Goal: Information Seeking & Learning: Find specific fact

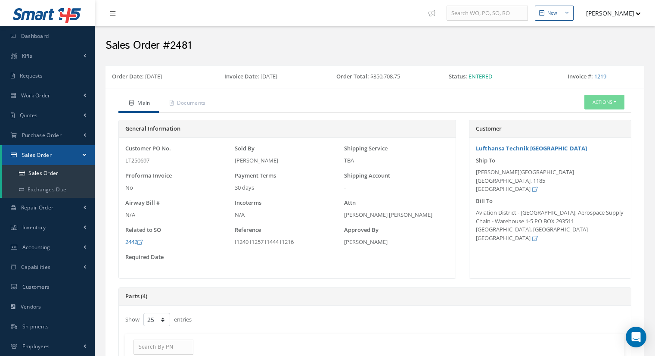
select select "25"
click at [32, 96] on span "Work Order" at bounding box center [35, 95] width 29 height 7
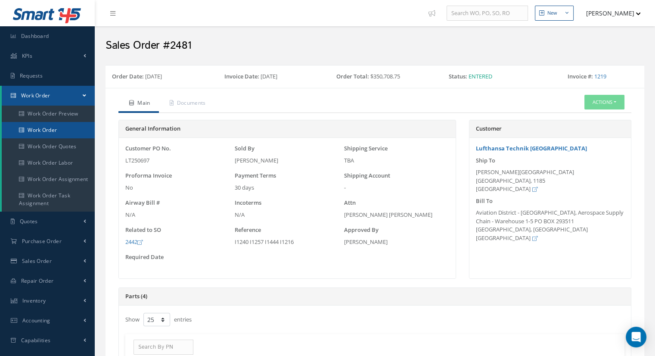
click at [44, 129] on link "Work Order" at bounding box center [48, 130] width 93 height 16
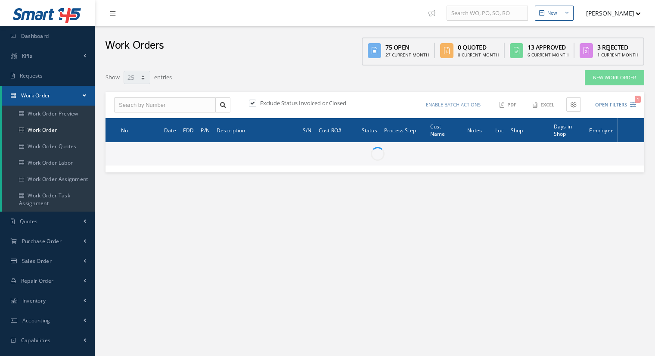
select select "25"
type input "All Work Request"
type input "All Work Performed"
type input "All Status"
type input "WO Part Status"
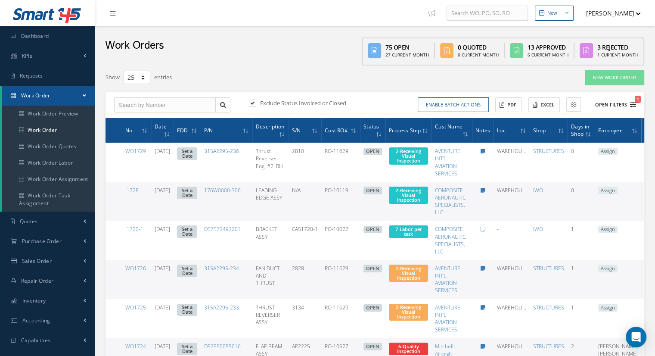
click at [616, 101] on button "Open Filters 1" at bounding box center [612, 105] width 49 height 14
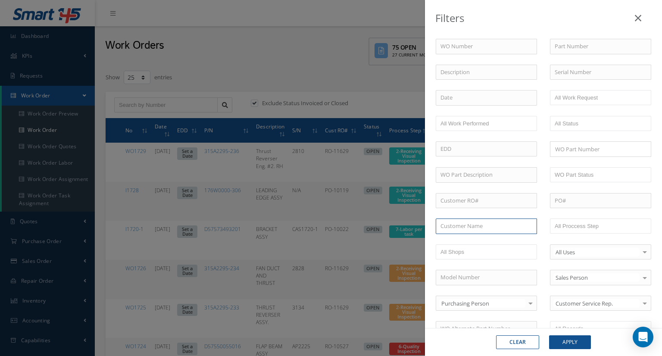
click at [481, 232] on input "text" at bounding box center [485, 226] width 101 height 16
type input "aar"
click at [358, 72] on div "Filters WO Number Part Number Description Serial Number BALANCE BENCH CHECK BER…" at bounding box center [331, 178] width 662 height 356
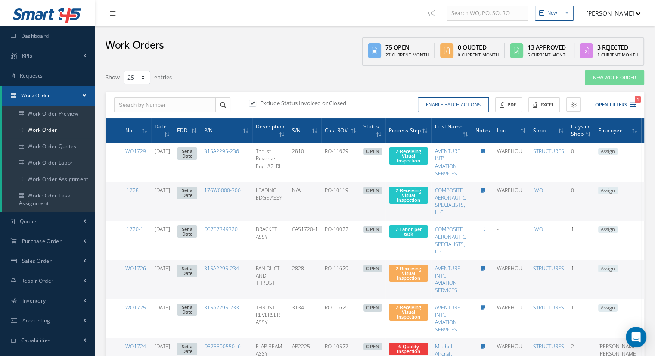
click at [256, 106] on label at bounding box center [257, 103] width 2 height 8
click at [253, 106] on input "checkbox" at bounding box center [252, 104] width 6 height 6
checkbox input "false"
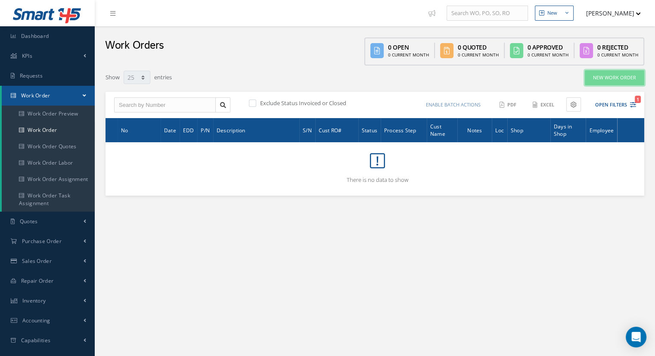
click at [621, 81] on link "New Work Order" at bounding box center [614, 77] width 59 height 15
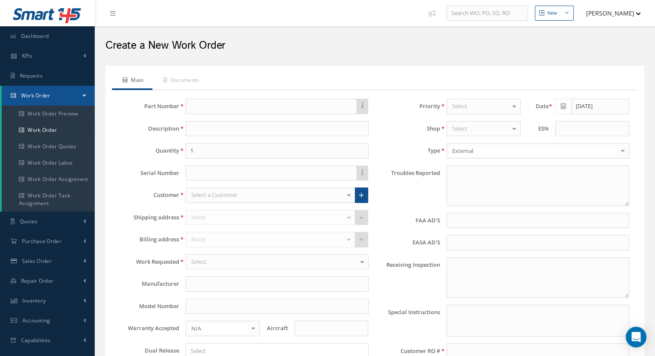
type textarea "UNIT ACQUIRED FROM PARTS VENDOR UNDER A/C DISMANTLING PROGRAM"
type input "NONE"
type textarea "NO VISUAL DAMAGE"
type textarea "PLEASE SEE R.O. FOR DETAILS"
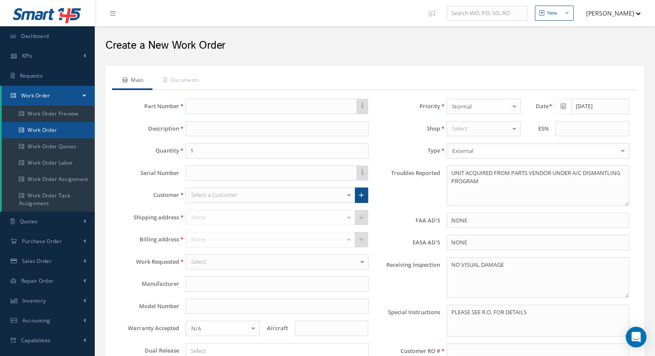
click at [45, 130] on link "Work Order" at bounding box center [48, 130] width 93 height 16
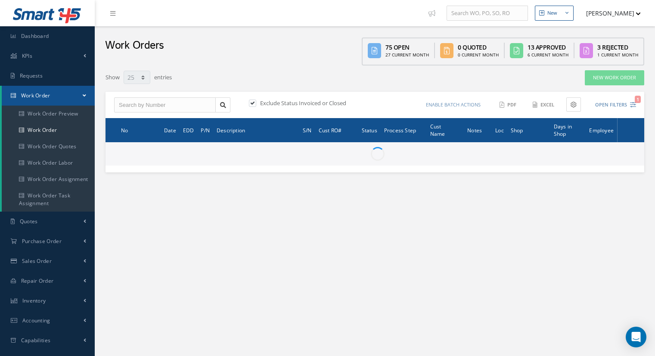
select select "25"
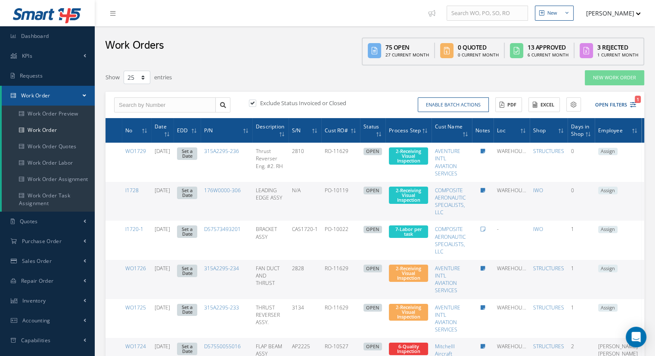
click at [256, 104] on label at bounding box center [257, 103] width 2 height 8
click at [255, 104] on input "checkbox" at bounding box center [252, 104] width 6 height 6
checkbox input "false"
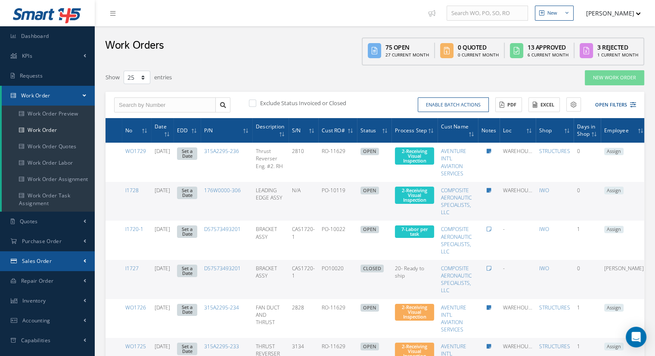
click at [45, 256] on link "Sales Order" at bounding box center [47, 261] width 95 height 20
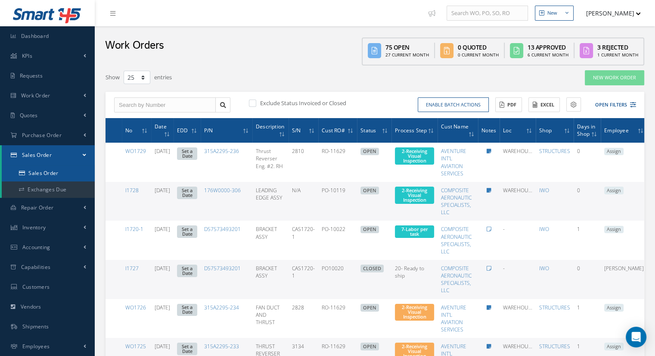
click at [59, 173] on link "Sales Order" at bounding box center [48, 173] width 93 height 16
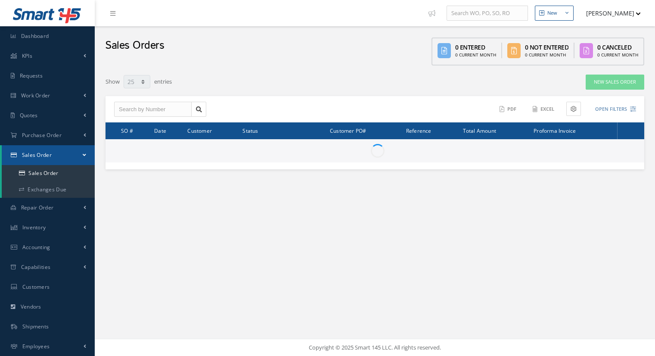
select select "25"
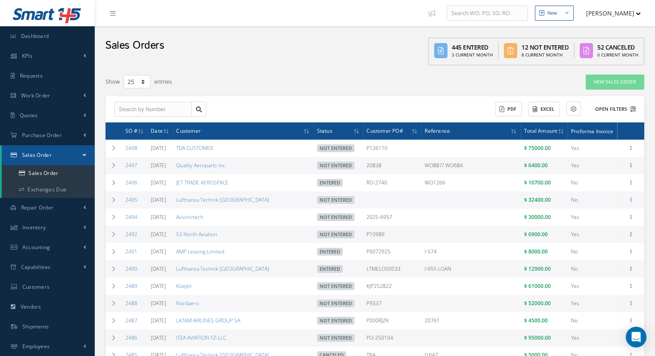
click at [614, 109] on button "Open Filters" at bounding box center [612, 109] width 49 height 14
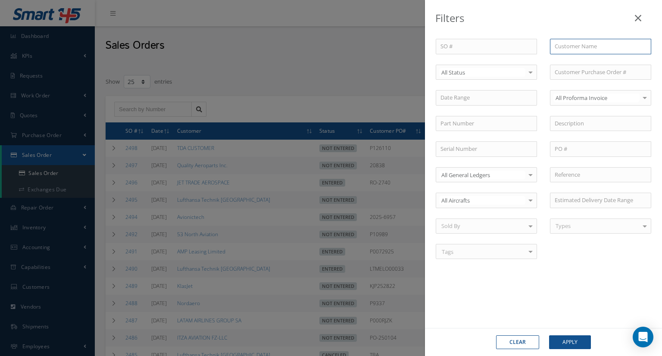
click at [588, 44] on input "text" at bounding box center [600, 47] width 101 height 16
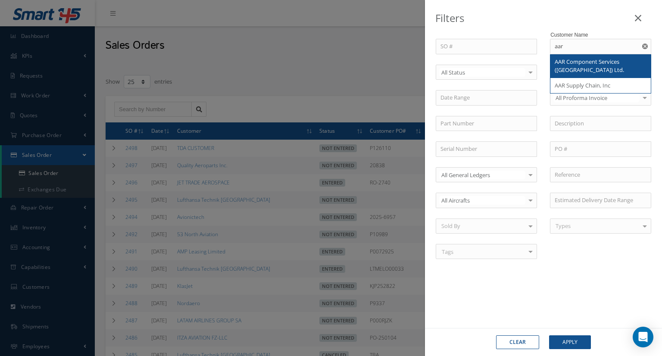
click at [581, 65] on span "AAR Component Services ([GEOGRAPHIC_DATA]) Ltd." at bounding box center [588, 66] width 69 height 16
type input "AAR Component Services ([GEOGRAPHIC_DATA]) Ltd."
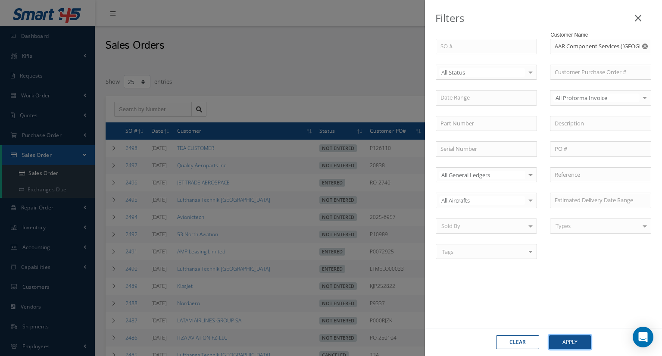
click at [560, 336] on button "Apply" at bounding box center [570, 342] width 42 height 14
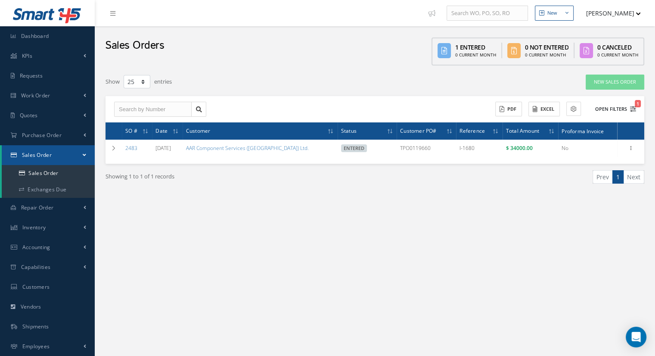
click at [614, 108] on button "Open Filters 1" at bounding box center [612, 109] width 49 height 14
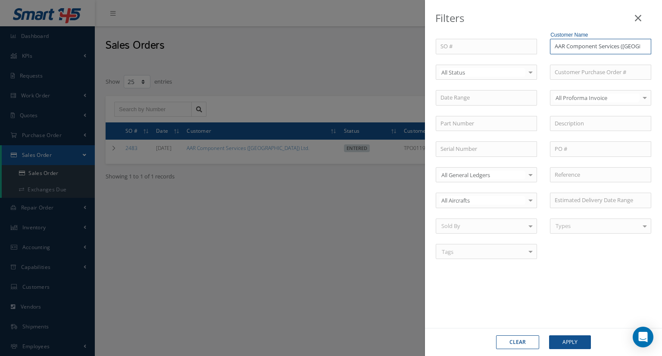
drag, startPoint x: 607, startPoint y: 49, endPoint x: 613, endPoint y: 49, distance: 5.6
click at [608, 50] on input "AAR Component Services ([GEOGRAPHIC_DATA]) Ltd." at bounding box center [600, 47] width 101 height 16
drag, startPoint x: 644, startPoint y: 37, endPoint x: 643, endPoint y: 44, distance: 6.9
click at [643, 39] on div "Customer Name AAR Component Services (Thailand) Ltd." at bounding box center [600, 47] width 101 height 16
click at [644, 46] on icon "Reset" at bounding box center [645, 47] width 6 height 6
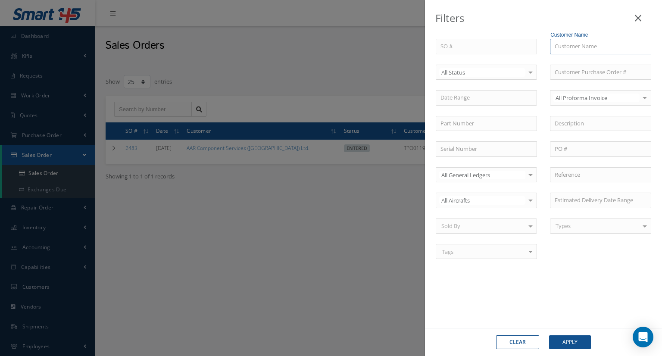
click at [609, 47] on input "text" at bounding box center [600, 47] width 101 height 16
click at [582, 54] on div "SO # Customer Name Select All Status All Status Entered Not Entered Partially E…" at bounding box center [543, 154] width 228 height 230
click at [578, 72] on input "text" at bounding box center [600, 73] width 101 height 16
click at [585, 39] on input "text" at bounding box center [600, 47] width 101 height 16
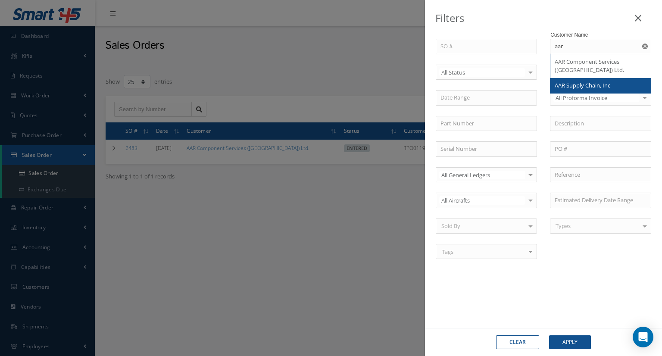
click at [575, 85] on span "AAR Supply Chain, Inc" at bounding box center [582, 85] width 56 height 8
type input "AAR Supply Chain, Inc"
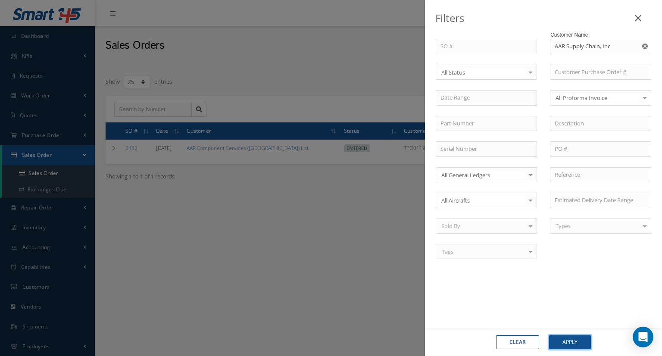
click at [559, 338] on button "Apply" at bounding box center [570, 342] width 42 height 14
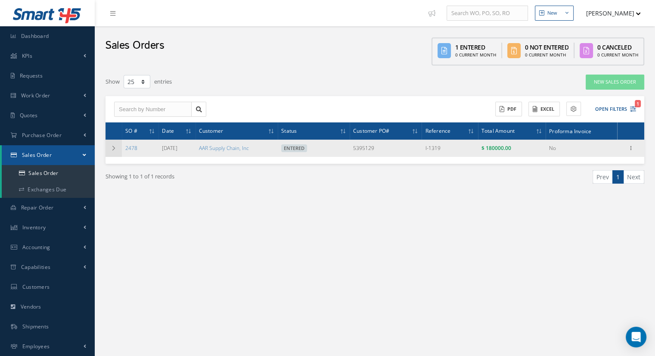
click at [114, 148] on icon at bounding box center [114, 148] width 6 height 5
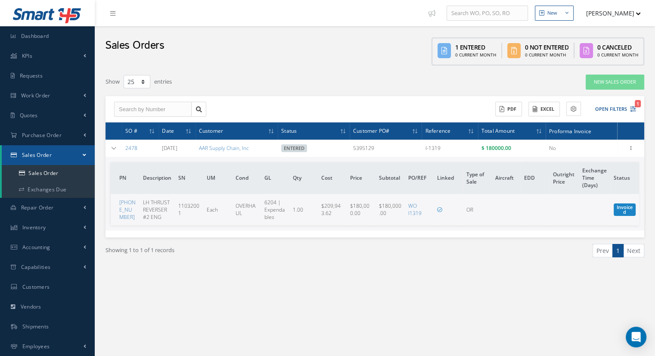
click at [364, 299] on div "New New Work Order New Purchase Order New Customer Quote New Sales Order New Re…" at bounding box center [375, 208] width 560 height 416
drag, startPoint x: 347, startPoint y: 205, endPoint x: 319, endPoint y: 205, distance: 28.0
click at [319, 205] on tr "745-0002-515 LH THRUST REVERSER #2 ENG 11032001 Each OVERHAUL 6204 | Expendable…" at bounding box center [375, 209] width 529 height 31
click at [297, 276] on div "Showing 1 to 1 of 1 records Prev 1 Next" at bounding box center [375, 258] width 552 height 42
click at [50, 175] on link "Sales Order" at bounding box center [48, 173] width 93 height 16
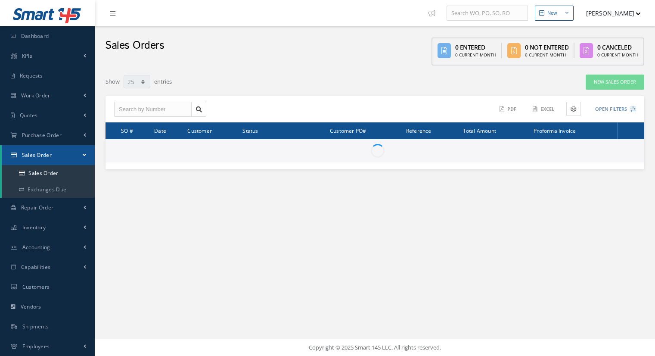
select select "25"
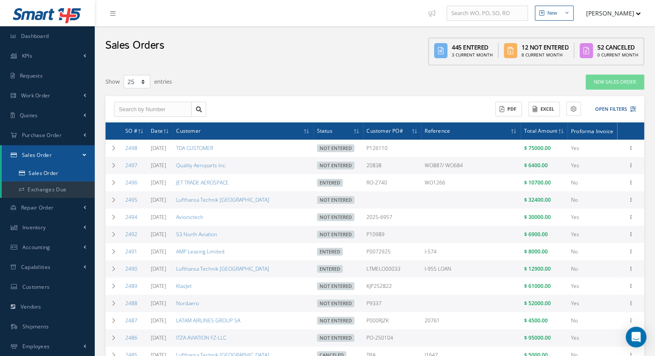
click at [52, 172] on link "Sales Order" at bounding box center [48, 173] width 93 height 16
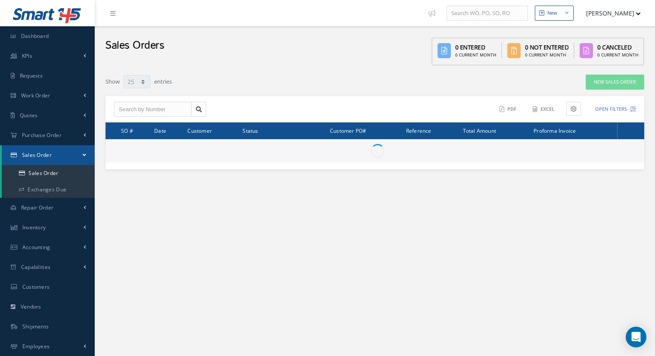
select select "25"
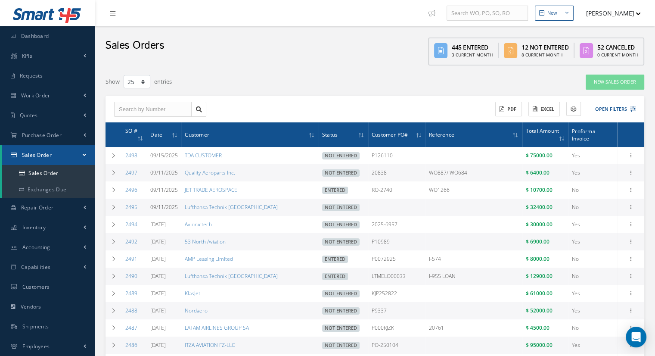
click at [479, 78] on div "New Sales Order" at bounding box center [536, 82] width 230 height 16
click at [606, 110] on button "Open Filters" at bounding box center [612, 109] width 49 height 14
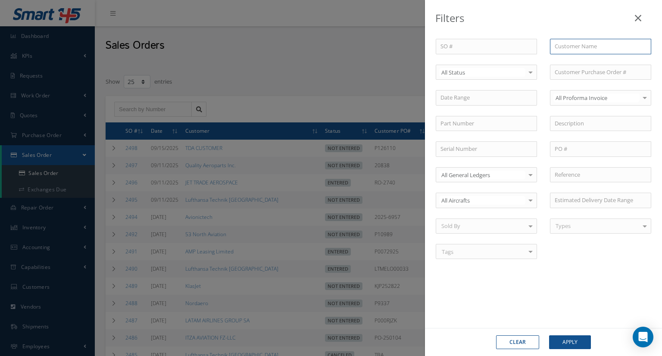
click at [564, 50] on input "text" at bounding box center [600, 47] width 101 height 16
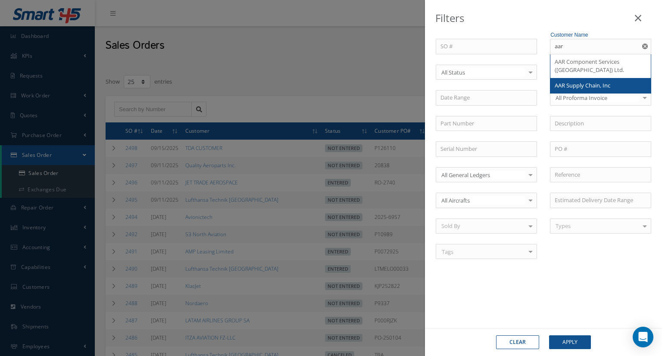
click at [584, 90] on div "AAR Supply Chain, Inc" at bounding box center [600, 86] width 100 height 16
type input "AAR Supply Chain, Inc"
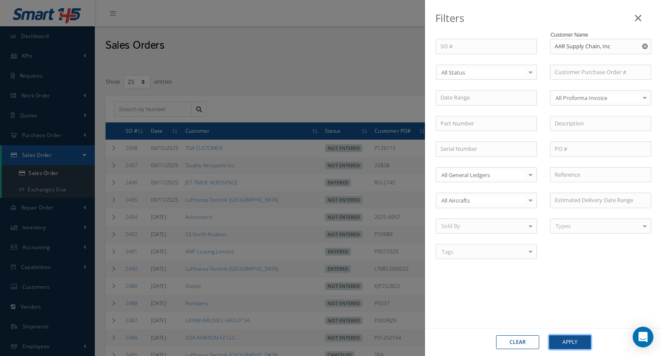
click at [559, 337] on button "Apply" at bounding box center [570, 342] width 42 height 14
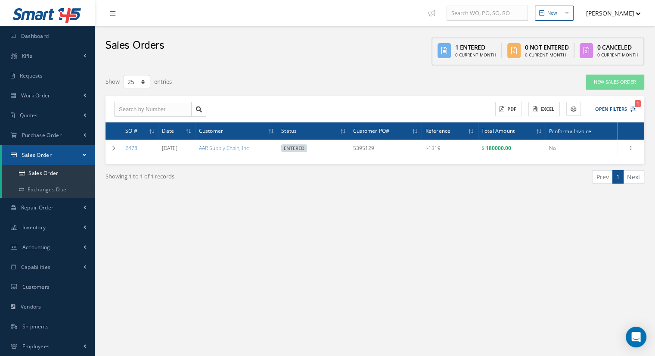
click at [484, 236] on div "New New Work Order New Purchase Order New Customer Quote New Sales Order New Re…" at bounding box center [375, 208] width 560 height 416
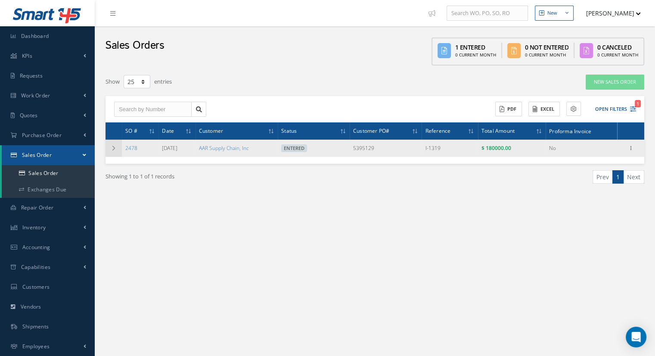
click at [114, 150] on icon at bounding box center [114, 148] width 6 height 5
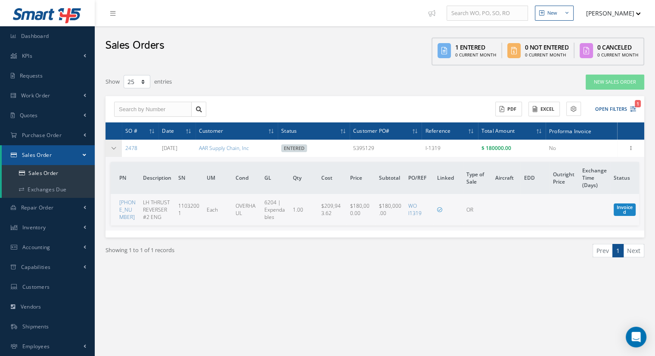
click at [119, 148] on td at bounding box center [114, 148] width 16 height 17
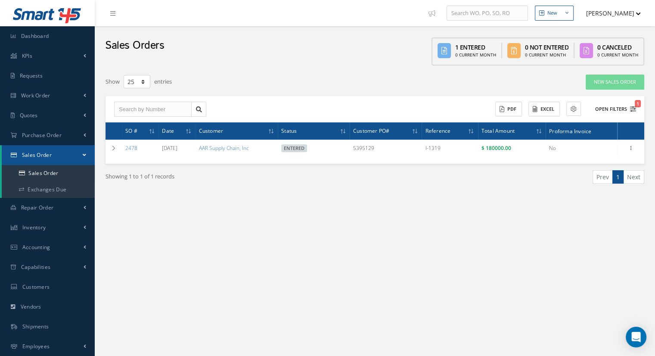
click at [615, 103] on button "Open Filters 1" at bounding box center [612, 109] width 49 height 14
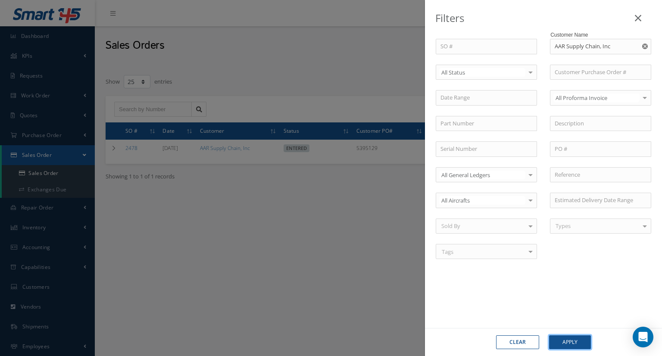
click at [565, 341] on button "Apply" at bounding box center [570, 342] width 42 height 14
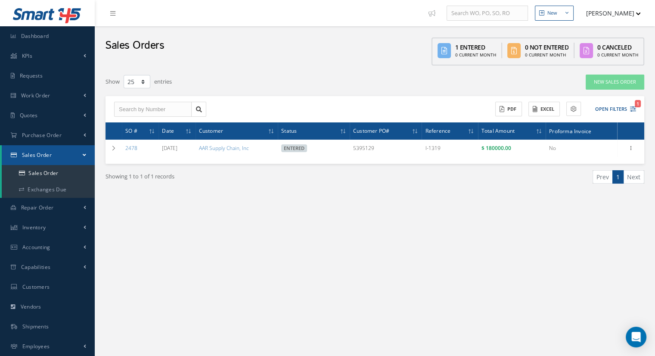
click at [289, 239] on div "New New Work Order New Purchase Order New Customer Quote New Sales Order New Re…" at bounding box center [375, 208] width 560 height 416
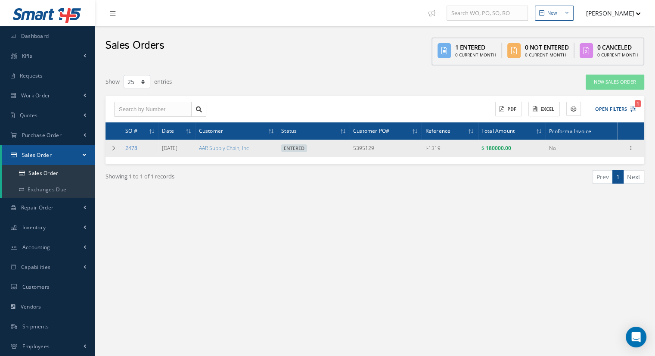
click at [134, 148] on link "2478" at bounding box center [131, 147] width 12 height 7
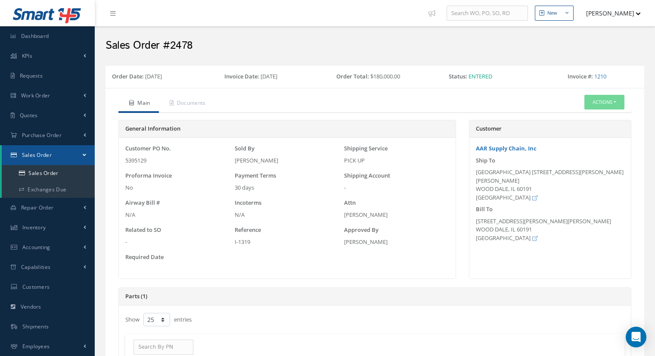
select select "25"
drag, startPoint x: 267, startPoint y: 159, endPoint x: 221, endPoint y: 211, distance: 69.6
click at [221, 168] on div "Customer PO No. 5395129 Sold By [PERSON_NAME] Shipping Service PICK UP Proforma…" at bounding box center [287, 207] width 328 height 127
click at [264, 187] on div "30 days" at bounding box center [287, 187] width 105 height 9
drag, startPoint x: 270, startPoint y: 183, endPoint x: 109, endPoint y: 153, distance: 163.0
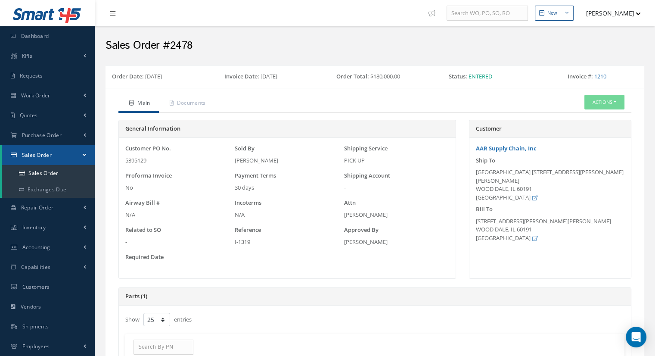
click at [262, 202] on div "Incoterms N/A" at bounding box center [287, 209] width 109 height 20
drag, startPoint x: 357, startPoint y: 242, endPoint x: 110, endPoint y: 144, distance: 264.9
click at [238, 259] on div "Customer PO No. 5395129 Sold By [PERSON_NAME] Shipping Service PICK UP Proforma…" at bounding box center [287, 207] width 328 height 127
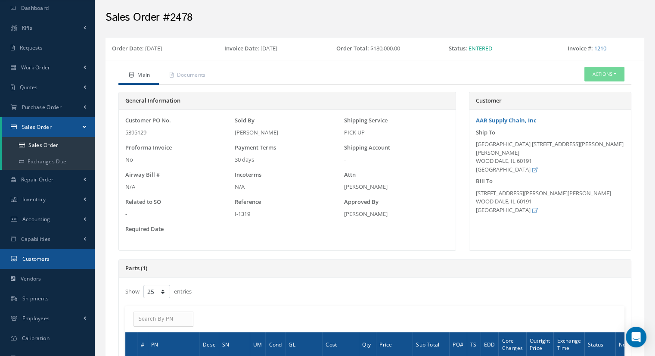
scroll to position [43, 0]
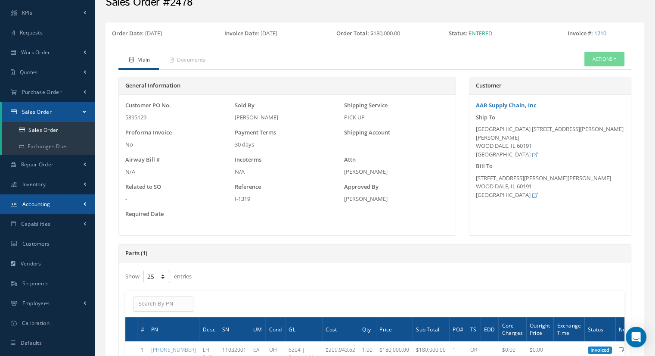
click at [88, 204] on link "Accounting" at bounding box center [47, 204] width 95 height 20
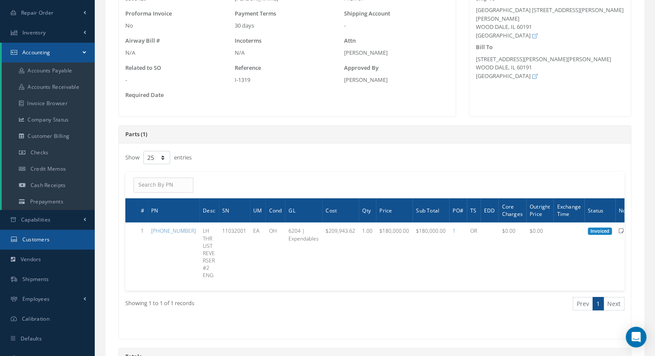
scroll to position [172, 0]
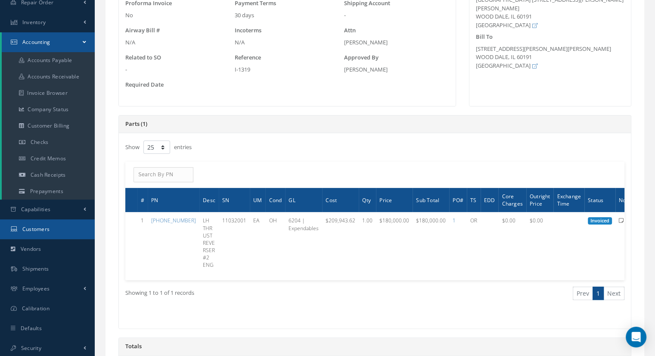
click at [76, 231] on link "Customers" at bounding box center [47, 229] width 95 height 20
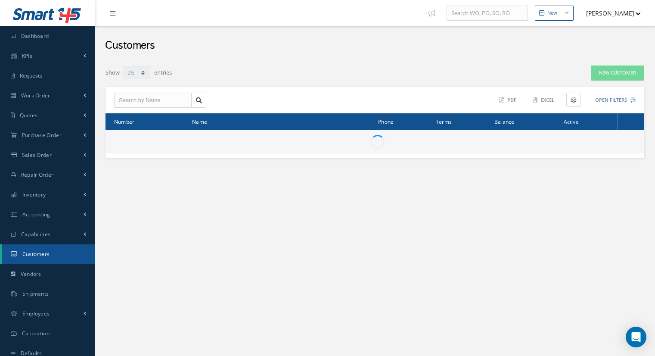
select select "25"
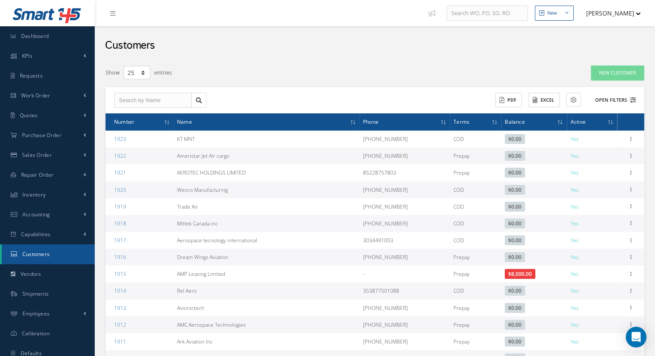
click at [619, 103] on button "Open Filters" at bounding box center [612, 100] width 49 height 14
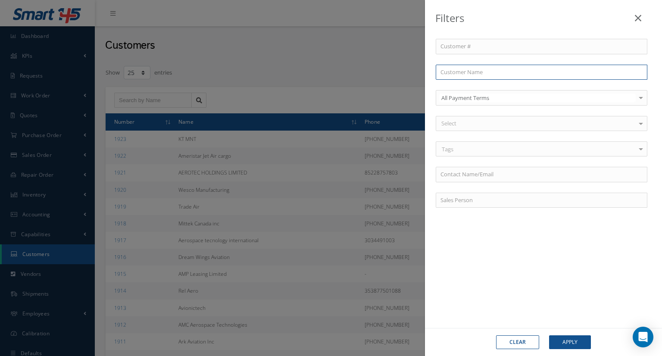
click at [486, 71] on input "text" at bounding box center [540, 73] width 211 height 16
type input "a"
type input "aa"
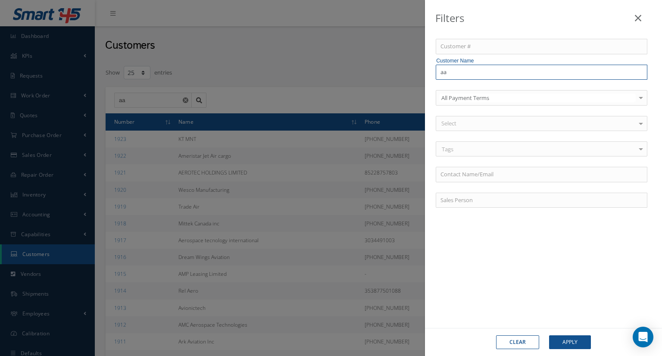
type input "aar"
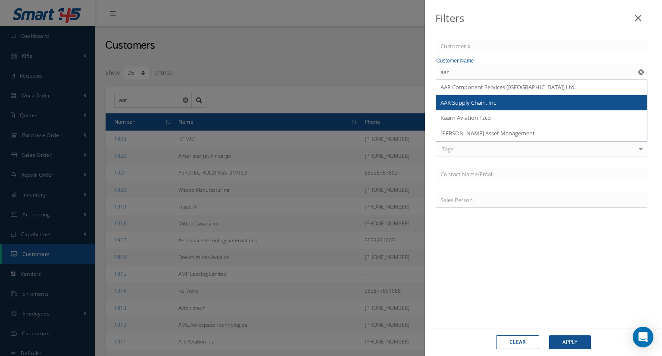
click at [497, 100] on div "AAR Supply Chain, Inc" at bounding box center [541, 103] width 202 height 9
type input "AAR Supply Chain, Inc"
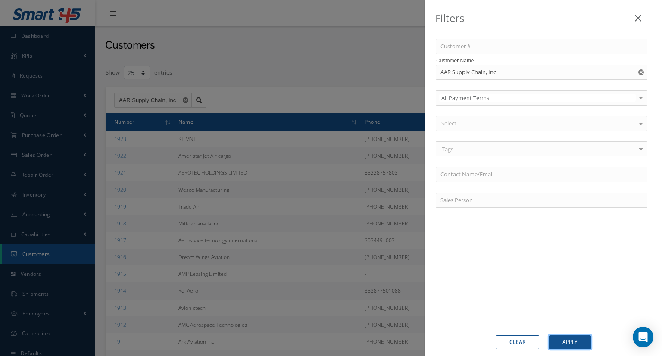
click at [568, 342] on button "Apply" at bounding box center [570, 342] width 42 height 14
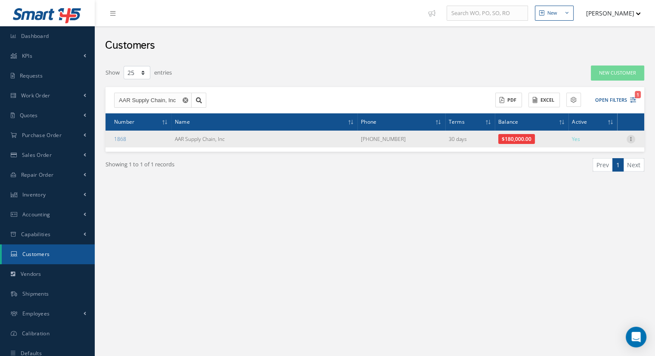
click at [627, 136] on icon at bounding box center [631, 138] width 9 height 7
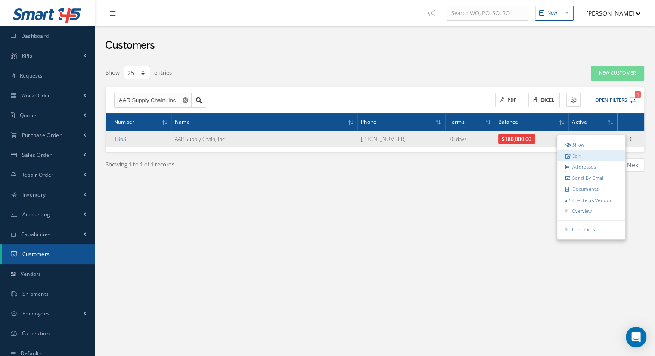
click at [606, 155] on link "Edit" at bounding box center [591, 155] width 68 height 11
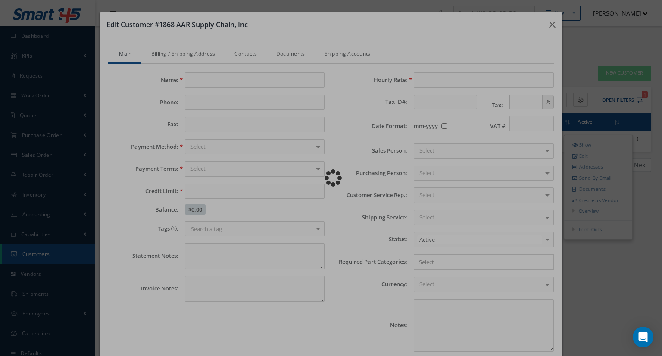
type input "AAR Supply Chain, Inc"
type input "[PHONE_NUMBER]"
type input "0.00"
type input "100.00"
type textarea "Net30 approved by [PERSON_NAME]. -- Luciana Lion [DATE] 10:50AM"
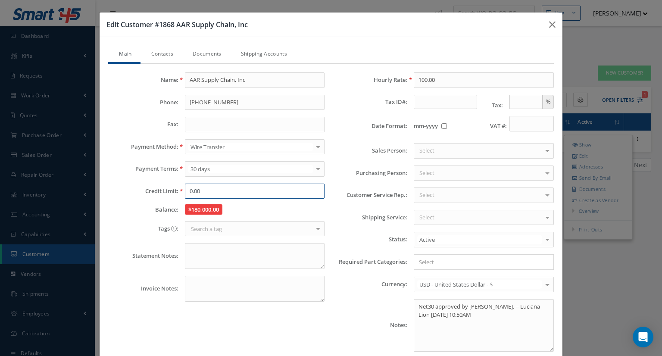
click at [215, 191] on input "0.00" at bounding box center [255, 191] width 140 height 16
drag, startPoint x: 236, startPoint y: 186, endPoint x: 137, endPoint y: 194, distance: 98.9
click at [135, 195] on div "Credit Limit: 0.00" at bounding box center [216, 191] width 229 height 16
drag, startPoint x: 143, startPoint y: 190, endPoint x: 212, endPoint y: 185, distance: 69.1
click at [212, 185] on div "Credit Limit: 0.00" at bounding box center [216, 191] width 229 height 16
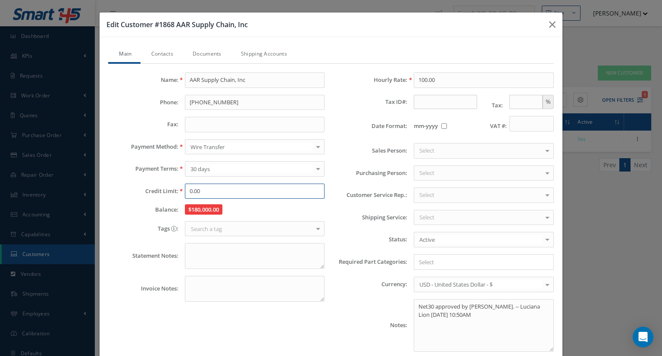
click at [212, 185] on input "0.00" at bounding box center [255, 191] width 140 height 16
click at [424, 307] on textarea "Net30 approved by [PERSON_NAME]. -- Luciana Lion [DATE] 10:50AM" at bounding box center [484, 325] width 140 height 53
drag, startPoint x: 494, startPoint y: 317, endPoint x: 410, endPoint y: 309, distance: 85.2
click at [414, 309] on textarea "Net30 approved by Francisco. -- Luciana Lion 07/24/2025 10:50AM" at bounding box center [484, 325] width 140 height 53
drag, startPoint x: 460, startPoint y: 316, endPoint x: 473, endPoint y: 317, distance: 13.4
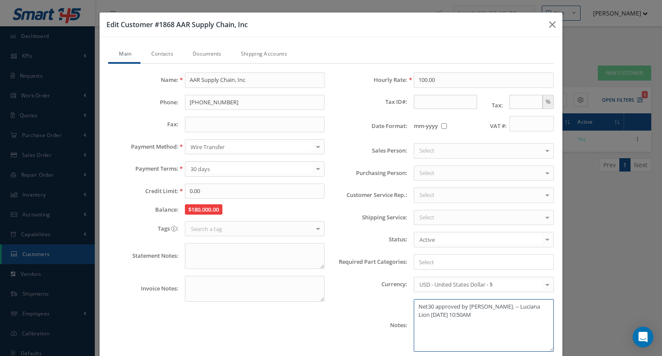
click at [460, 316] on textarea "Net30 approved by Francisco. -- Luciana Lion 07/24/2025 10:50AM" at bounding box center [484, 325] width 140 height 53
click at [481, 312] on textarea "Net30 approved by Francisco. -- Luciana Lion 07/24/2025 10:50AM" at bounding box center [484, 325] width 140 height 53
click at [159, 54] on link "Contacts" at bounding box center [160, 55] width 41 height 18
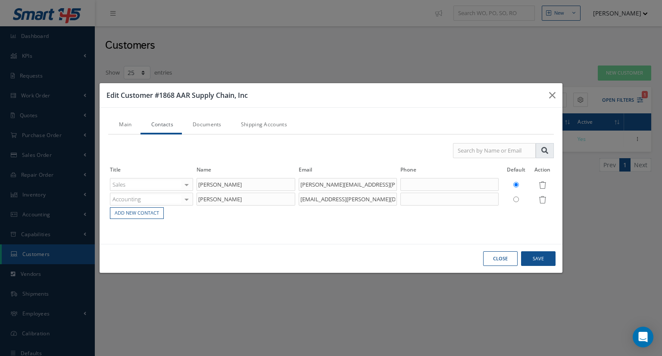
click at [316, 223] on div "Title Name Email Phone Default Action Sales Accounting Customer Service Purchas…" at bounding box center [330, 184] width 445 height 101
click at [551, 96] on icon "button" at bounding box center [552, 95] width 6 height 10
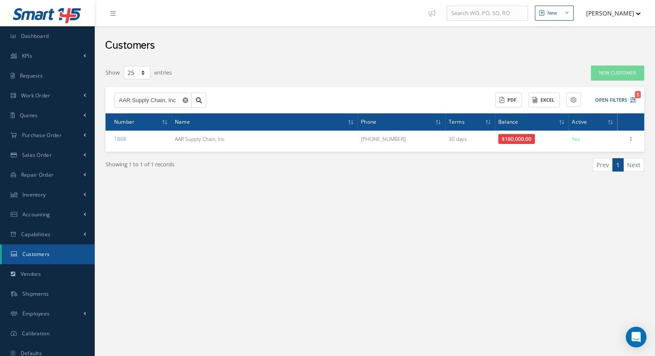
click at [471, 205] on div "Filters Customer # Customer Name AAR Supply Chain, Inc All Payment Terms All Pa…" at bounding box center [374, 136] width 547 height 150
click at [52, 158] on link "Sales Order" at bounding box center [47, 155] width 95 height 20
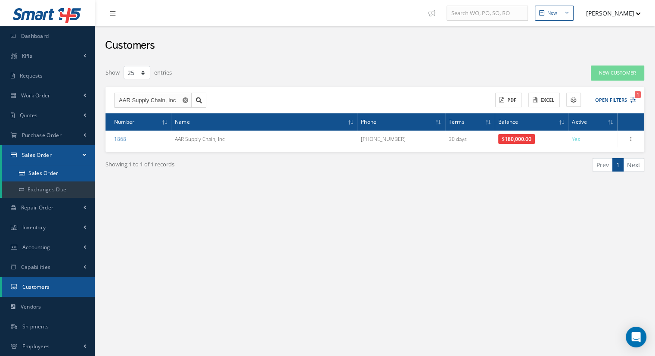
click at [49, 176] on link "Sales Order" at bounding box center [48, 173] width 93 height 16
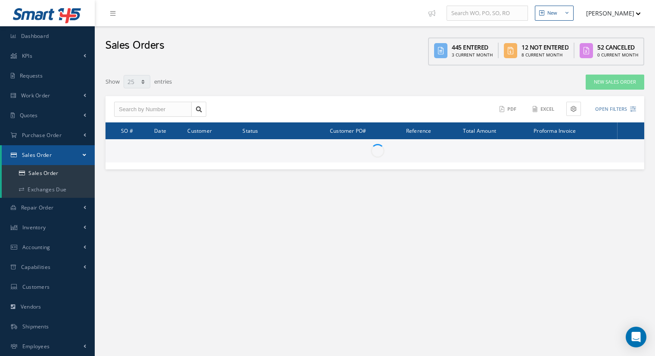
select select "25"
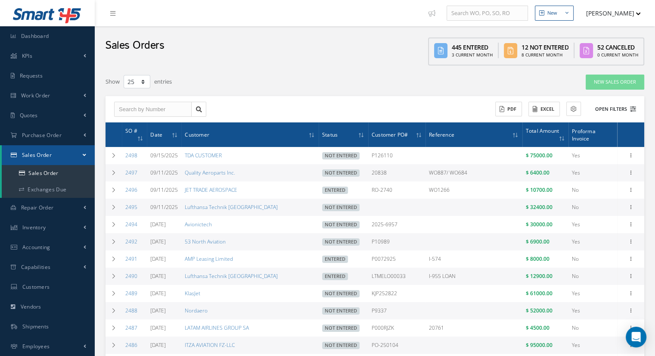
click at [616, 109] on button "Open Filters" at bounding box center [612, 109] width 49 height 14
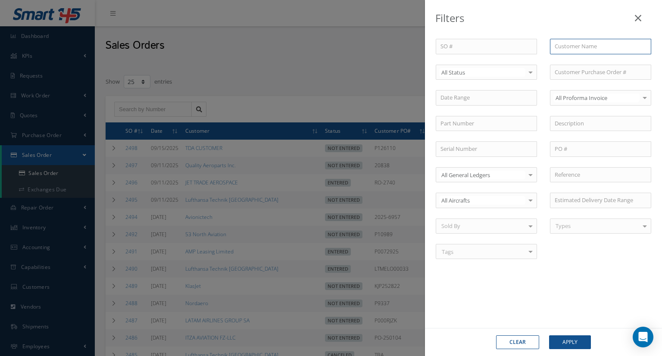
click at [584, 46] on input "text" at bounding box center [600, 47] width 101 height 16
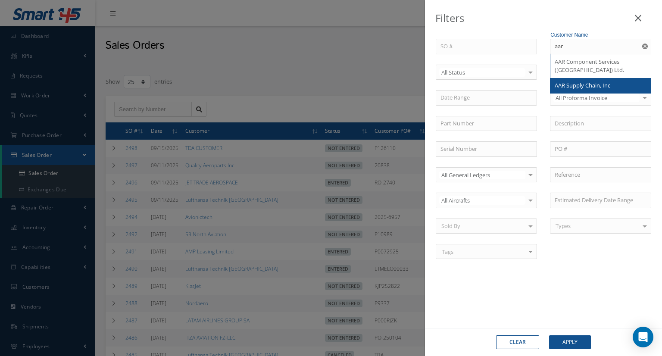
click at [572, 85] on span "AAR Supply Chain, Inc" at bounding box center [582, 85] width 56 height 8
type input "AAR Supply Chain, Inc"
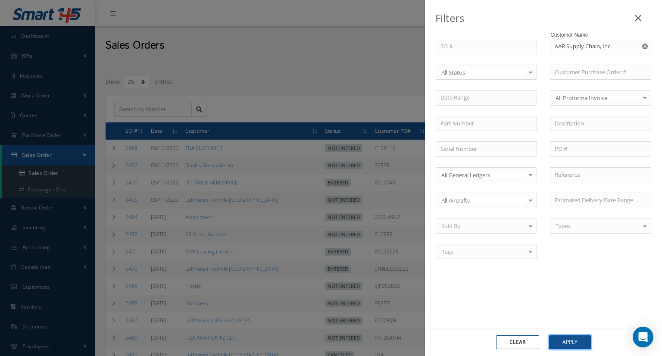
click at [563, 346] on button "Apply" at bounding box center [570, 342] width 42 height 14
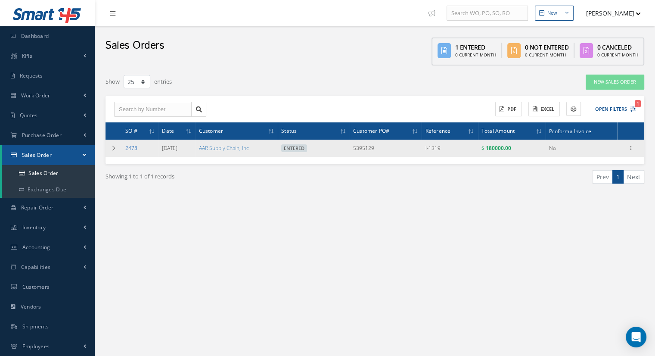
click at [127, 146] on link "2478" at bounding box center [131, 147] width 12 height 7
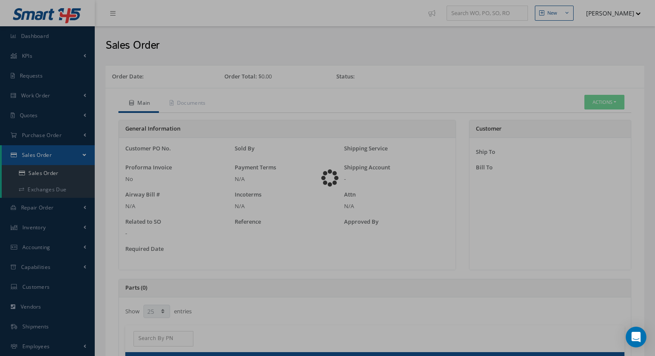
select select "25"
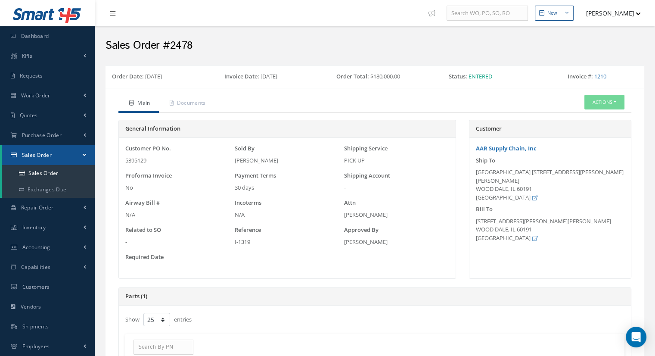
drag, startPoint x: 232, startPoint y: 149, endPoint x: 398, endPoint y: 248, distance: 193.2
click at [406, 227] on div "Customer PO No. 5395129 Sold By [PERSON_NAME] Shipping Service PICK UP Proforma…" at bounding box center [287, 207] width 328 height 127
click at [397, 249] on div "Customer PO No. 5395129 Sold By [PERSON_NAME] Shipping Service PICK UP Proforma…" at bounding box center [287, 207] width 328 height 127
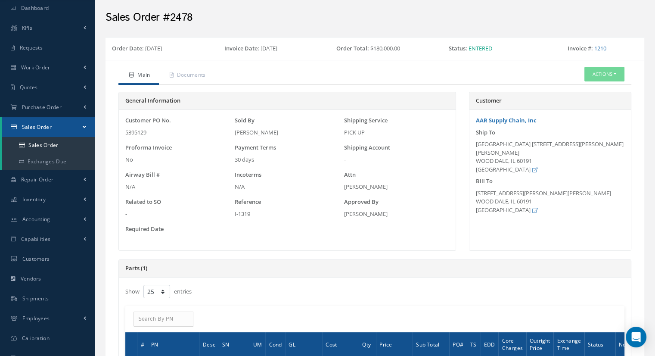
scroll to position [43, 0]
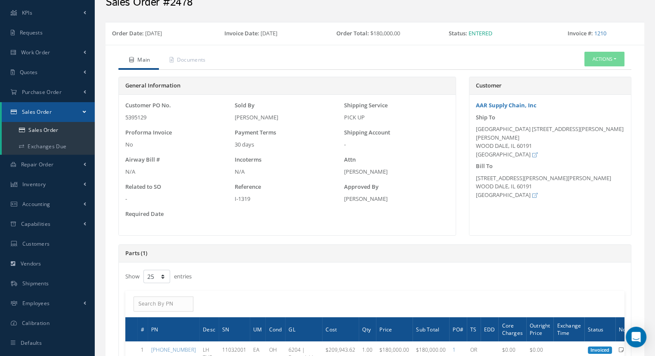
drag, startPoint x: 237, startPoint y: 145, endPoint x: 248, endPoint y: 146, distance: 10.4
click at [242, 145] on div "30 days" at bounding box center [287, 144] width 105 height 9
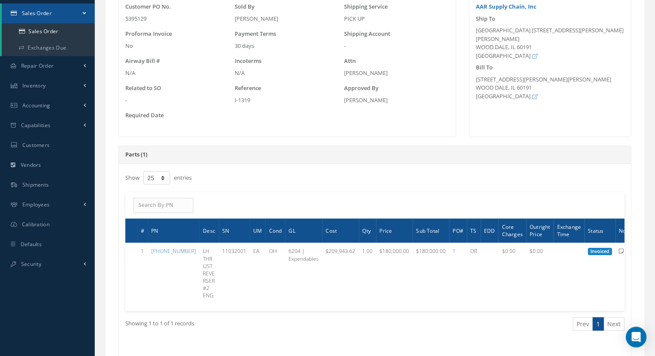
scroll to position [172, 0]
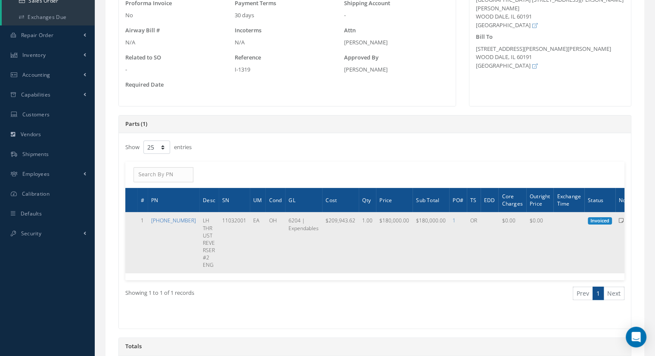
click at [157, 224] on link "[PHONE_NUMBER]" at bounding box center [173, 220] width 45 height 7
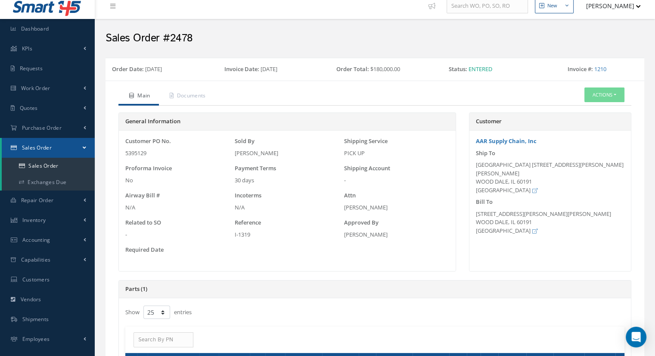
scroll to position [0, 0]
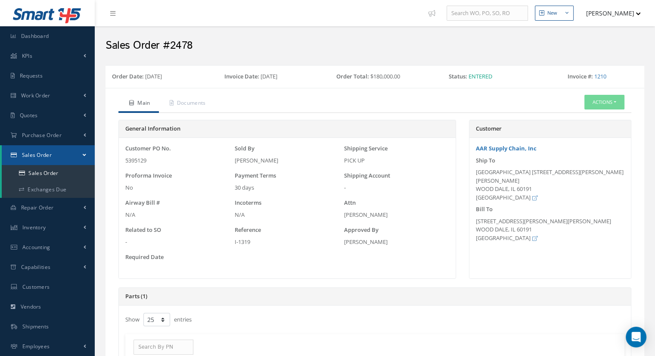
click at [336, 282] on div "General Information Customer PO No. 5395129 Sold By Luis Briceno Shipping Servi…" at bounding box center [287, 204] width 351 height 168
drag, startPoint x: 256, startPoint y: 241, endPoint x: 231, endPoint y: 243, distance: 25.0
click at [231, 243] on div "Customer PO No. 5395129 Sold By Luis Briceno Shipping Service PICK UP Proforma …" at bounding box center [287, 207] width 328 height 127
click at [222, 99] on ul "Main Documents Actions Reverse Sales Order Edit Send By Email Documents Print-O…" at bounding box center [374, 104] width 513 height 18
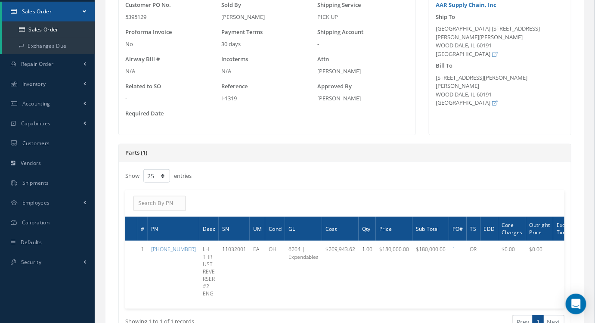
scroll to position [156, 0]
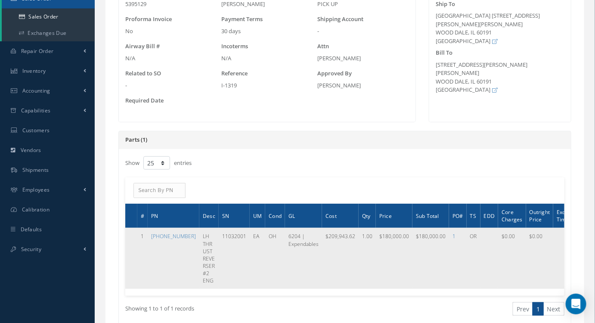
click at [162, 238] on td "[PHONE_NUMBER]" at bounding box center [174, 258] width 52 height 61
click at [154, 240] on link "[PHONE_NUMBER]" at bounding box center [173, 236] width 45 height 7
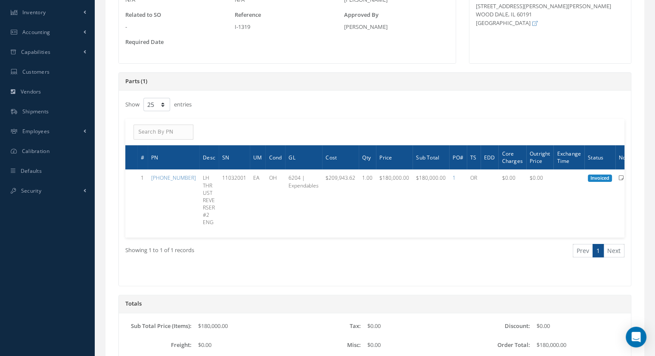
scroll to position [215, 0]
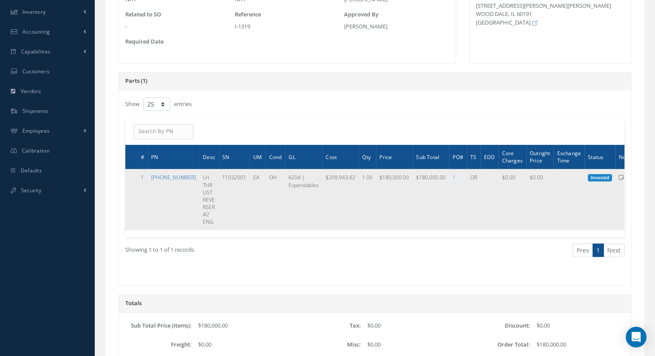
click at [157, 181] on link "[PHONE_NUMBER]" at bounding box center [173, 177] width 45 height 7
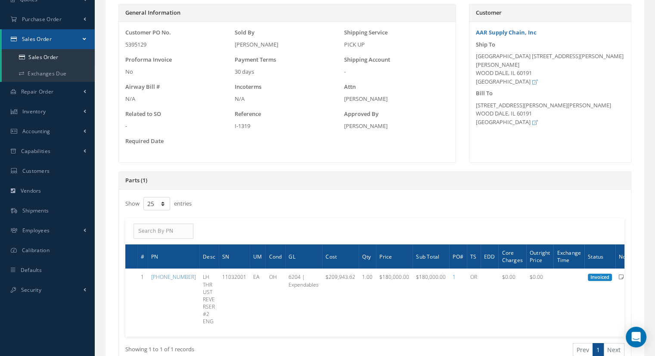
scroll to position [129, 0]
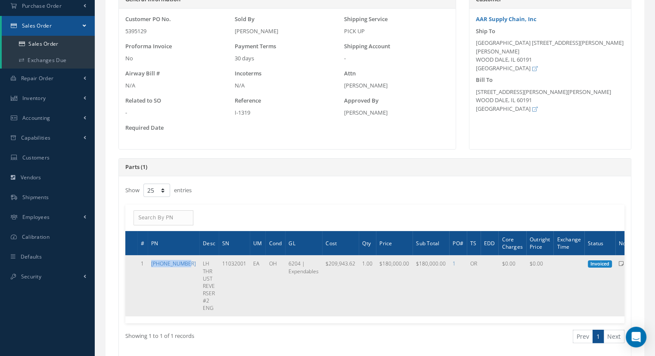
drag, startPoint x: 166, startPoint y: 280, endPoint x: 153, endPoint y: 261, distance: 22.8
click at [152, 261] on td "[PHONE_NUMBER]" at bounding box center [174, 285] width 52 height 61
copy link "[PHONE_NUMBER]"
click at [161, 267] on link "[PHONE_NUMBER]" at bounding box center [173, 263] width 45 height 7
drag, startPoint x: 232, startPoint y: 263, endPoint x: 202, endPoint y: 264, distance: 29.3
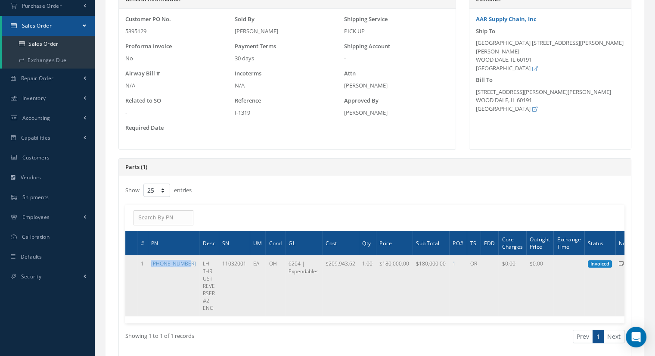
click at [202, 264] on tr "1 745-0002-515 LH THRUST REVERSER #2 ENG 11032001 EA OH 6204 | Expendables $209…" at bounding box center [381, 285] width 512 height 61
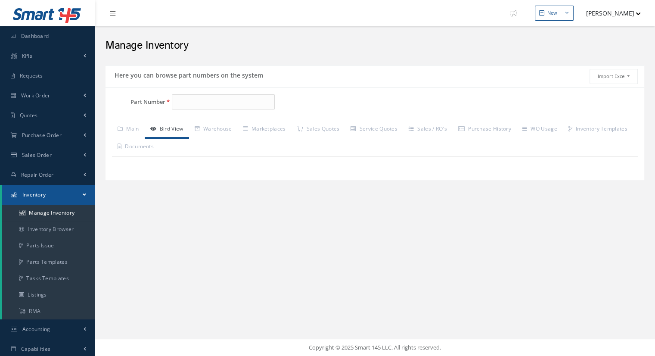
type input "[PHONE_NUMBER]"
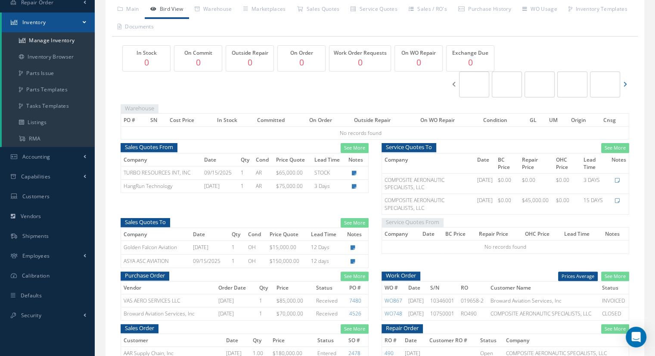
scroll to position [172, 0]
click at [357, 171] on div "Edit Notes 129 Trace, PN on Part, Serial Number: 9350001 Cancel" at bounding box center [356, 173] width 17 height 8
click at [354, 172] on icon at bounding box center [354, 173] width 5 height 5
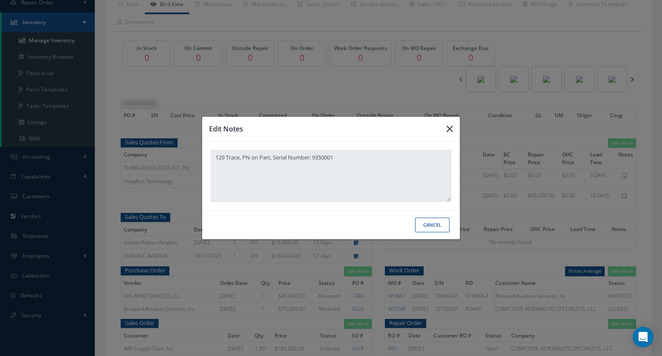
click at [450, 128] on icon "button" at bounding box center [449, 129] width 6 height 10
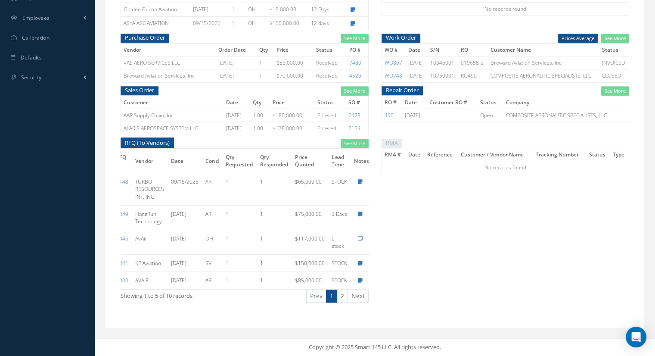
scroll to position [0, 0]
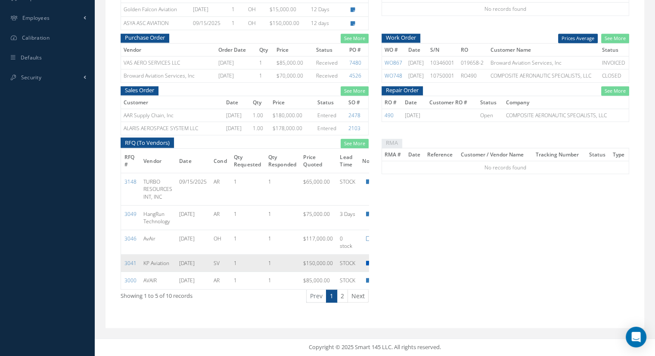
click at [367, 261] on icon at bounding box center [368, 263] width 5 height 5
type textarea "Tag: GA TELESIS COMPOSITE REPAIR GROUP, LLC / 28 Dec 2024"
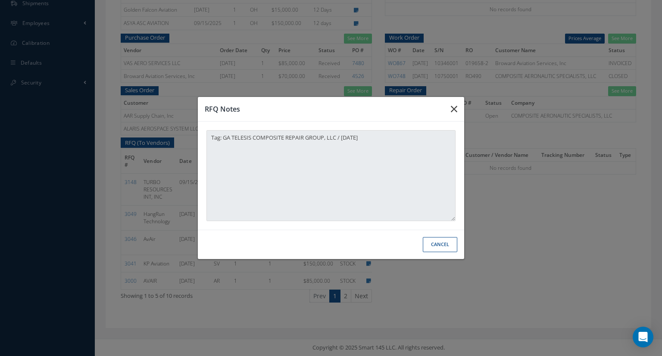
click at [453, 108] on icon "button" at bounding box center [454, 109] width 6 height 10
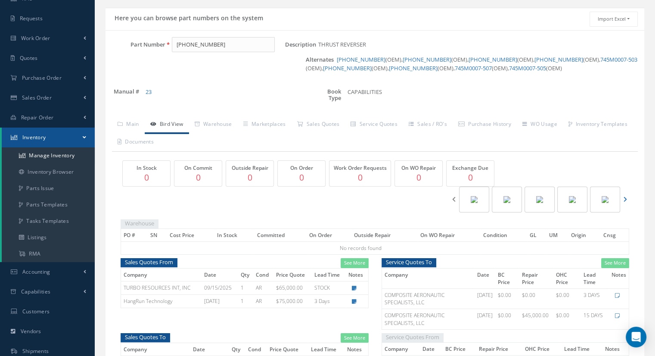
scroll to position [25, 0]
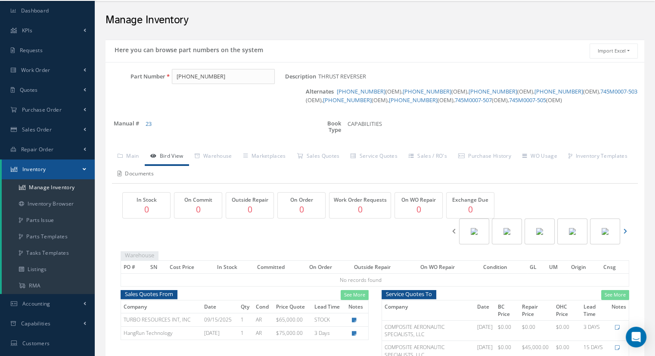
click at [159, 173] on link "Documents" at bounding box center [135, 174] width 47 height 18
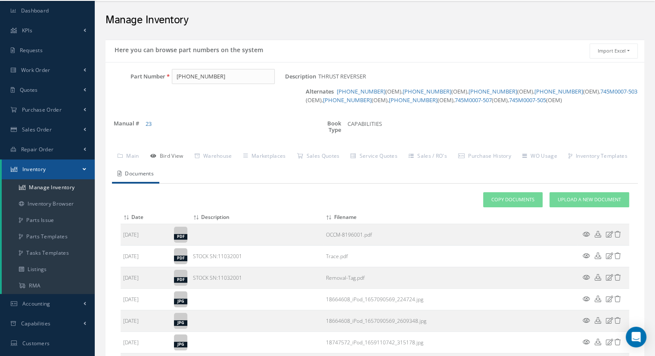
click at [162, 157] on link "Bird View" at bounding box center [167, 157] width 44 height 18
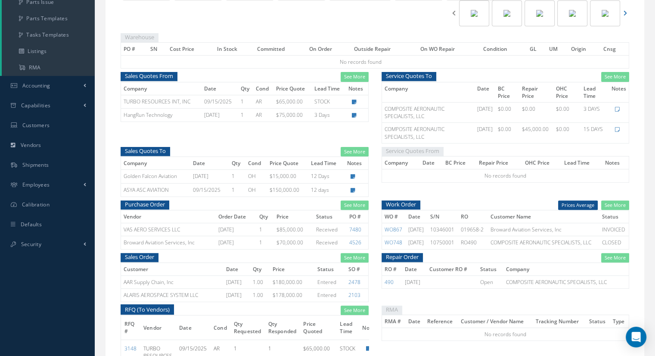
scroll to position [284, 0]
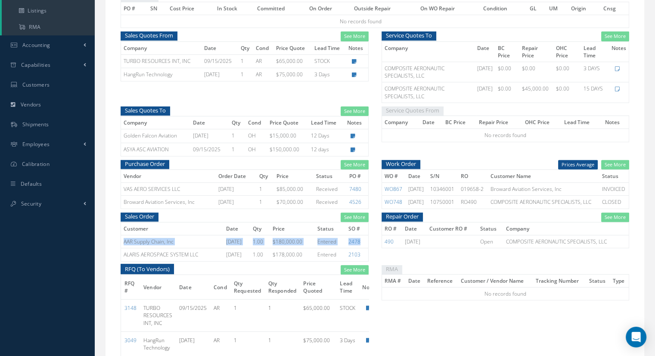
drag, startPoint x: 123, startPoint y: 239, endPoint x: 364, endPoint y: 234, distance: 241.3
click at [364, 235] on tr "AAR Supply Chain, Inc 07/22/2025 1.00 $180,000.00 Entered 2478" at bounding box center [245, 241] width 248 height 13
click at [451, 312] on div "RMA RMA # Date Reference Customer / Vendor Name Tracking Number Status Type No …" at bounding box center [505, 352] width 261 height 174
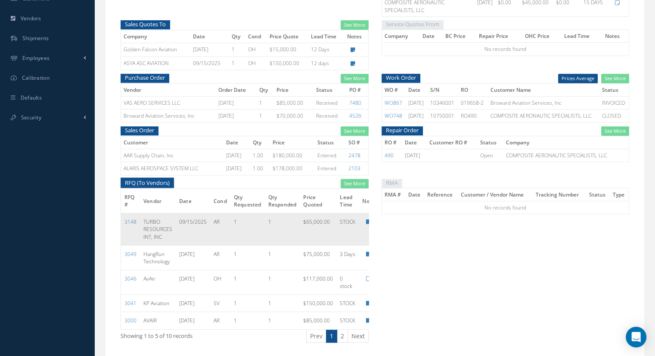
scroll to position [413, 0]
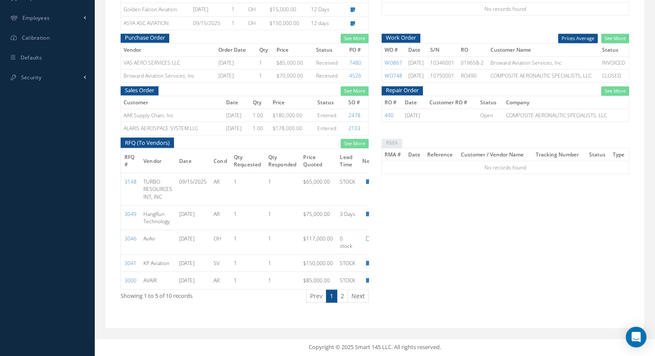
click at [405, 238] on div "RMA RMA # Date Reference Customer / Vendor Name Tracking Number Status Type No …" at bounding box center [505, 226] width 261 height 174
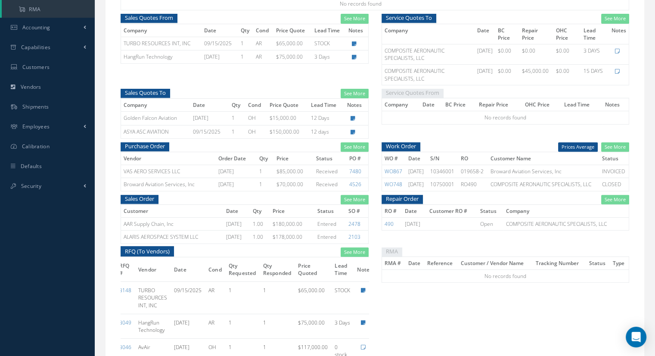
scroll to position [284, 0]
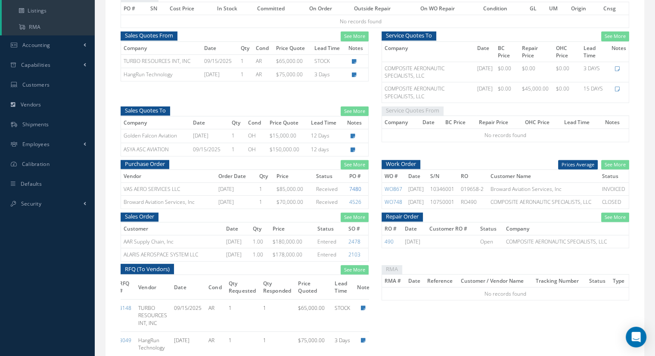
click at [357, 188] on link "7480" at bounding box center [355, 188] width 12 height 7
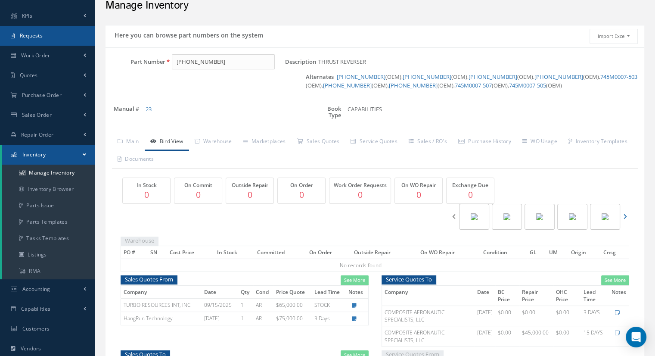
scroll to position [25, 0]
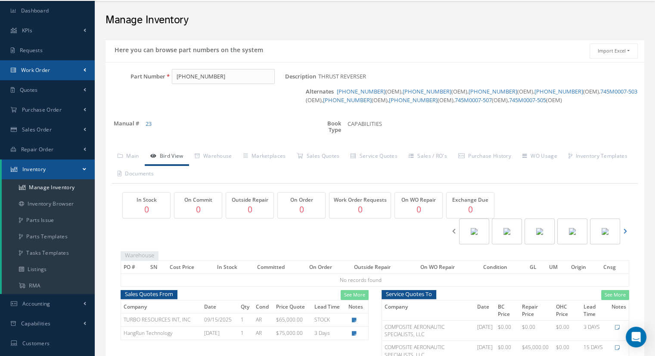
click at [50, 68] on span "Work Order" at bounding box center [35, 69] width 29 height 7
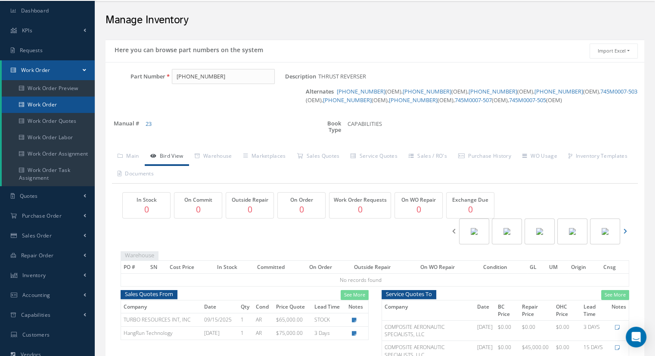
click at [53, 104] on link "Work Order" at bounding box center [48, 104] width 93 height 16
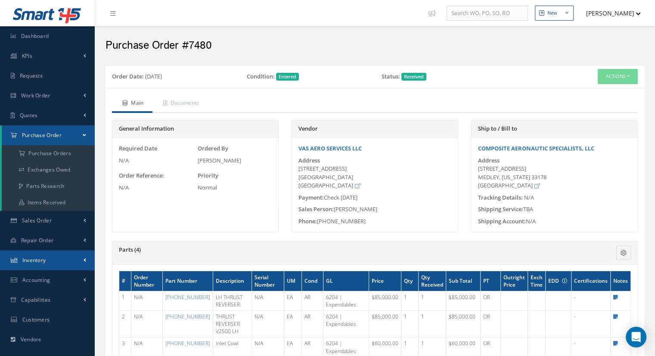
click at [45, 261] on span "Inventory" at bounding box center [34, 259] width 24 height 7
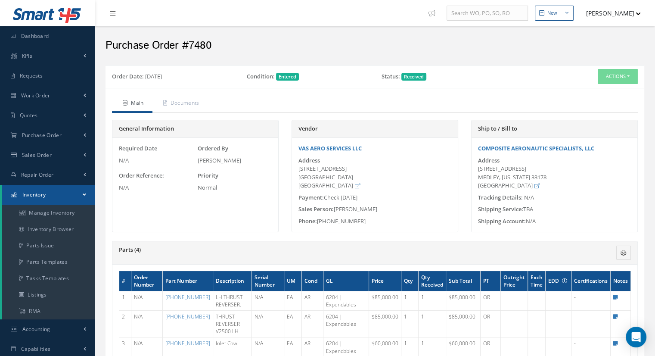
click at [249, 115] on div "Main Documents General Information Required Date N/A Ordered By [PERSON_NAME] O…" at bounding box center [375, 345] width 526 height 500
click at [35, 157] on span "Sales Order" at bounding box center [37, 154] width 30 height 7
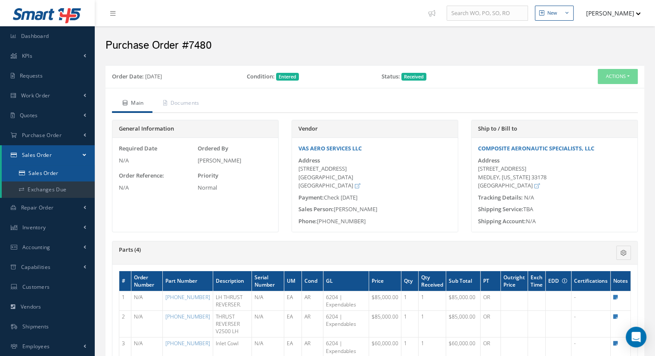
click at [53, 172] on link "Sales Order" at bounding box center [48, 173] width 93 height 16
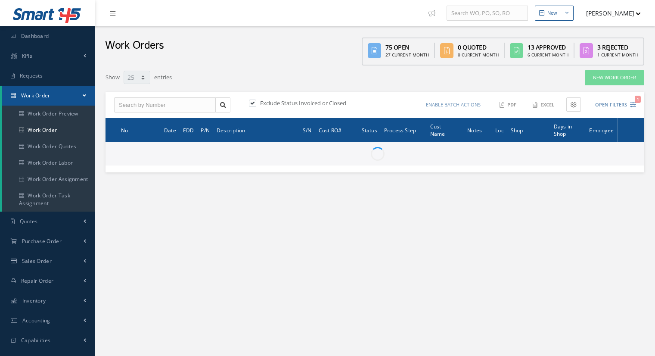
select select "25"
drag, startPoint x: 255, startPoint y: 102, endPoint x: 258, endPoint y: 106, distance: 5.2
click at [256, 102] on label at bounding box center [257, 103] width 2 height 8
click at [255, 102] on input "checkbox" at bounding box center [252, 104] width 6 height 6
checkbox input "false"
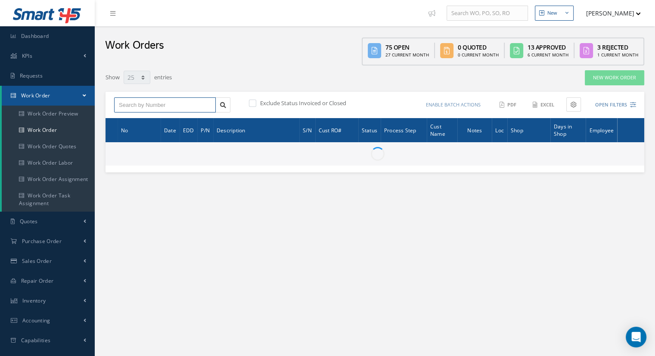
click at [154, 109] on input "text" at bounding box center [165, 105] width 102 height 16
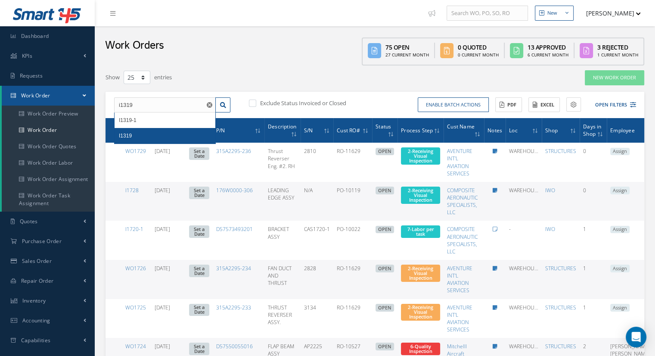
click at [142, 134] on div "I1319" at bounding box center [165, 135] width 92 height 9
type input "I1319"
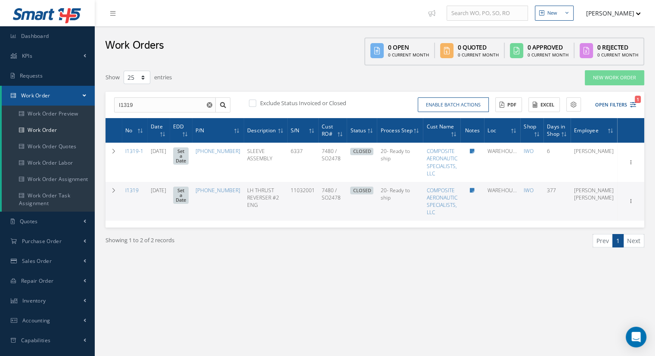
drag, startPoint x: 131, startPoint y: 192, endPoint x: 162, endPoint y: 190, distance: 31.1
click at [131, 192] on link "I1319" at bounding box center [131, 190] width 13 height 7
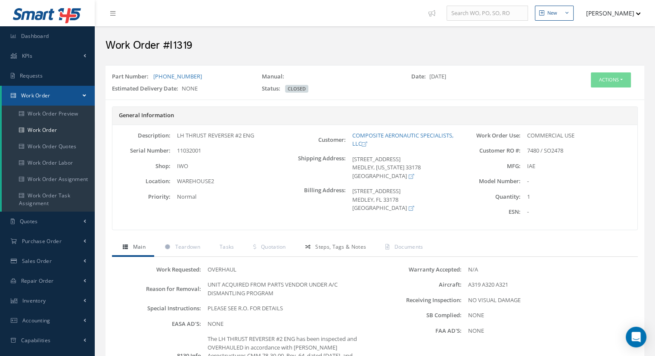
click at [330, 246] on span "Steps, Tags & Notes" at bounding box center [340, 246] width 51 height 7
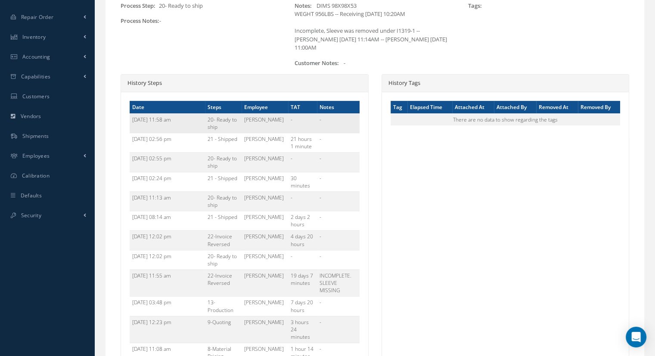
scroll to position [251, 0]
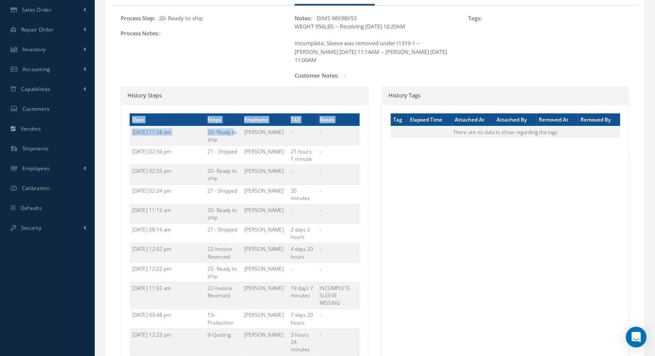
drag, startPoint x: 235, startPoint y: 134, endPoint x: 125, endPoint y: 131, distance: 109.5
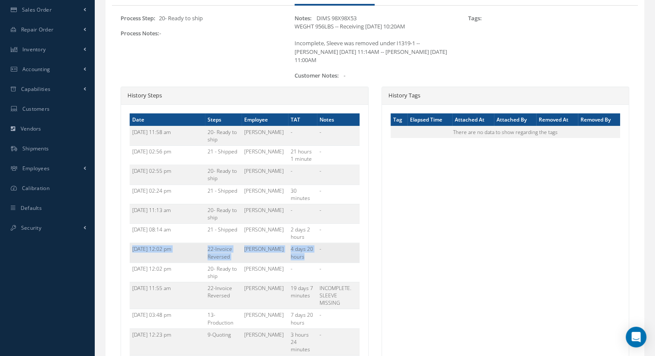
drag, startPoint x: 266, startPoint y: 243, endPoint x: 130, endPoint y: 241, distance: 136.1
click at [130, 243] on tr "07/15/2025 12:02 pm 22-Invoice Reversed Nicolas Concha 4 days 20 hours -" at bounding box center [245, 252] width 230 height 19
click at [135, 243] on td "07/15/2025 12:02 pm" at bounding box center [167, 252] width 75 height 19
click at [133, 243] on td "07/15/2025 12:02 pm" at bounding box center [167, 252] width 75 height 19
click at [355, 288] on td "INCOMPLETE. SLEEVE MISSING" at bounding box center [338, 295] width 42 height 27
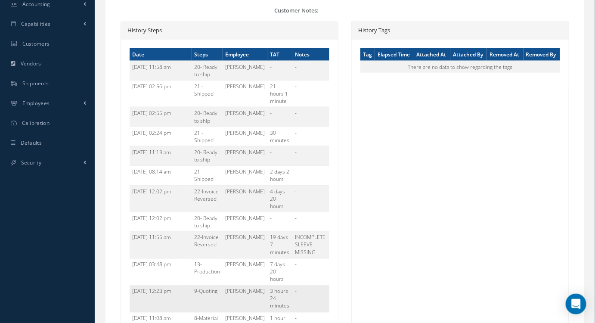
scroll to position [330, 0]
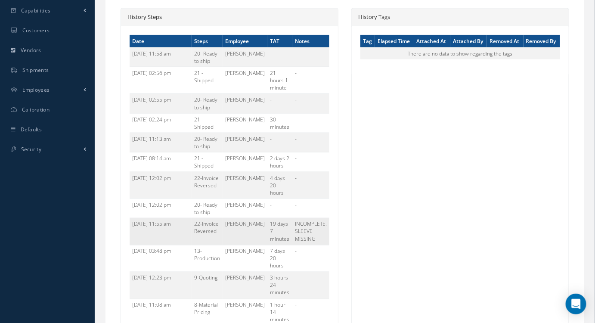
drag, startPoint x: 317, startPoint y: 236, endPoint x: 130, endPoint y: 221, distance: 188.0
click at [130, 221] on tr "06/18/2025 11:55 am 22-Invoice Reversed Fernando Salomo 19 days 7 minutes INCOM…" at bounding box center [230, 231] width 200 height 27
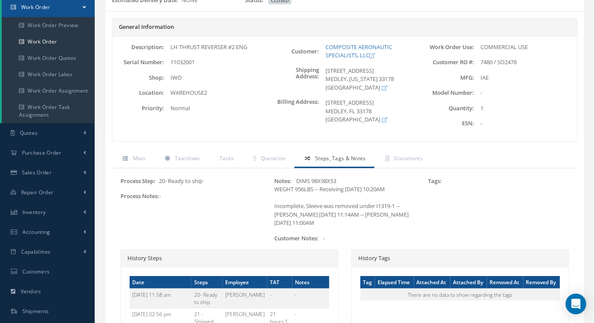
scroll to position [0, 0]
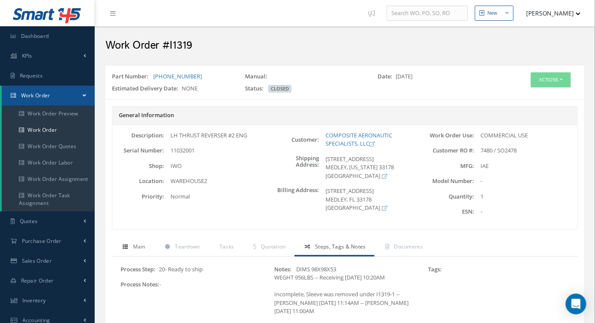
click at [137, 247] on span "Main" at bounding box center [139, 246] width 12 height 7
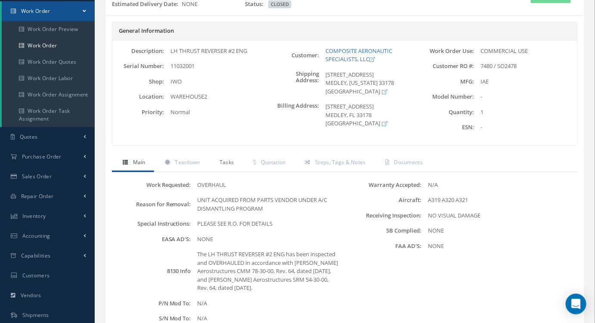
scroll to position [57, 0]
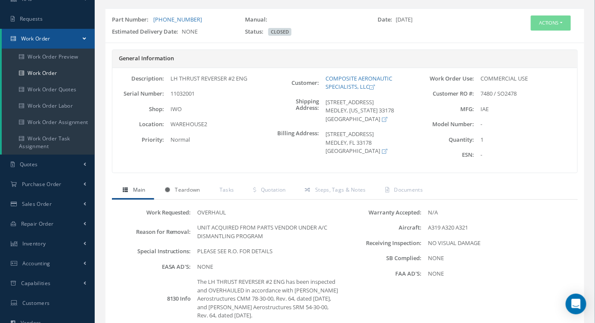
click at [188, 189] on span "Teardown" at bounding box center [187, 189] width 25 height 7
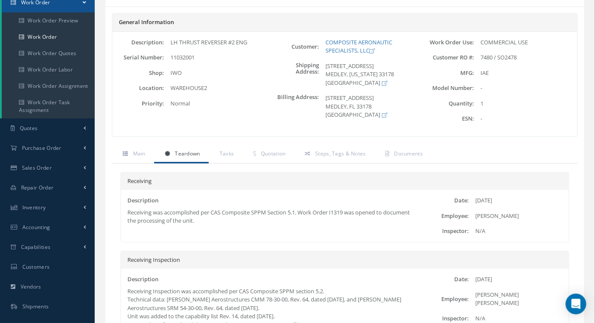
scroll to position [135, 0]
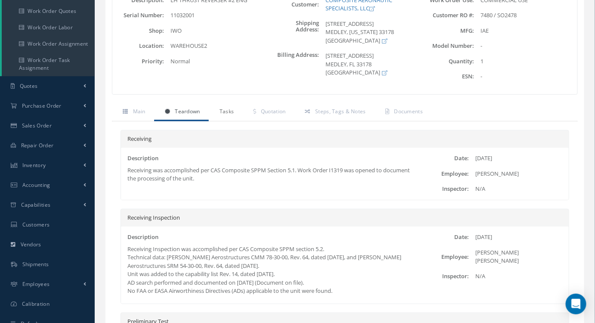
click at [233, 117] on link "Tasks" at bounding box center [226, 112] width 34 height 18
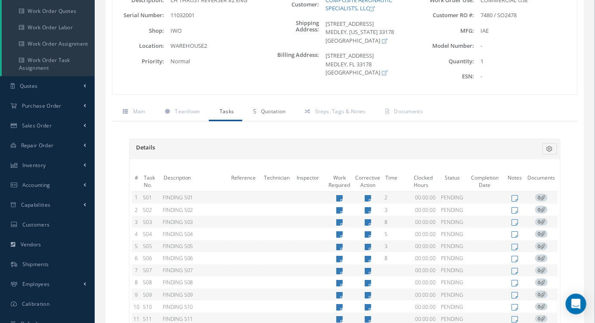
click at [262, 108] on span "Quotation" at bounding box center [273, 111] width 25 height 7
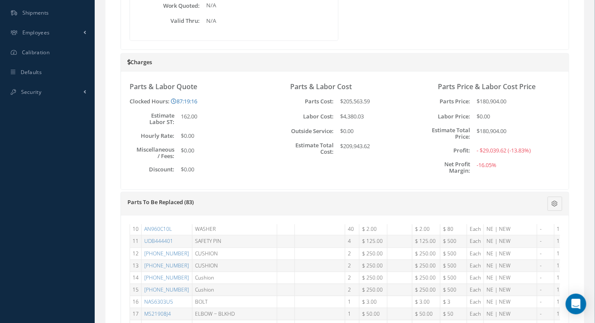
scroll to position [0, 0]
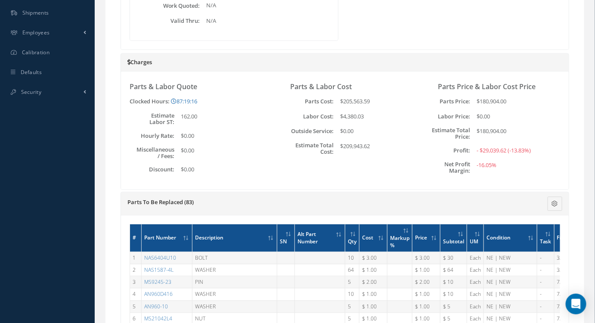
click at [245, 177] on div "Parts & Labor Quote Clocked Hours: 87:19:16 Loading… Labor Hours for Work Order…" at bounding box center [197, 131] width 148 height 100
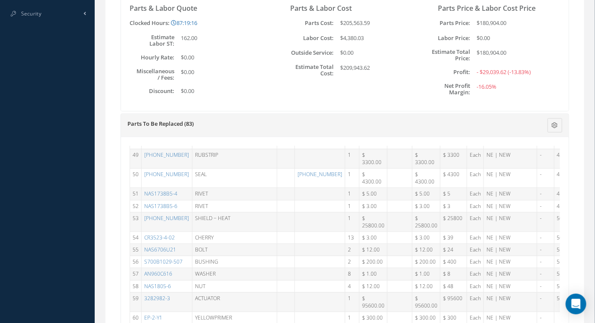
scroll to position [705, 0]
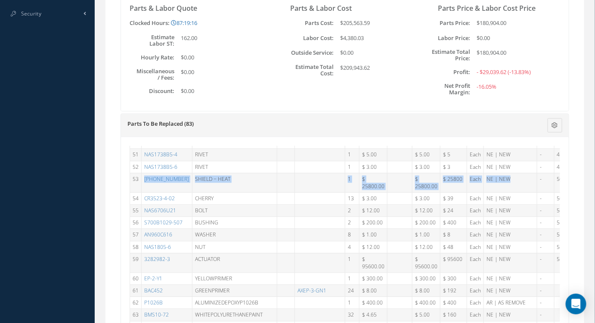
drag, startPoint x: 499, startPoint y: 196, endPoint x: 140, endPoint y: 195, distance: 359.2
click at [140, 193] on tr "53 740-0220-201 SHIELD − HEAT 1 $ 25800.00 $ 25800.00 $ 25800 Each NE | NEW - 5…" at bounding box center [417, 182] width 574 height 19
click at [174, 183] on link "740-0220-201" at bounding box center [166, 179] width 45 height 7
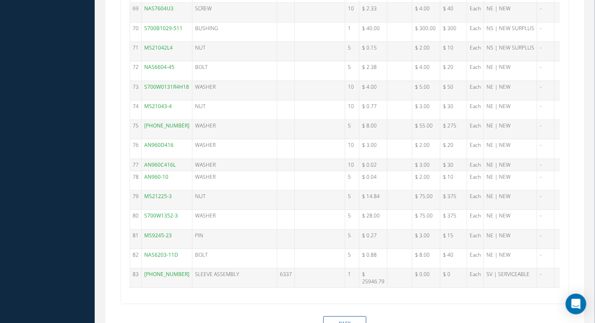
scroll to position [921, 0]
drag, startPoint x: 357, startPoint y: 274, endPoint x: 152, endPoint y: 270, distance: 205.1
click at [138, 275] on tr "83 745-0006-501 SLEEVE ASSEMBLY 6337 1 $ 25946.79 $ 0.00 $ 0 Each SV | SERVICEA…" at bounding box center [417, 277] width 574 height 19
click at [159, 271] on link "745-0006-501" at bounding box center [166, 274] width 45 height 7
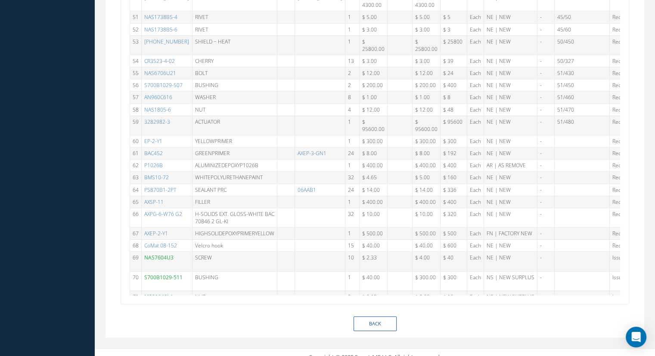
scroll to position [647, 0]
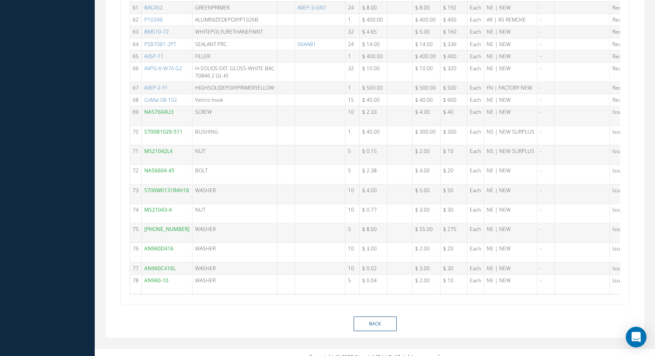
drag, startPoint x: 517, startPoint y: 286, endPoint x: 540, endPoint y: 282, distance: 23.7
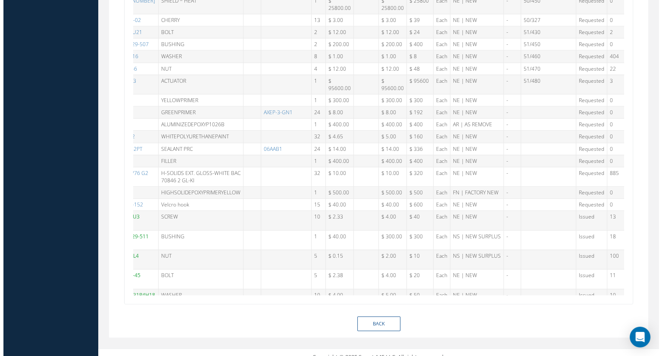
scroll to position [667, 37]
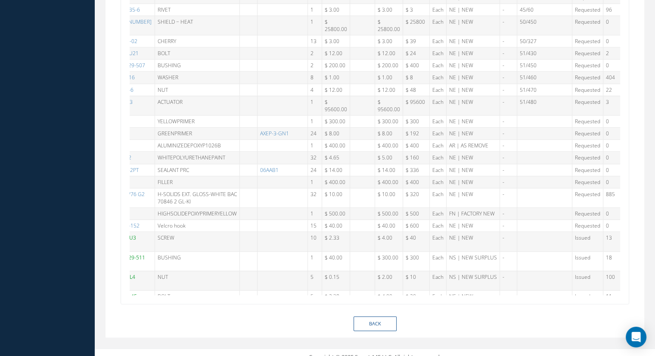
click at [630, 105] on icon at bounding box center [632, 102] width 5 height 5
type textarea "Hold open rod missing OH $20K SV $19250"
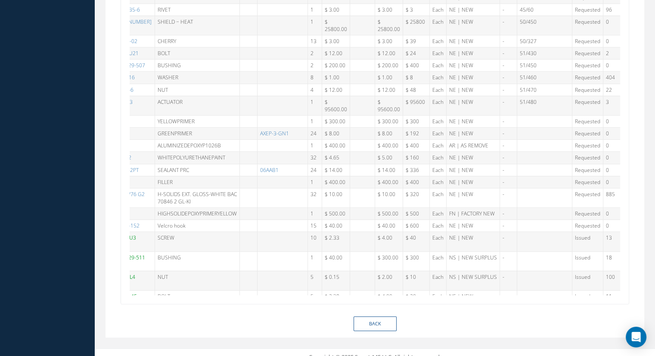
type textarea "Hold open rod missing OH $20K SV $19250"
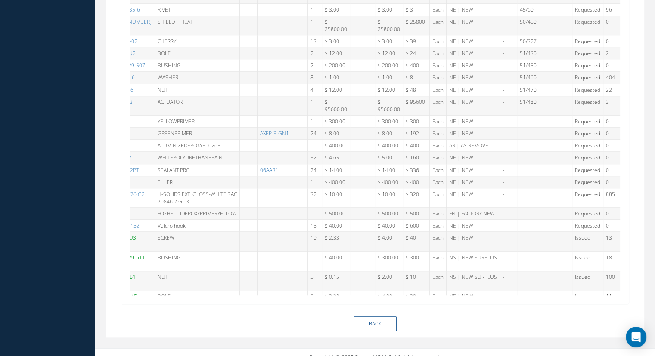
type textarea "Hold open rod missing OH $20K SV $19250"
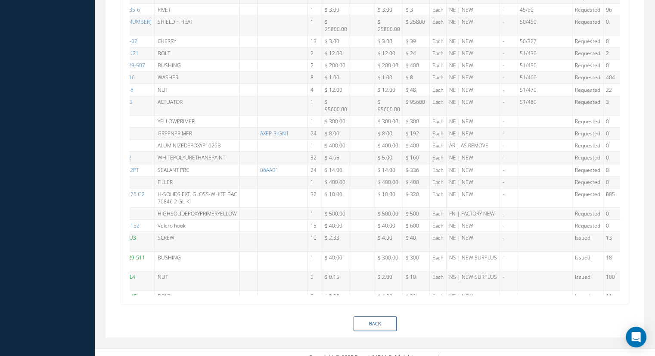
type textarea "Hold open rod missing OH $20K SV $19250"
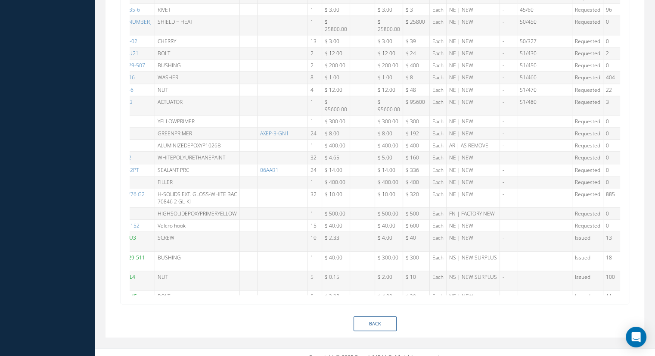
type textarea "Hold open rod missing OH $20K SV $19250"
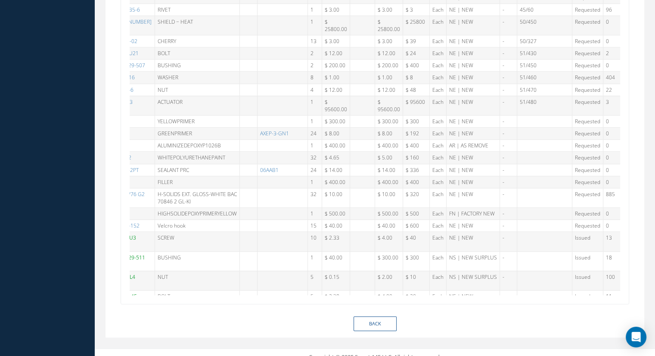
type textarea "Hold open rod missing OH $20K SV $19250"
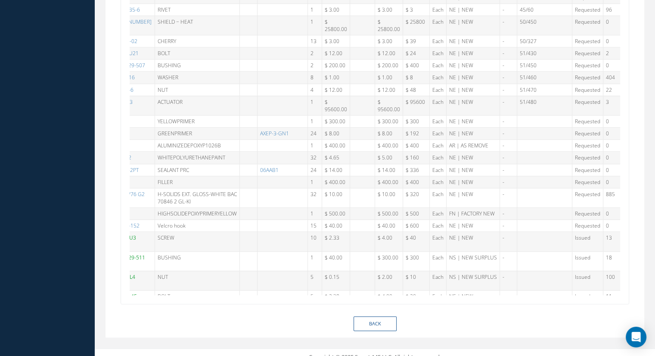
type textarea "Hold open rod missing OH $20K SV $19250"
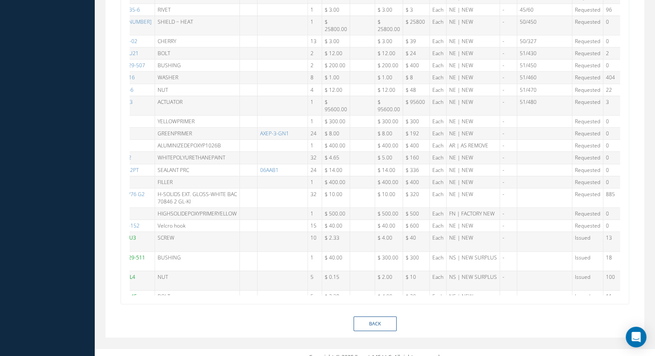
type textarea "Hold open rod missing OH $20K SV $19250"
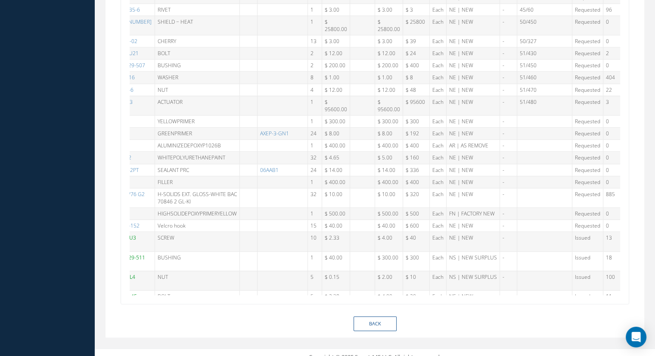
type textarea "Hold open rod missing OH $20K SV $19250"
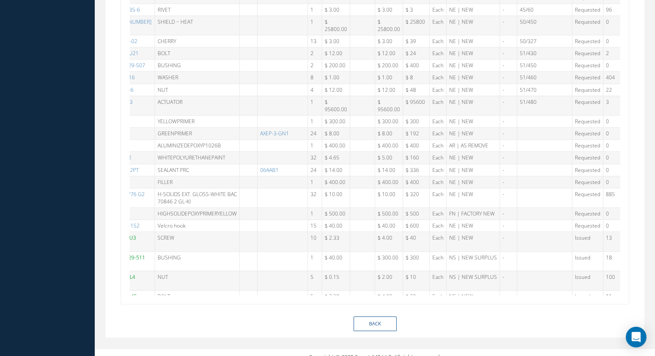
type textarea "Hold open rod missing OH $20K SV $19250"
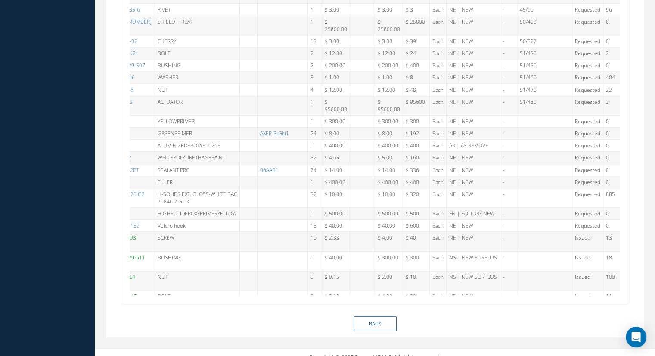
type textarea "Hold open rod missing OH $20K SV $19250"
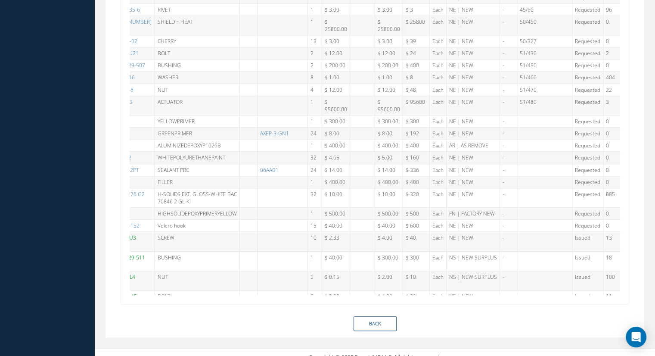
type textarea "Hold open rod missing OH $20K SV $19250"
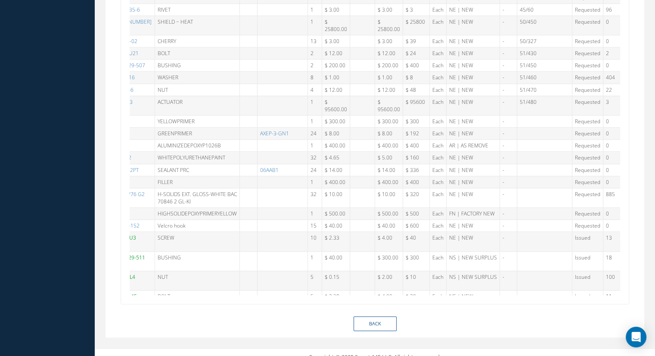
type textarea "Hold open rod missing OH $20K SV $19250"
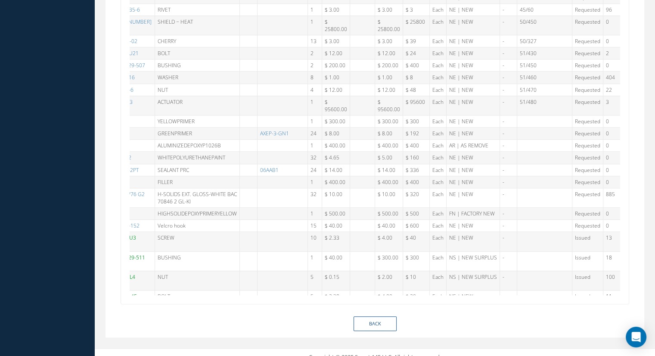
type textarea "Hold open rod missing OH $20K SV $19250"
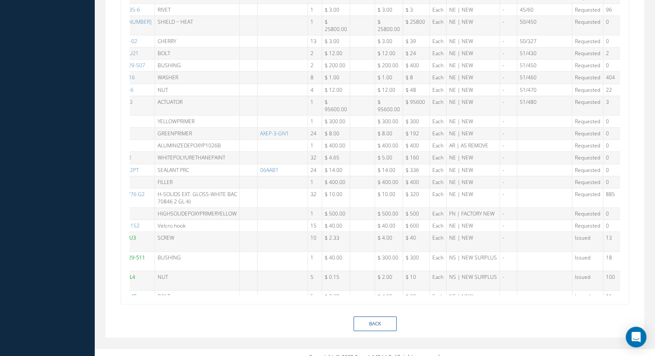
type textarea "Hold open rod missing OH $20K SV $19250"
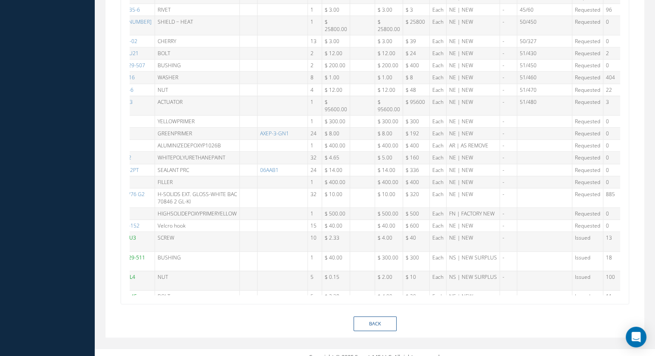
type textarea "Hold open rod missing OH $20K SV $19250"
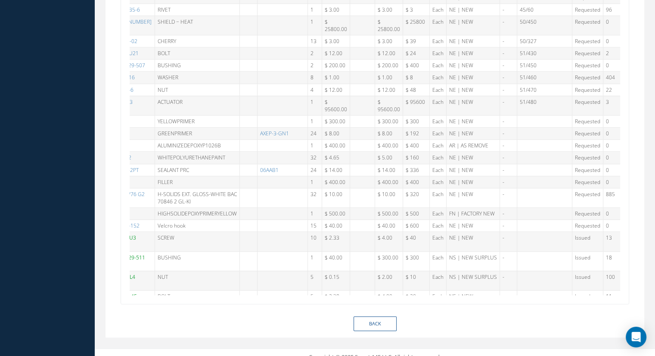
type textarea "Hold open rod missing OH $20K SV $19250"
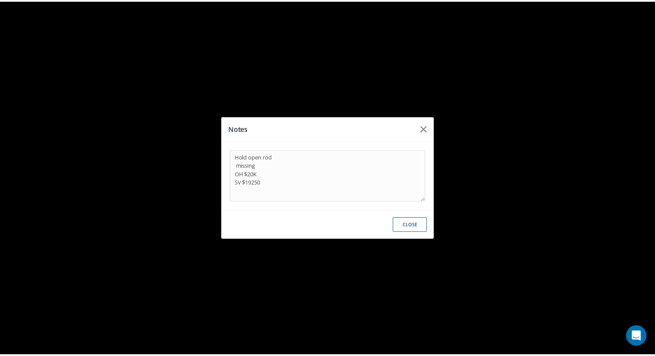
scroll to position [667, 33]
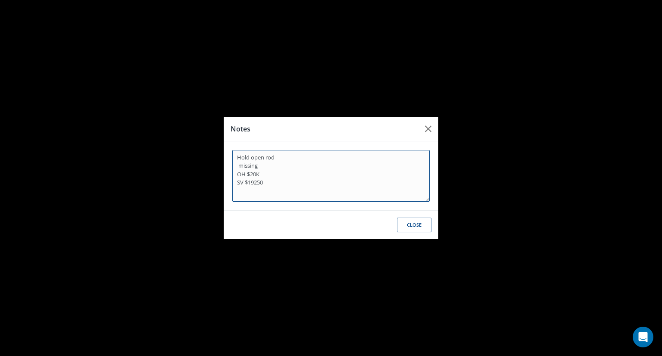
click at [262, 184] on textarea "Hold open rod missing OH $20K SV $19250" at bounding box center [330, 176] width 197 height 52
click at [429, 125] on icon "button" at bounding box center [428, 129] width 6 height 10
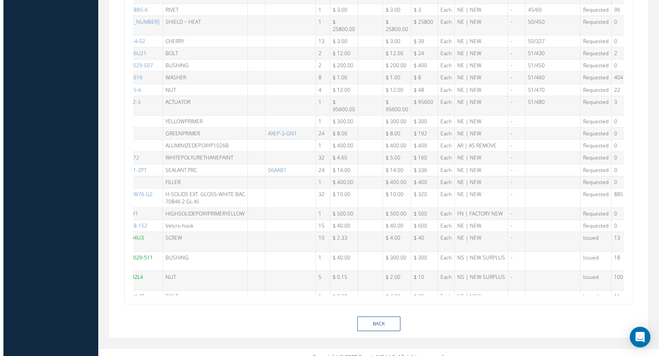
scroll to position [667, 40]
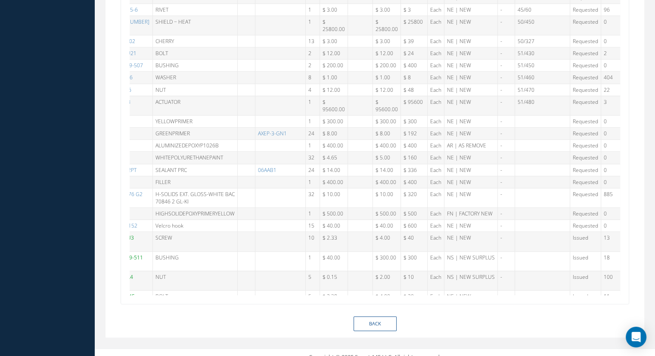
click at [628, 25] on icon at bounding box center [630, 21] width 5 height 5
type textarea "delamination"
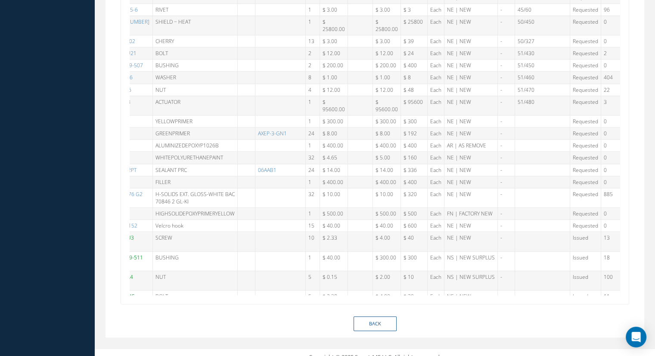
type textarea "delamination"
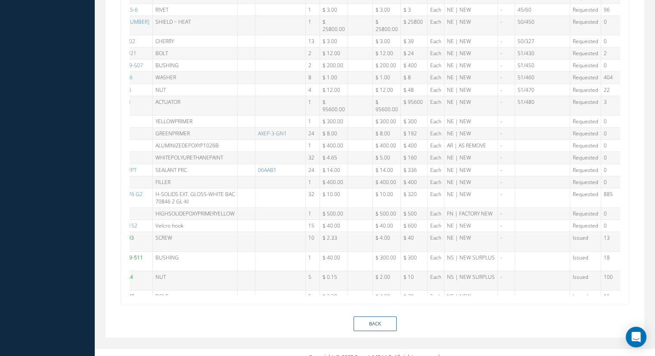
type textarea "delamination"
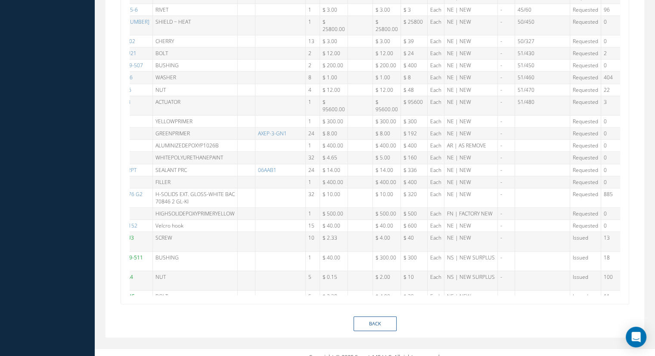
type textarea "delamination"
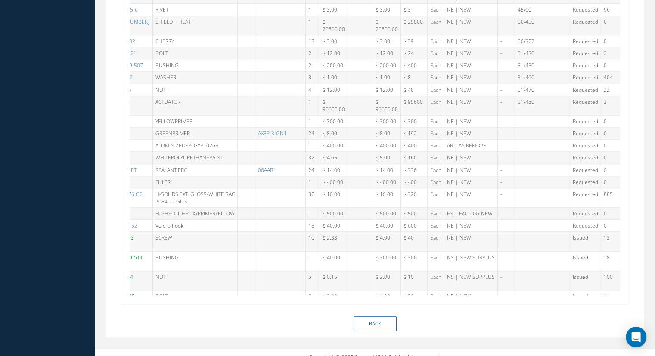
type textarea "delamination"
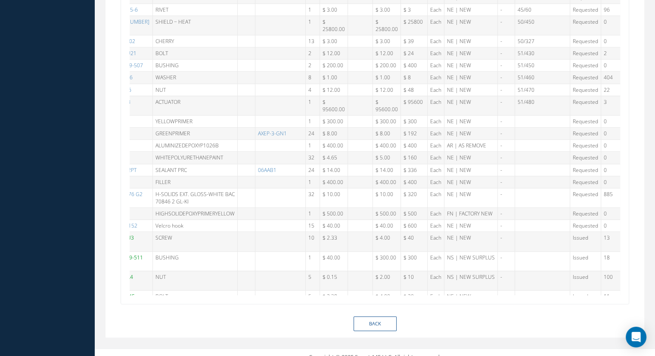
type textarea "delamination"
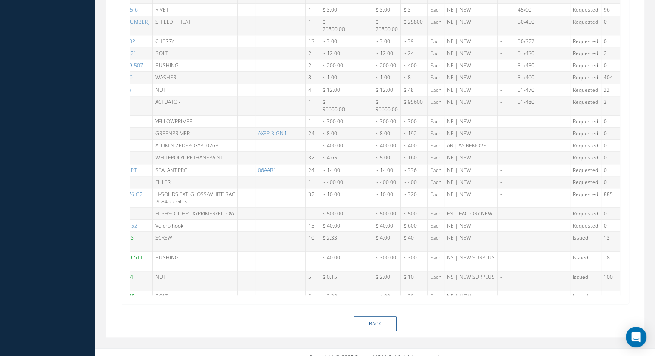
type textarea "delamination"
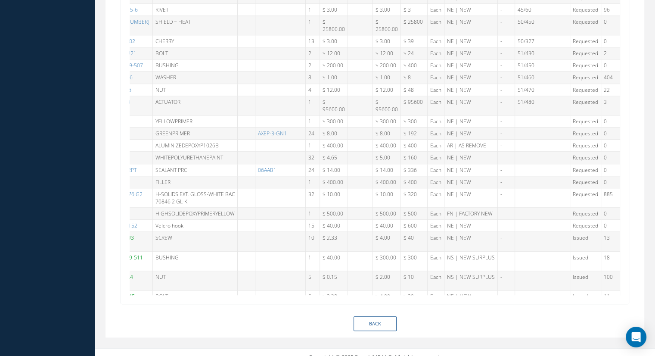
type textarea "delamination"
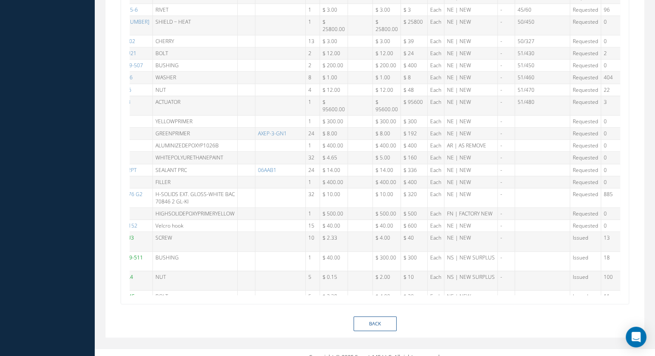
type textarea "delamination"
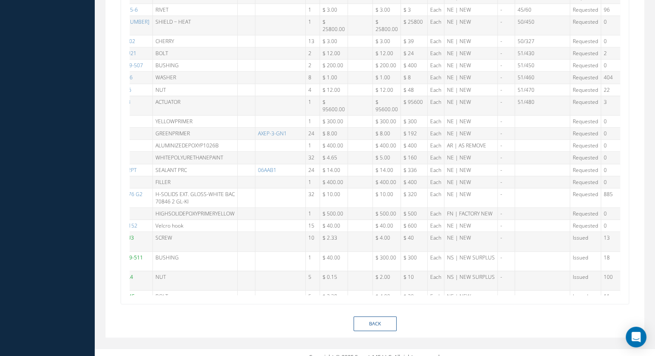
type textarea "delamination"
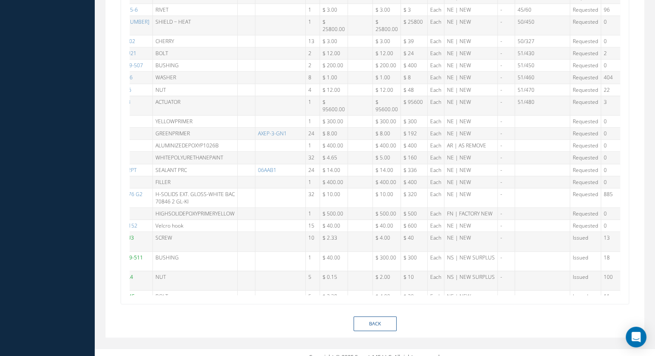
type textarea "delamination"
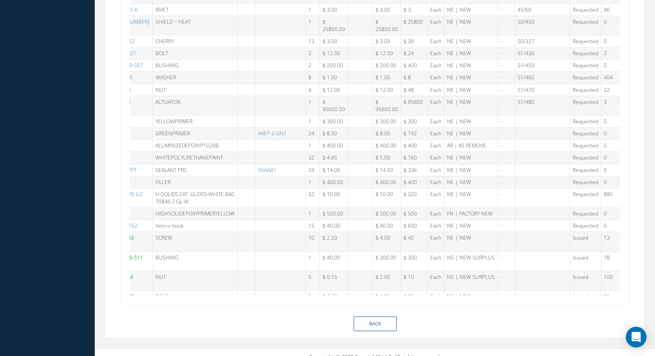
type textarea "delamination"
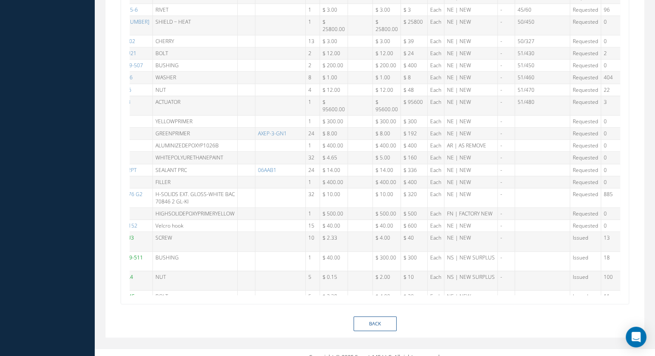
type textarea "delamination"
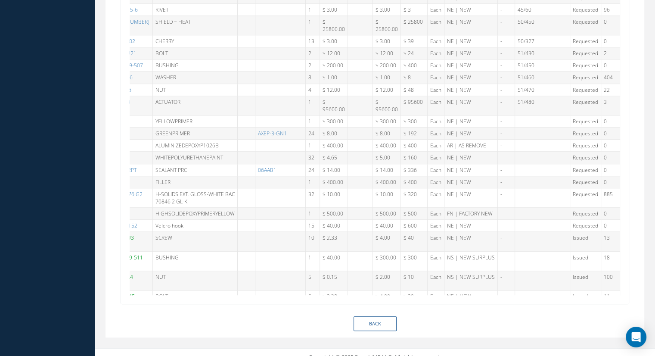
type textarea "delamination"
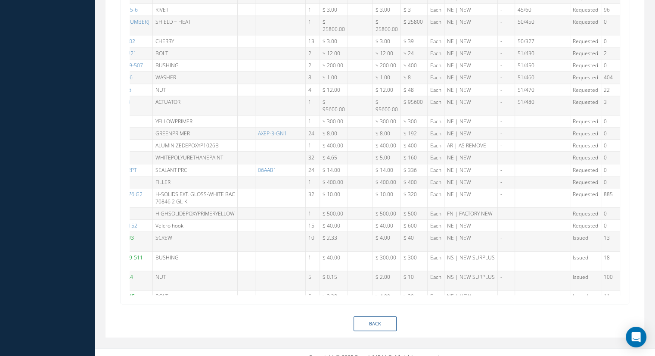
type textarea "delamination"
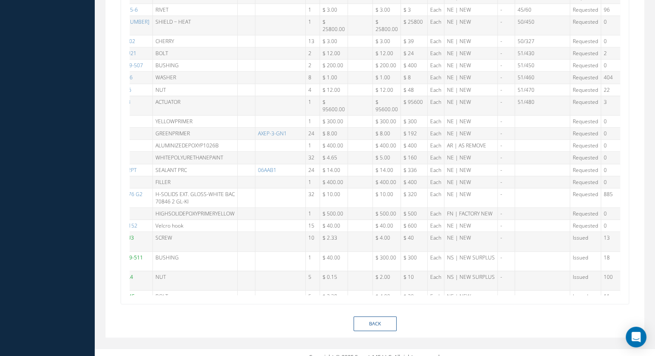
type textarea "delamination"
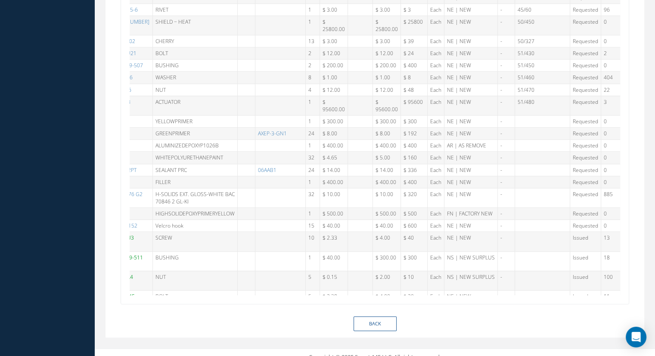
type textarea "delamination"
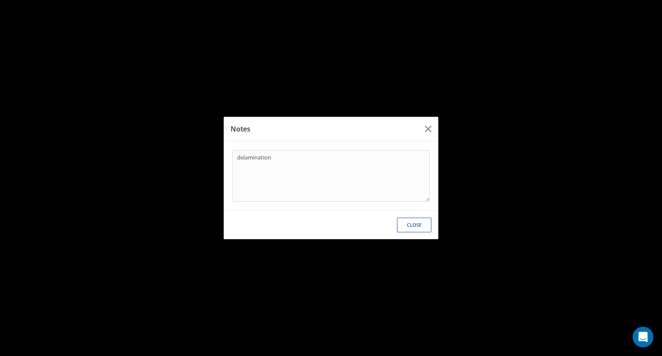
click at [426, 128] on icon "button" at bounding box center [428, 129] width 6 height 10
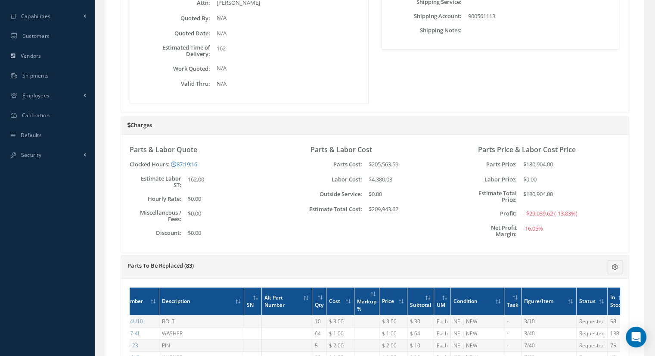
scroll to position [0, 0]
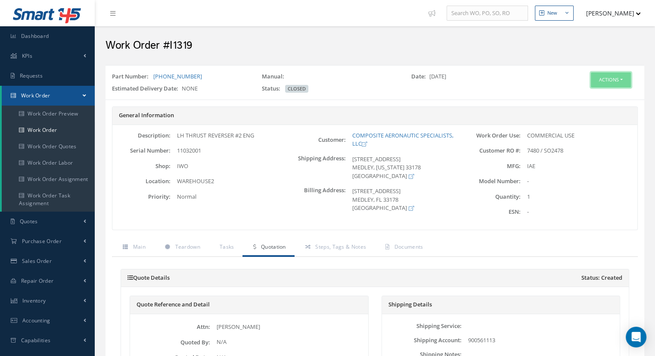
click at [610, 81] on button "Actions" at bounding box center [611, 79] width 40 height 15
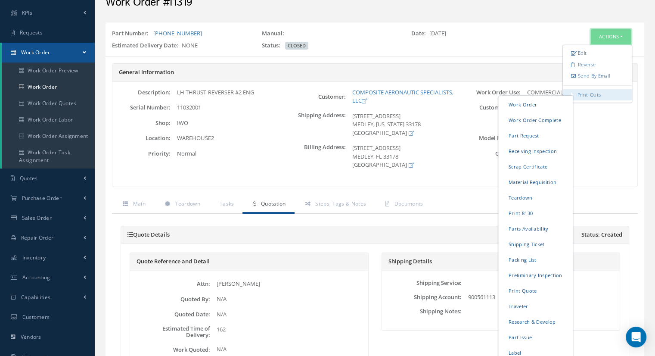
scroll to position [43, 0]
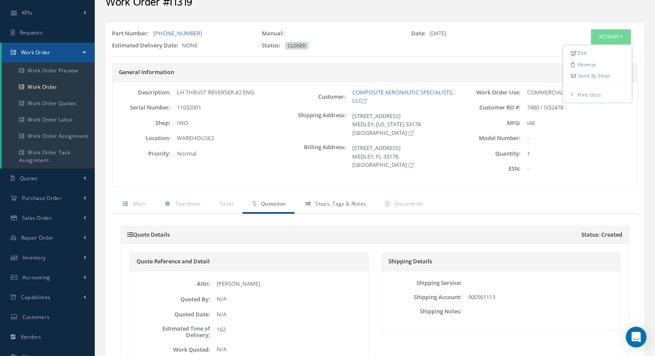
click at [327, 202] on span "Steps, Tags & Notes" at bounding box center [340, 203] width 51 height 7
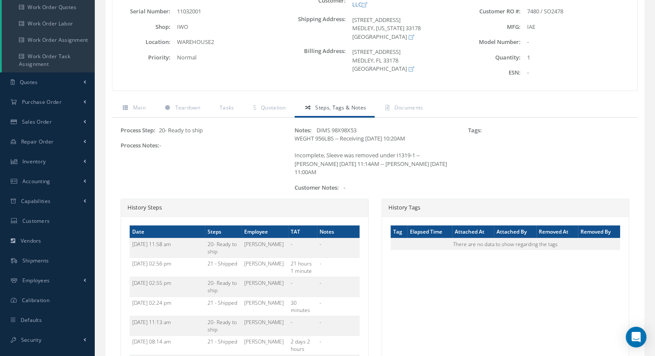
scroll to position [129, 0]
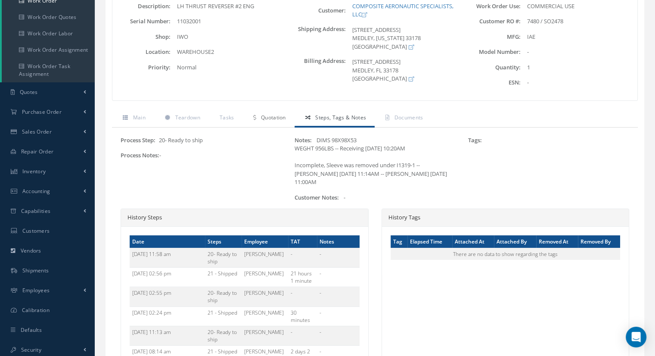
drag, startPoint x: 256, startPoint y: 110, endPoint x: 265, endPoint y: 109, distance: 9.5
click at [272, 114] on span "Quotation" at bounding box center [273, 117] width 25 height 7
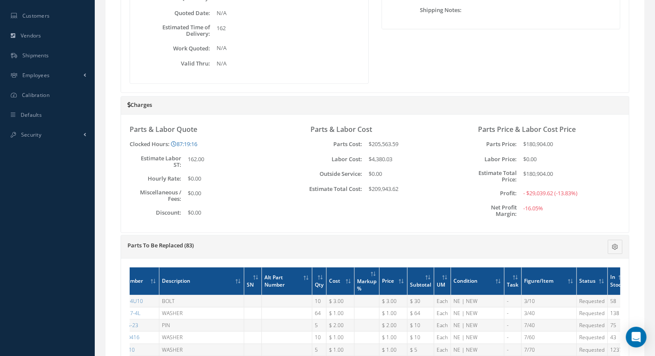
scroll to position [345, 0]
drag, startPoint x: 400, startPoint y: 187, endPoint x: 355, endPoint y: 187, distance: 45.2
click at [355, 187] on div "Estimate Total Cost: $209,943.62" at bounding box center [375, 188] width 155 height 9
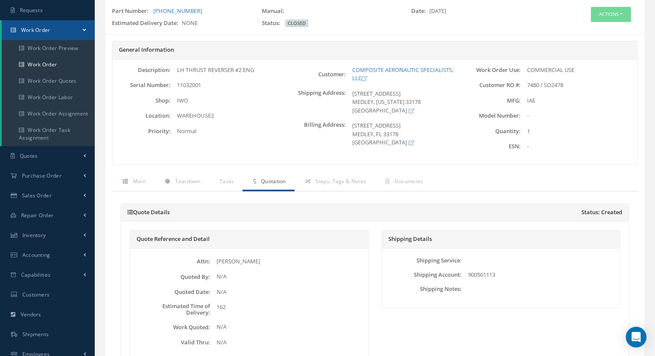
scroll to position [0, 0]
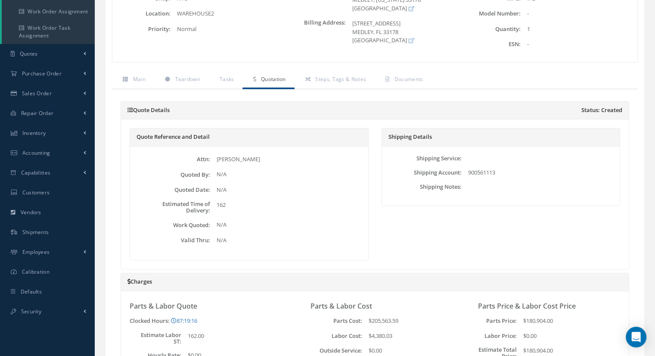
scroll to position [172, 0]
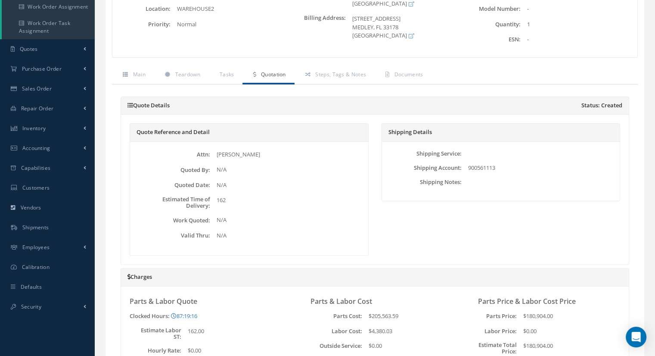
drag, startPoint x: 225, startPoint y: 200, endPoint x: 218, endPoint y: 202, distance: 7.9
click at [218, 202] on div "162" at bounding box center [288, 202] width 156 height 13
drag, startPoint x: 238, startPoint y: 152, endPoint x: 219, endPoint y: 167, distance: 24.0
click at [212, 153] on div "[PERSON_NAME]" at bounding box center [288, 154] width 156 height 9
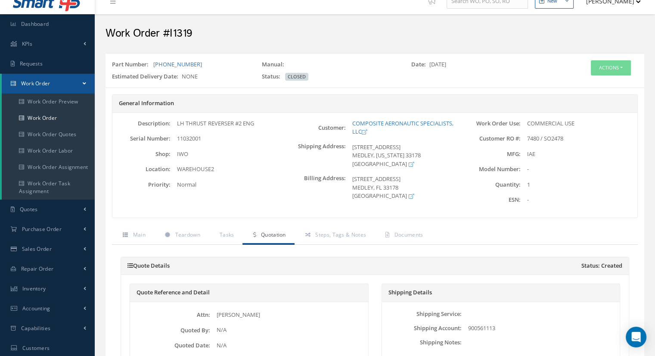
scroll to position [0, 0]
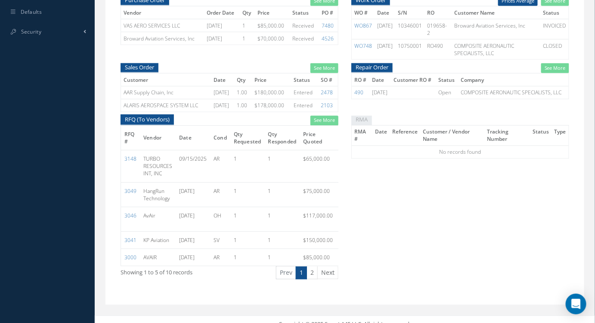
scroll to position [474, 0]
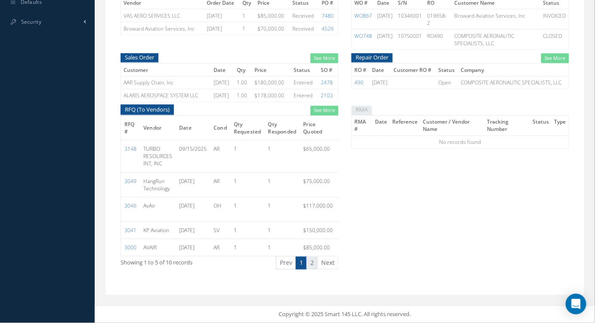
click at [314, 264] on link "2" at bounding box center [312, 263] width 11 height 13
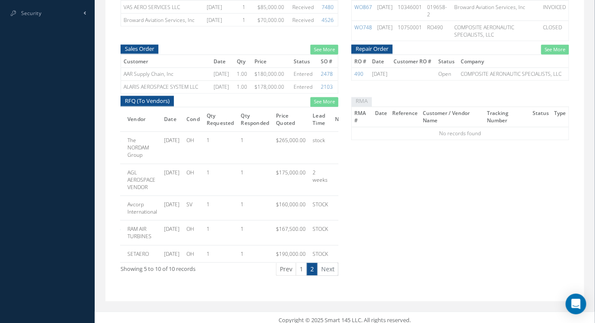
scroll to position [0, 39]
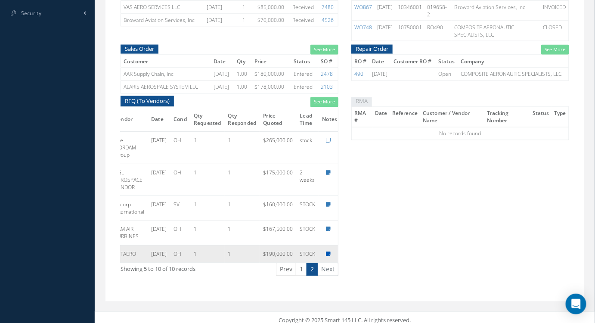
click at [327, 257] on icon at bounding box center [328, 254] width 5 height 5
type textarea "Dear Customer, Thank you for your RFQ, offering in OH condition, Fresh SETAERO …"
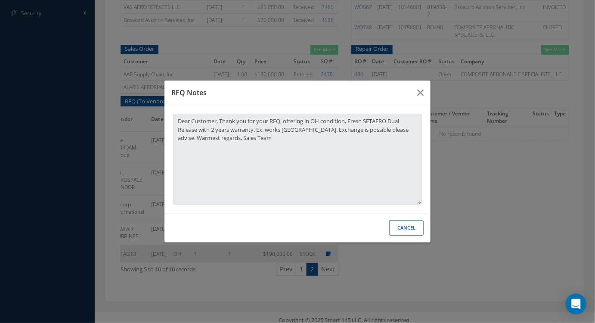
scroll to position [0, 36]
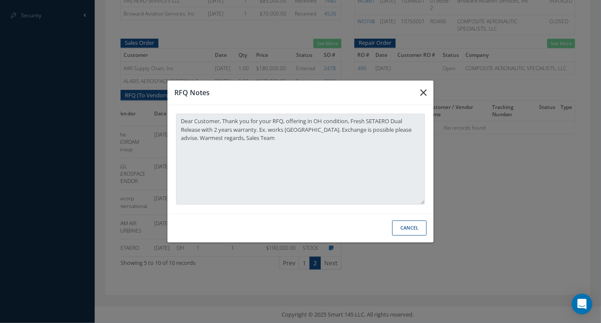
click at [425, 91] on icon "button" at bounding box center [423, 92] width 6 height 10
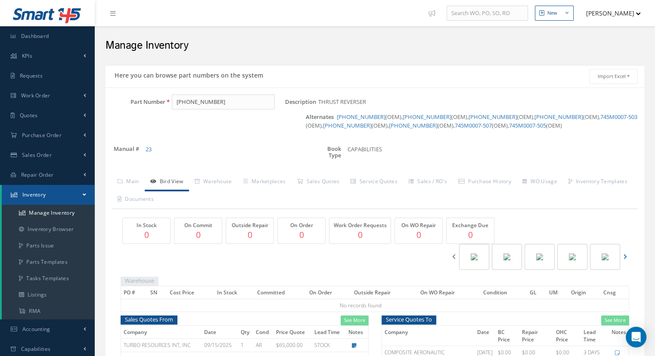
scroll to position [86, 0]
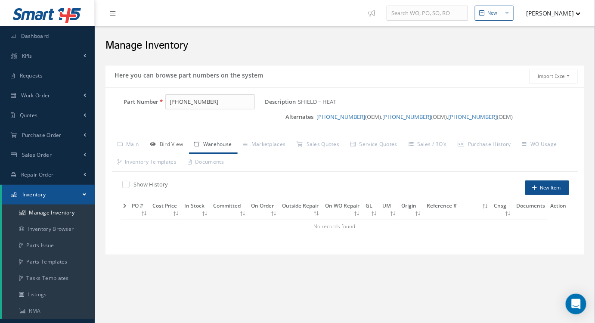
click at [177, 136] on link "Bird View" at bounding box center [167, 145] width 44 height 18
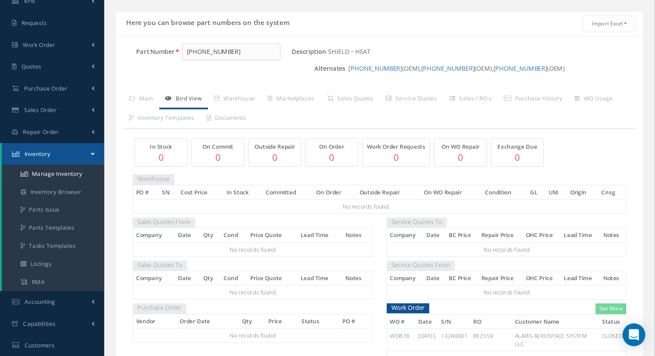
scroll to position [31, 0]
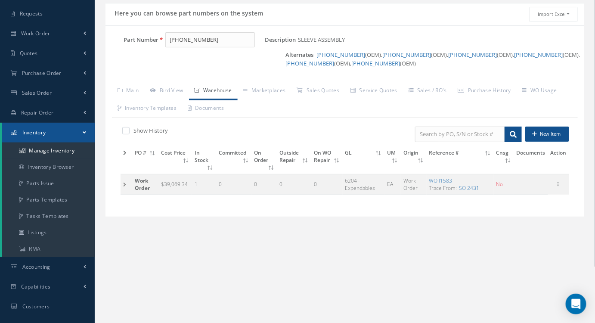
scroll to position [78, 0]
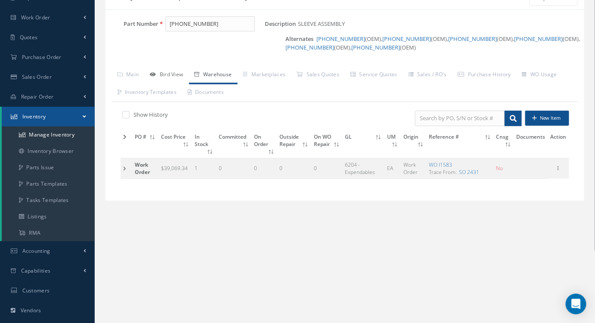
click at [169, 72] on link "Bird View" at bounding box center [167, 75] width 44 height 18
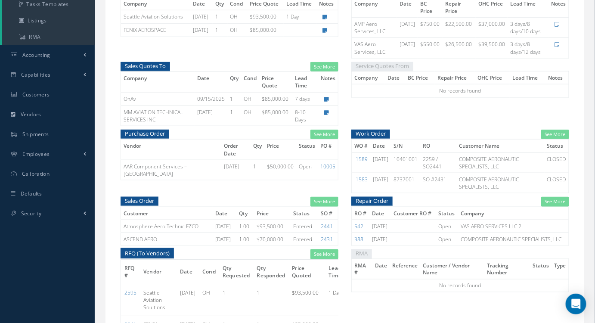
scroll to position [313, 0]
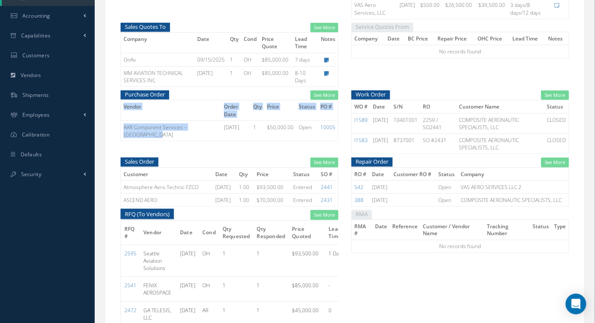
drag, startPoint x: 170, startPoint y: 134, endPoint x: 115, endPoint y: 117, distance: 57.9
click at [115, 117] on div "Purchase Order See More Vendor Order Date Qty Price Status PO # AAR Component S…" at bounding box center [229, 123] width 231 height 67
click at [253, 124] on td "1" at bounding box center [258, 131] width 14 height 20
drag, startPoint x: 330, startPoint y: 130, endPoint x: 205, endPoint y: 128, distance: 124.9
click at [122, 133] on tr "AAR Component Services – [GEOGRAPHIC_DATA] [DATE] 1 $50,000.00 Open 10005" at bounding box center [230, 131] width 218 height 20
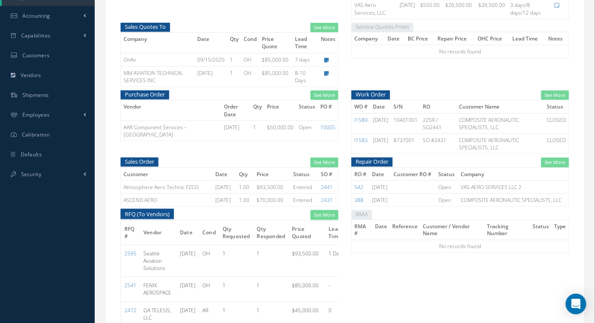
click at [208, 128] on td "AAR Component Services – [GEOGRAPHIC_DATA]" at bounding box center [171, 131] width 101 height 20
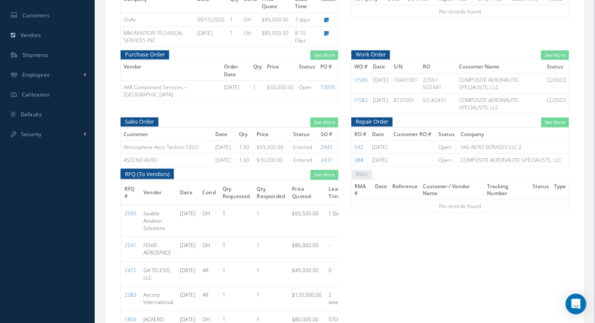
scroll to position [352, 0]
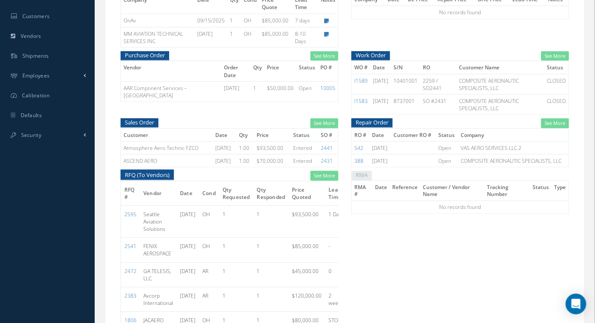
drag, startPoint x: 121, startPoint y: 52, endPoint x: 333, endPoint y: 94, distance: 216.9
click at [333, 94] on div "Purchase Order See More Vendor Order Date Qty Price Status PO # AAR Component S…" at bounding box center [230, 76] width 218 height 51
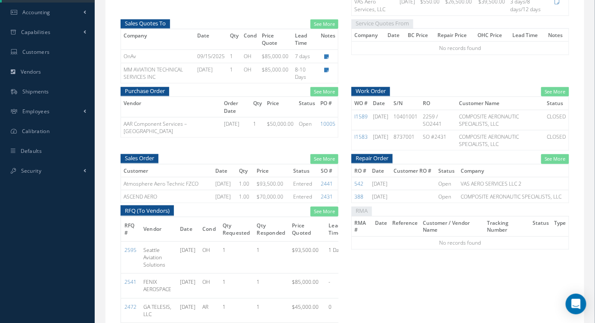
scroll to position [313, 0]
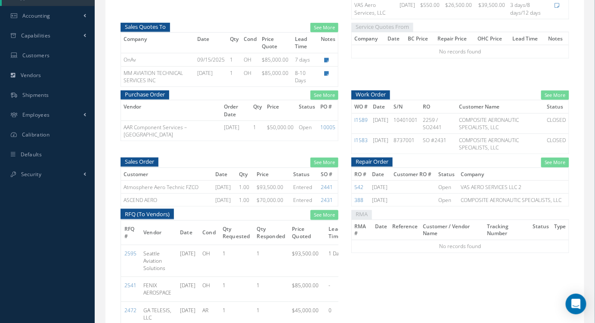
click at [178, 147] on div "Purchase Order See More Vendor Order Date Qty Price Status PO # AAR Component S…" at bounding box center [229, 123] width 231 height 67
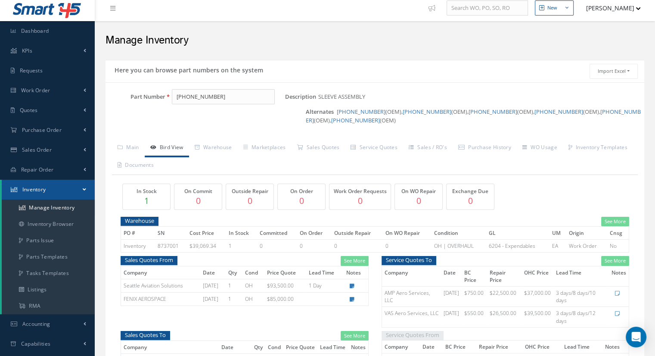
scroll to position [0, 0]
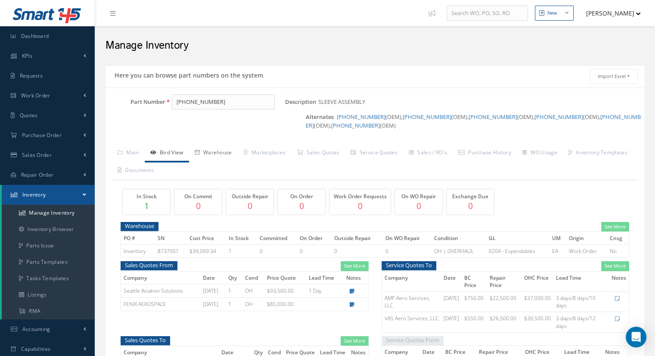
drag, startPoint x: 220, startPoint y: 154, endPoint x: 224, endPoint y: 150, distance: 6.1
click at [224, 150] on link "Warehouse" at bounding box center [213, 153] width 49 height 18
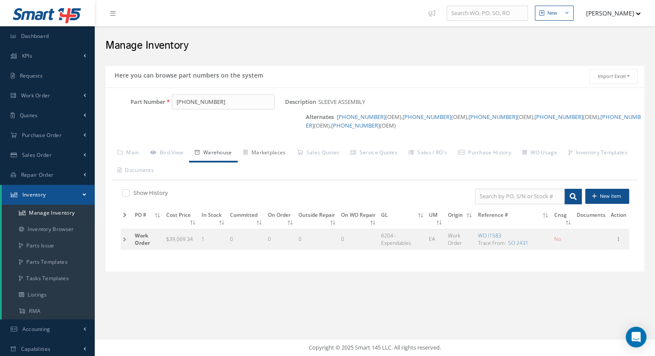
click at [279, 150] on link "Marketplaces" at bounding box center [265, 153] width 54 height 18
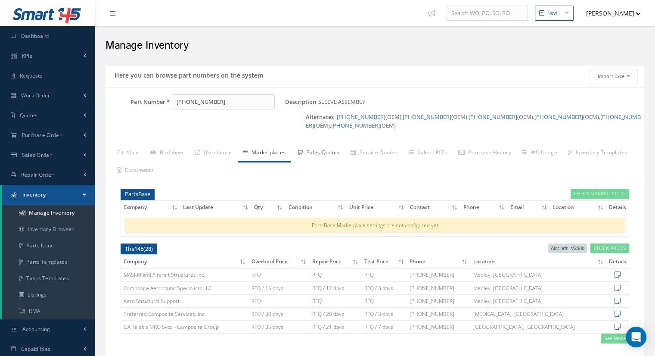
click at [314, 154] on link "Sales Quotes" at bounding box center [318, 153] width 54 height 18
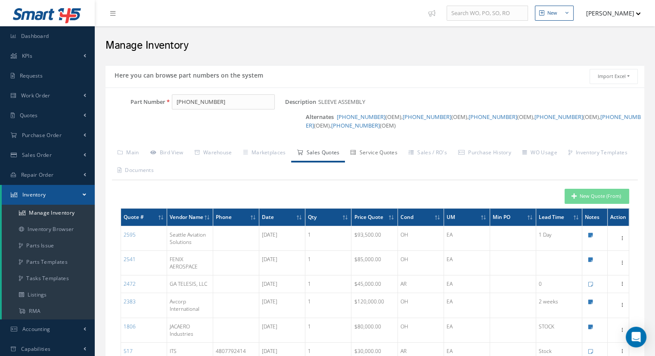
click at [378, 152] on link "Service Quotes" at bounding box center [374, 153] width 58 height 18
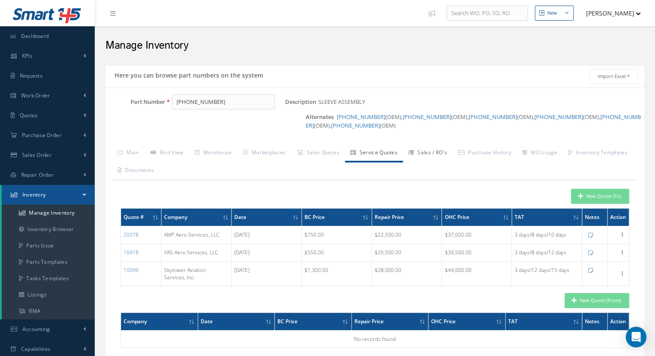
click at [431, 150] on link "Sales / RO's" at bounding box center [428, 153] width 50 height 18
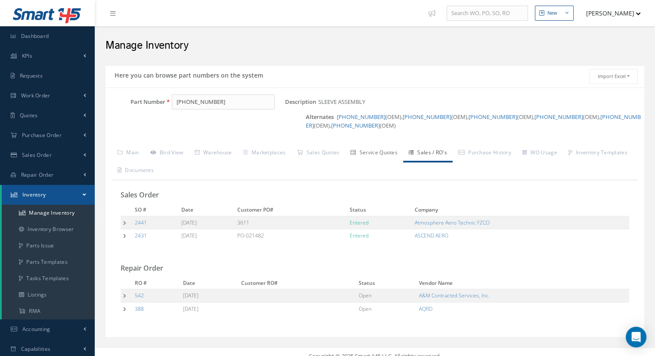
click at [389, 153] on link "Service Quotes" at bounding box center [374, 153] width 58 height 18
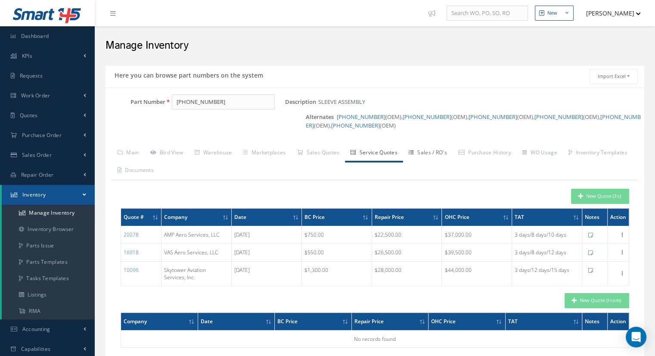
click at [445, 155] on link "Sales / RO's" at bounding box center [428, 153] width 50 height 18
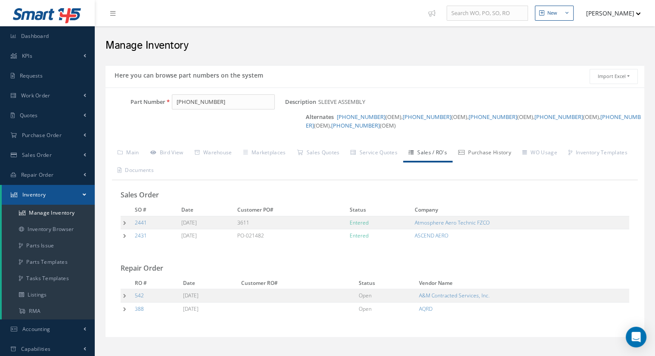
click at [493, 159] on link "Purchase History" at bounding box center [485, 153] width 64 height 18
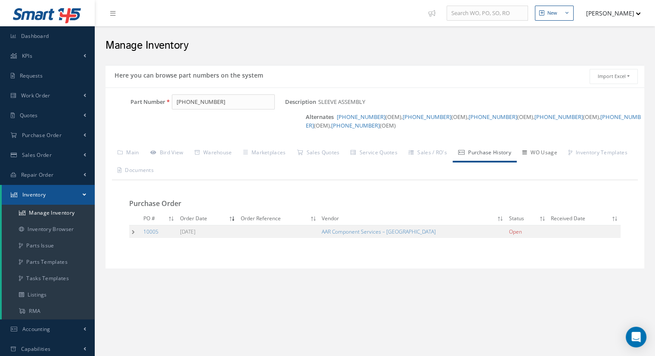
click at [541, 153] on link "WO Usage" at bounding box center [540, 153] width 46 height 18
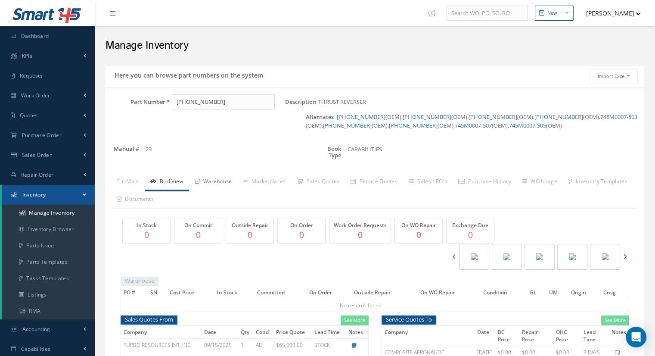
click at [218, 184] on link "Warehouse" at bounding box center [213, 182] width 49 height 18
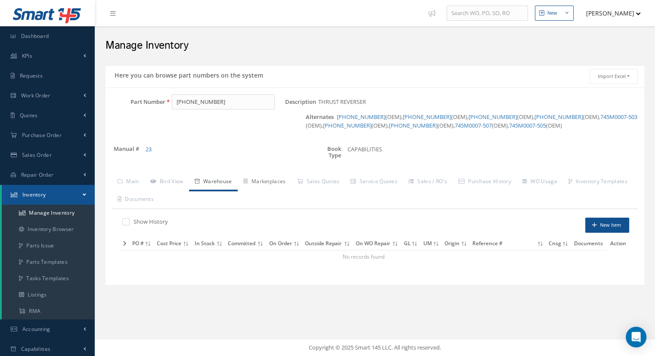
click at [276, 176] on link "Marketplaces" at bounding box center [265, 182] width 54 height 18
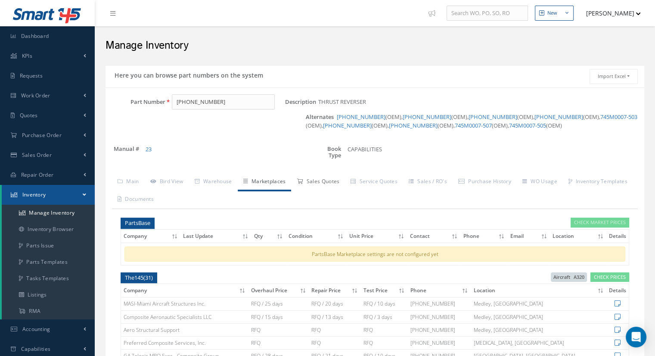
click at [320, 183] on link "Sales Quotes" at bounding box center [318, 182] width 54 height 18
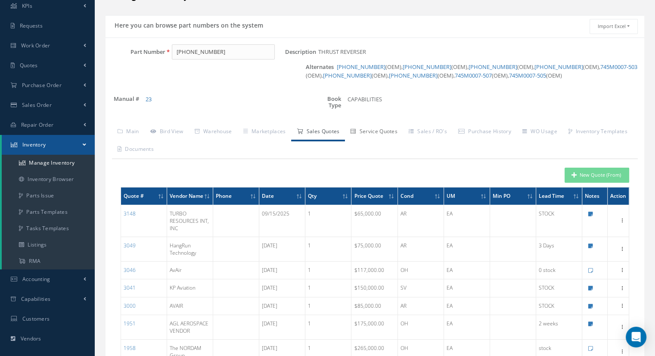
scroll to position [43, 0]
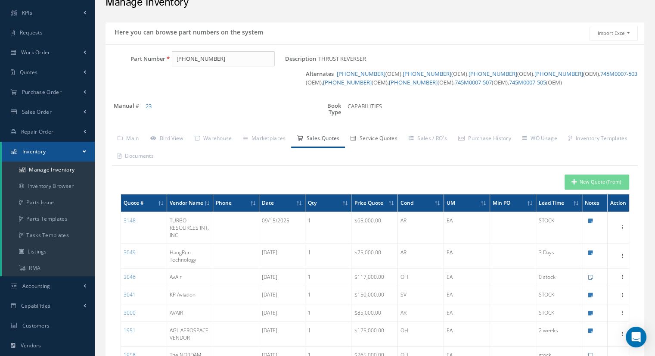
click at [393, 138] on link "Service Quotes" at bounding box center [374, 139] width 58 height 18
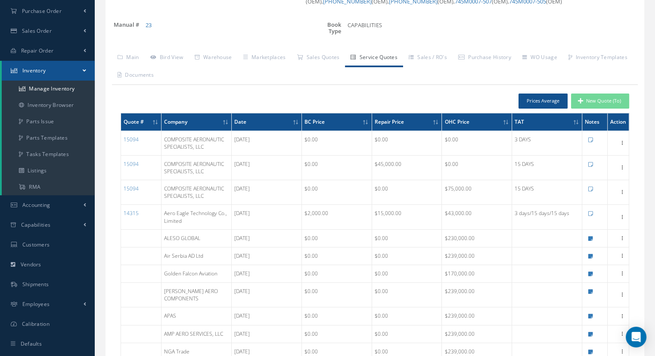
scroll to position [0, 0]
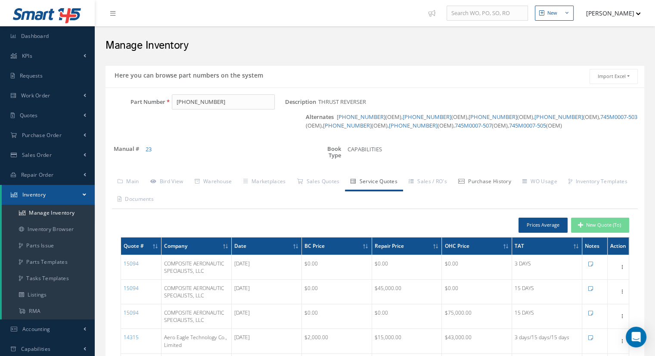
click at [490, 180] on link "Purchase History" at bounding box center [485, 182] width 64 height 18
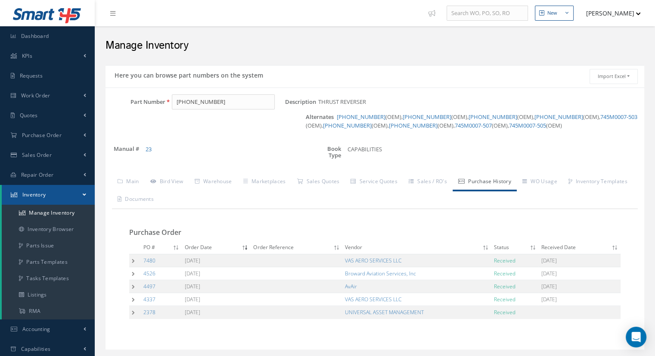
click at [132, 259] on td at bounding box center [135, 260] width 12 height 13
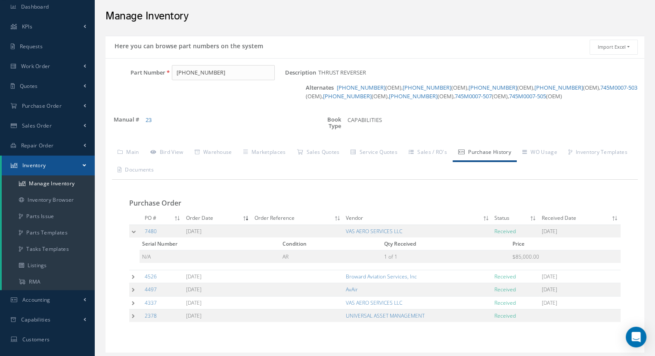
scroll to position [43, 0]
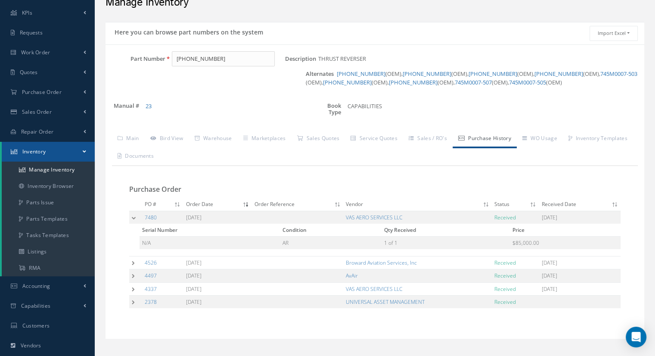
click at [134, 265] on td at bounding box center [135, 262] width 13 height 13
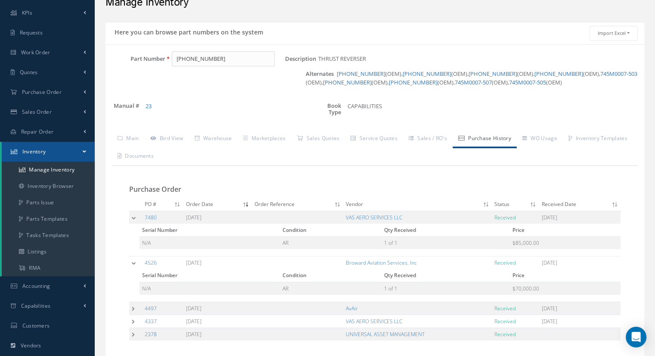
click at [131, 305] on td at bounding box center [135, 308] width 13 height 13
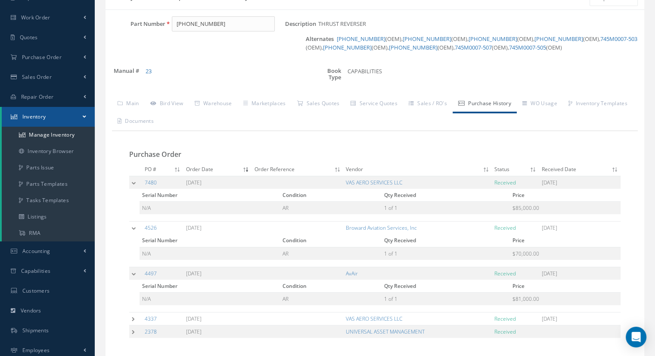
scroll to position [129, 0]
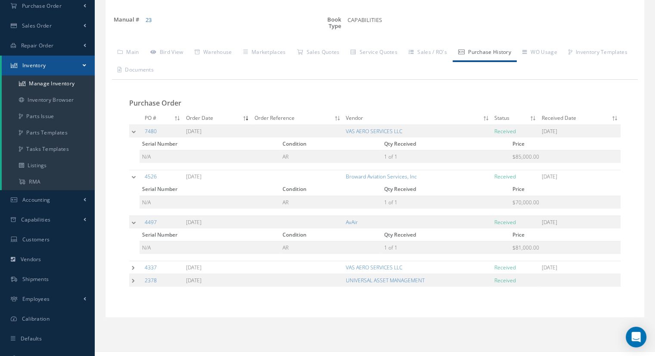
click at [135, 266] on td at bounding box center [135, 267] width 13 height 13
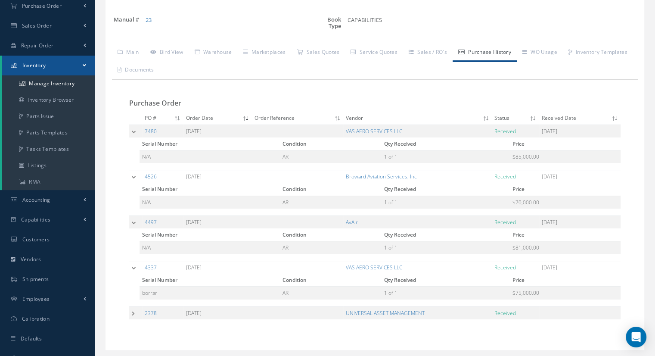
drag, startPoint x: 131, startPoint y: 312, endPoint x: 136, endPoint y: 312, distance: 4.7
click at [132, 312] on td at bounding box center [135, 312] width 13 height 13
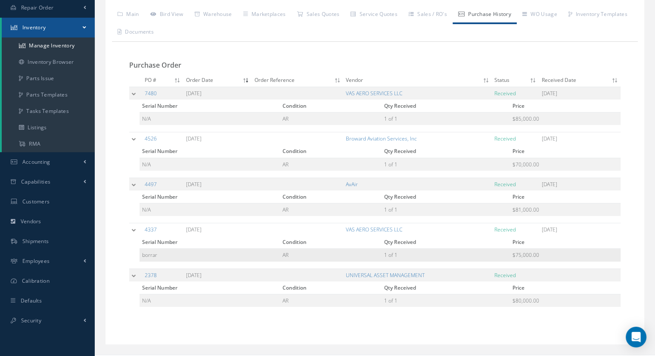
scroll to position [182, 0]
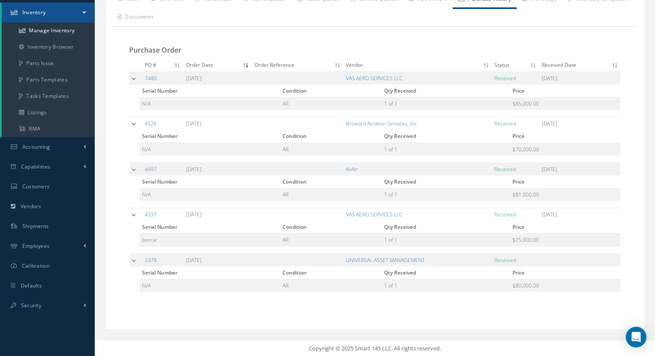
drag, startPoint x: 217, startPoint y: 259, endPoint x: 166, endPoint y: 259, distance: 50.4
click at [166, 259] on tr "2378 02/02/2022 UNIVERSAL ASSET MANAGEMENT Received" at bounding box center [374, 259] width 491 height 13
drag, startPoint x: 214, startPoint y: 215, endPoint x: 178, endPoint y: 209, distance: 36.1
click at [177, 211] on tr "4337 02/24/2023 VAS AERO SERVICES LLC Received 06/10/2024" at bounding box center [374, 214] width 491 height 13
drag, startPoint x: 212, startPoint y: 167, endPoint x: 183, endPoint y: 170, distance: 29.4
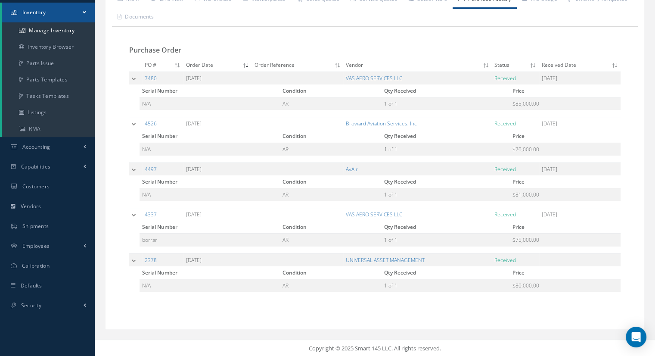
click at [183, 170] on tr "4497 03/23/2023 AvAir Received 06/05/2024" at bounding box center [374, 168] width 491 height 13
drag, startPoint x: 214, startPoint y: 123, endPoint x: 181, endPoint y: 122, distance: 32.7
click at [181, 122] on tr "4526 03/29/2023 Broward Aviation Services, Inc Received 06/10/2024" at bounding box center [374, 123] width 491 height 13
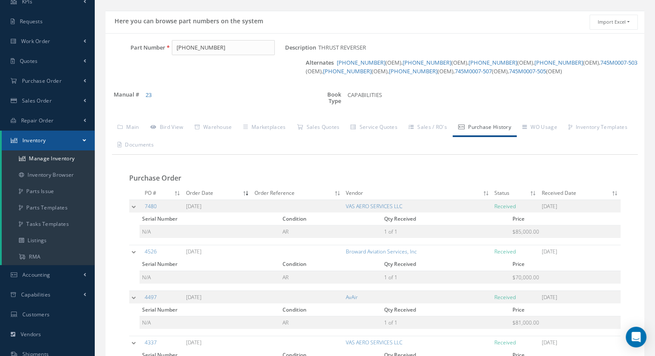
scroll to position [0, 0]
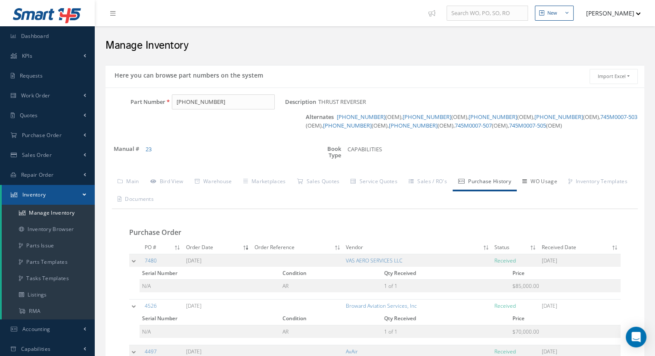
click at [549, 183] on link "WO Usage" at bounding box center [540, 182] width 46 height 18
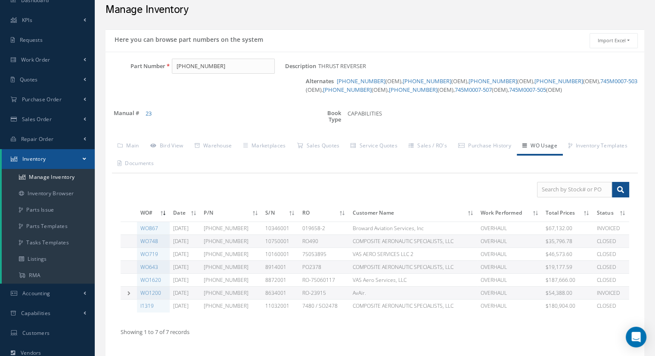
scroll to position [142, 0]
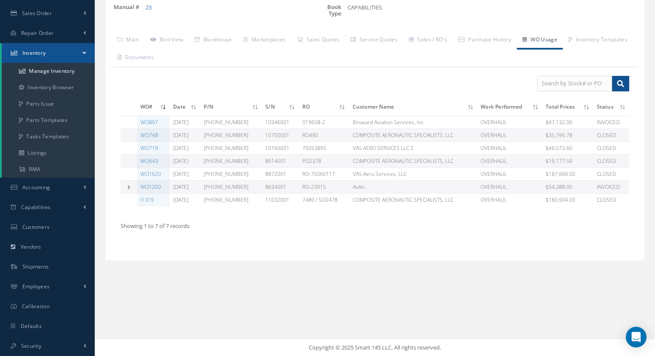
drag, startPoint x: 629, startPoint y: 201, endPoint x: 182, endPoint y: 207, distance: 446.7
click at [135, 199] on div "Filters Clear Apply WO# Date P/N S/N RO Customer Name Work Performed Total Pric…" at bounding box center [375, 160] width 526 height 187
click at [367, 230] on div "Showing 1 to 7 of 7 records" at bounding box center [375, 229] width 522 height 32
drag, startPoint x: 618, startPoint y: 173, endPoint x: 180, endPoint y: 171, distance: 437.6
click at [155, 174] on tr "WO1620 06/24/2025 745-0002-515 8872001 RO-75060117 VAS Aero Services, LLC OVERH…" at bounding box center [375, 174] width 509 height 13
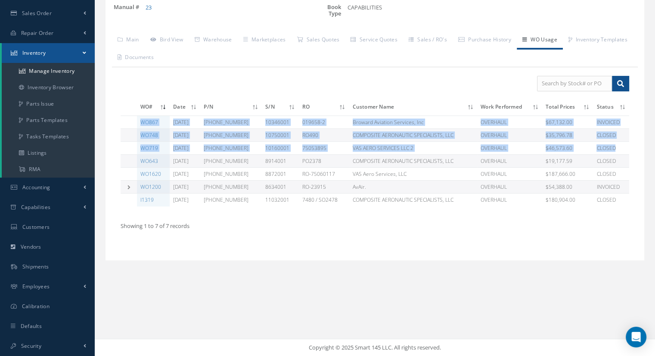
drag, startPoint x: 641, startPoint y: 158, endPoint x: 124, endPoint y: 164, distance: 516.9
click at [124, 164] on div "Based on the selected General Ledger, Warehouse & Marketplaces will be disabled…" at bounding box center [375, 142] width 539 height 222
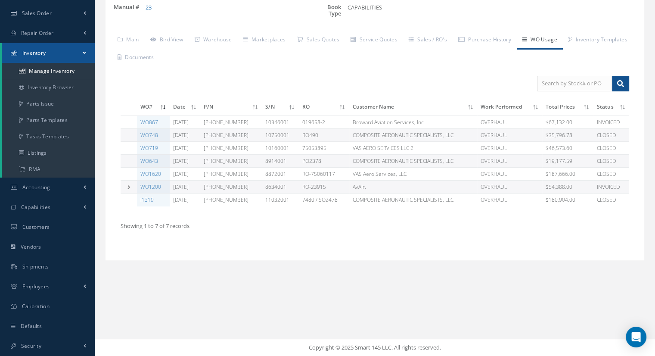
click at [187, 261] on div "Here you can browse part numbers on the system Import Excel to undefined Column…" at bounding box center [375, 97] width 552 height 348
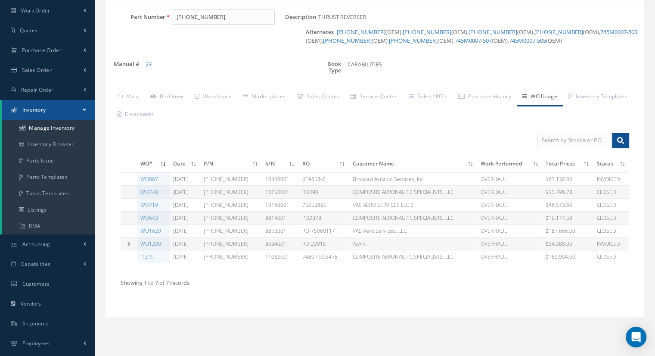
scroll to position [99, 0]
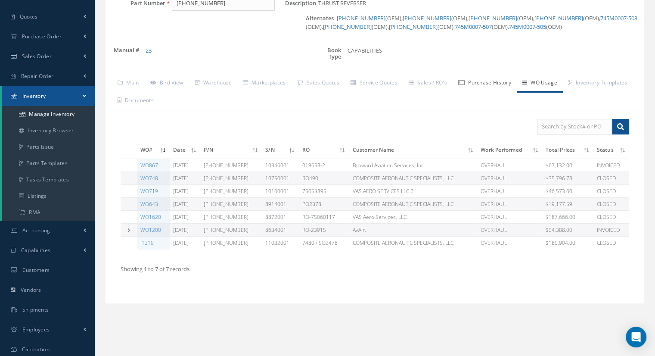
click at [489, 81] on link "Purchase History" at bounding box center [485, 84] width 64 height 18
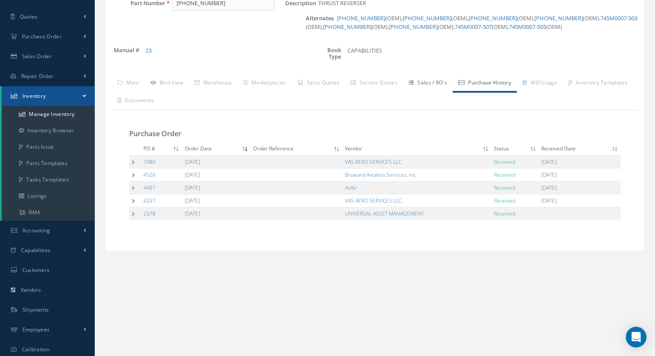
click at [438, 83] on link "Sales / RO's" at bounding box center [428, 84] width 50 height 18
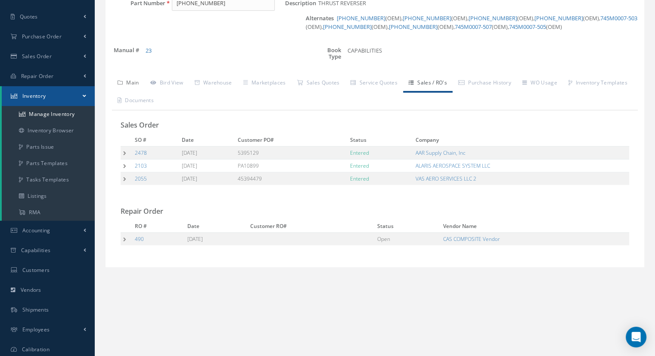
click at [131, 87] on link "Main" at bounding box center [128, 84] width 33 height 18
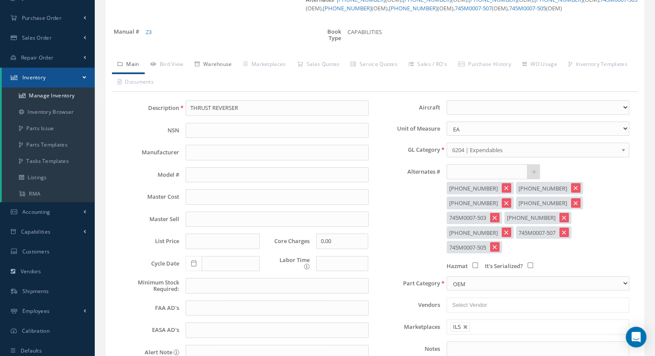
scroll to position [0, 0]
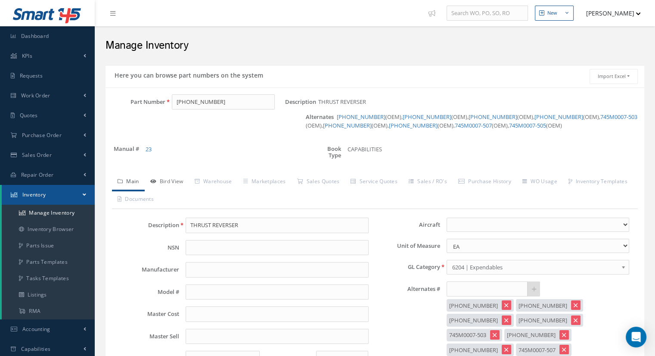
click at [171, 180] on link "Bird View" at bounding box center [167, 182] width 44 height 18
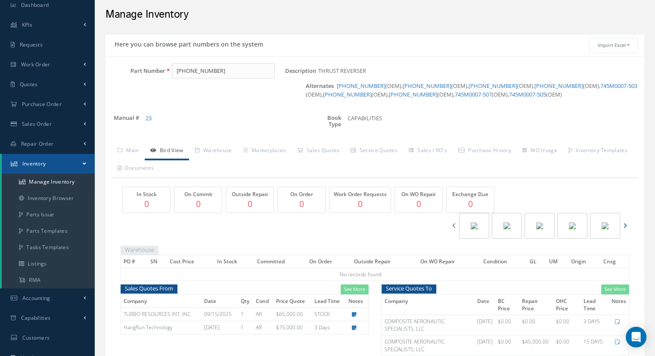
scroll to position [25, 0]
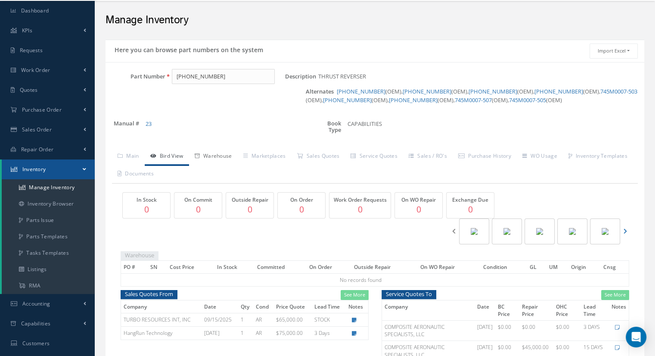
click at [216, 162] on link "Warehouse" at bounding box center [213, 157] width 49 height 18
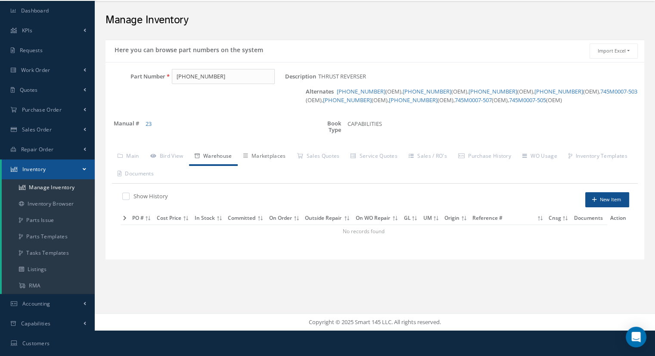
click at [267, 148] on link "Marketplaces" at bounding box center [265, 157] width 54 height 18
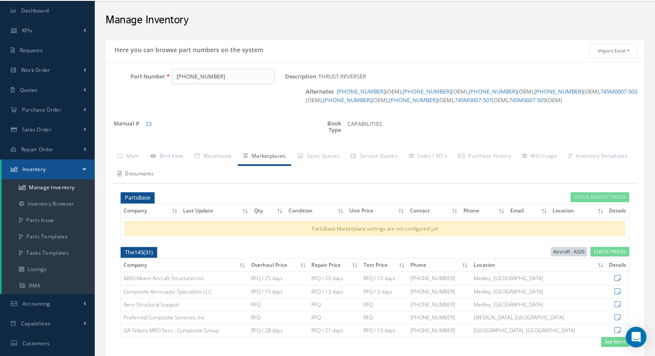
click at [159, 174] on link "Documents" at bounding box center [135, 174] width 47 height 18
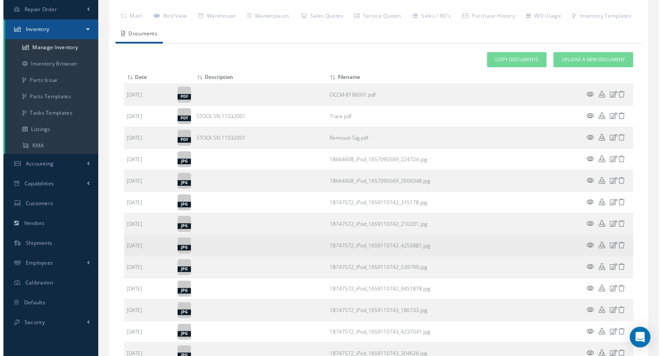
scroll to position [156, 0]
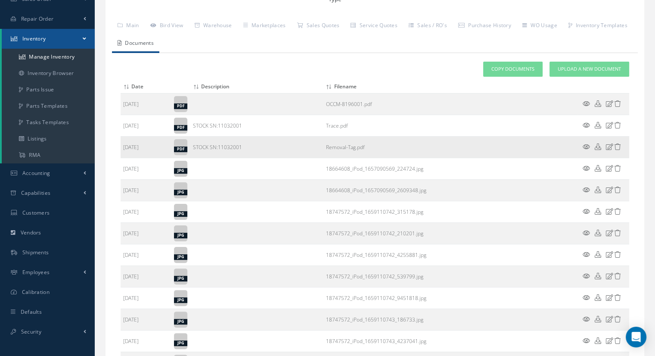
click at [585, 145] on icon at bounding box center [586, 146] width 7 height 6
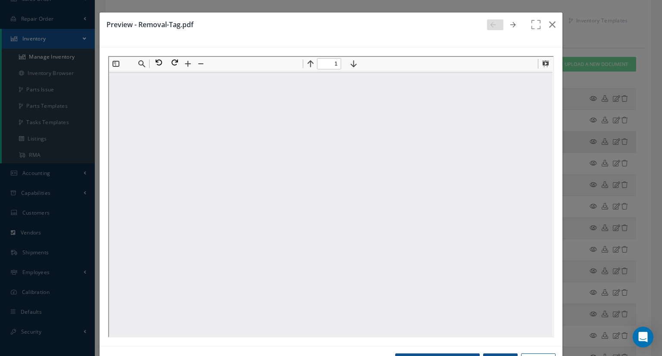
scroll to position [0, 0]
type input "1"
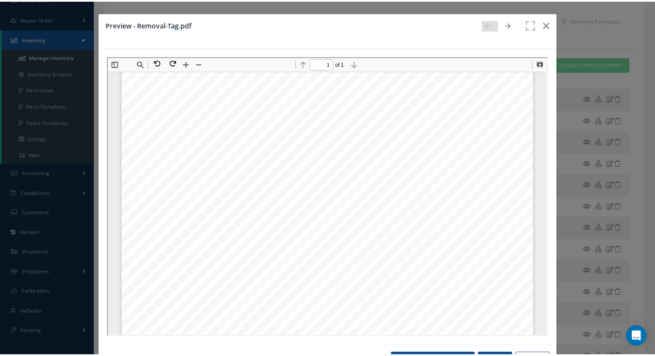
scroll to position [90, 0]
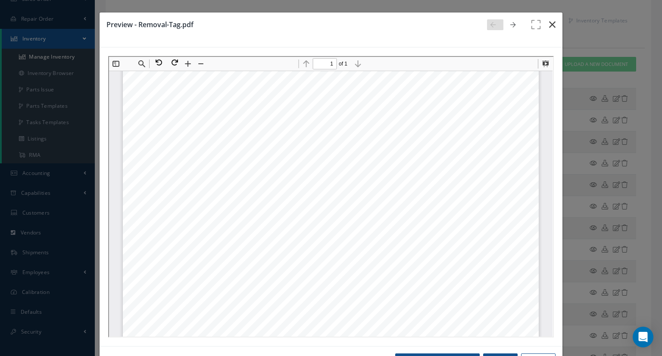
click at [543, 29] on button "button" at bounding box center [552, 24] width 20 height 24
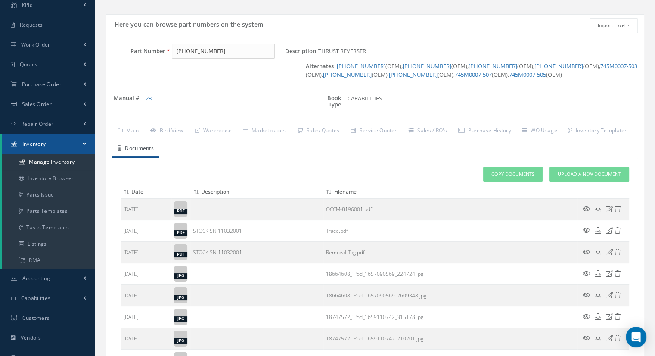
scroll to position [0, 0]
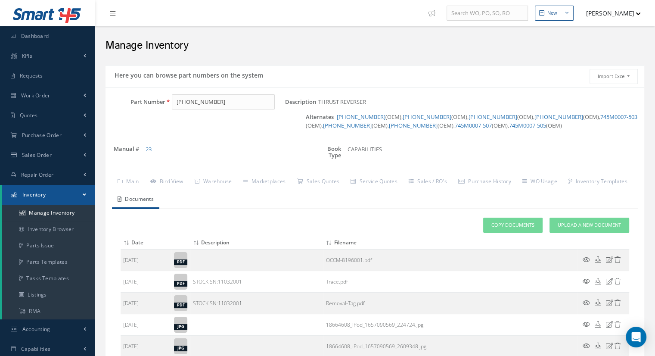
click at [159, 202] on link "Documents" at bounding box center [135, 200] width 47 height 18
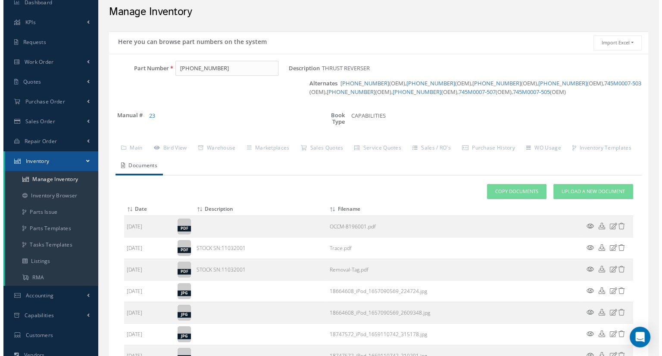
scroll to position [43, 0]
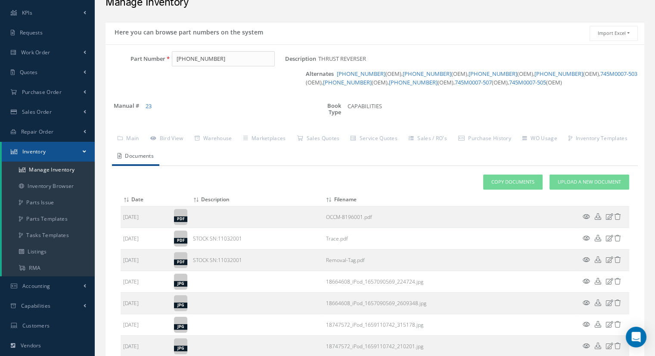
click at [586, 256] on icon at bounding box center [586, 259] width 7 height 6
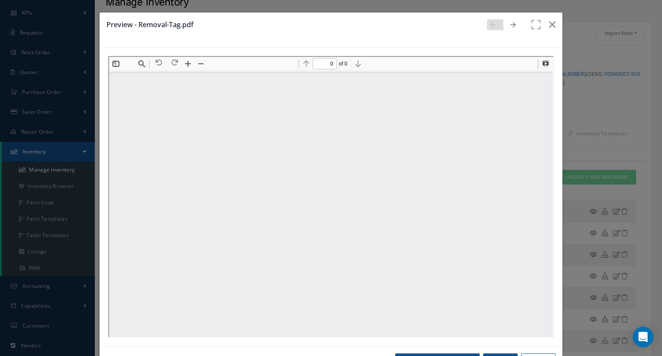
scroll to position [0, 0]
type input "1"
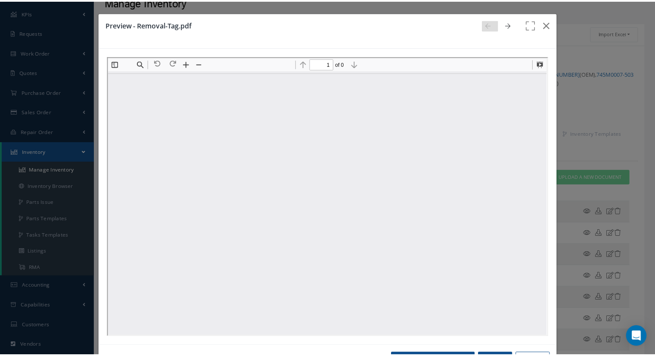
scroll to position [90, 0]
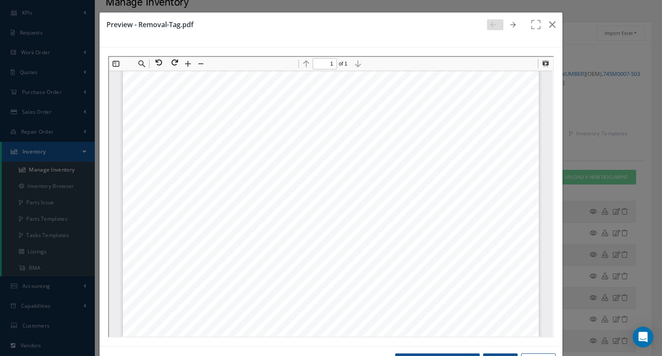
drag, startPoint x: 204, startPoint y: 181, endPoint x: 314, endPoint y: 211, distance: 114.2
click at [314, 211] on div "Page 1" at bounding box center [330, 261] width 416 height 554
click at [549, 28] on icon "button" at bounding box center [552, 24] width 6 height 10
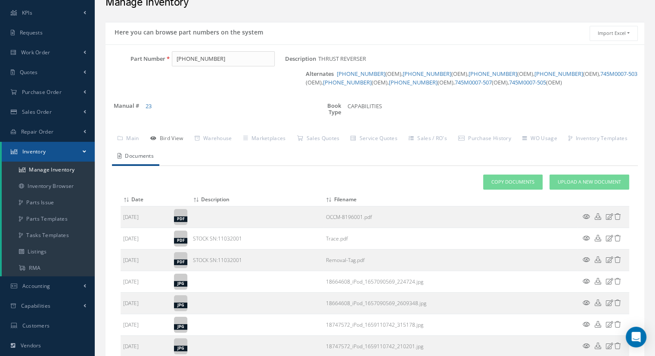
click at [175, 138] on link "Bird View" at bounding box center [167, 139] width 44 height 18
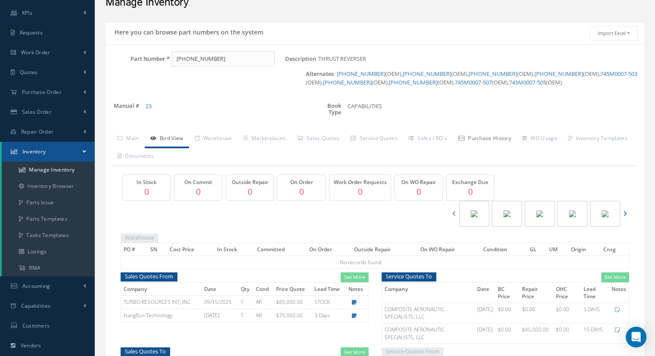
drag, startPoint x: 472, startPoint y: 137, endPoint x: 443, endPoint y: 149, distance: 31.3
click at [472, 137] on link "Purchase History" at bounding box center [485, 139] width 64 height 18
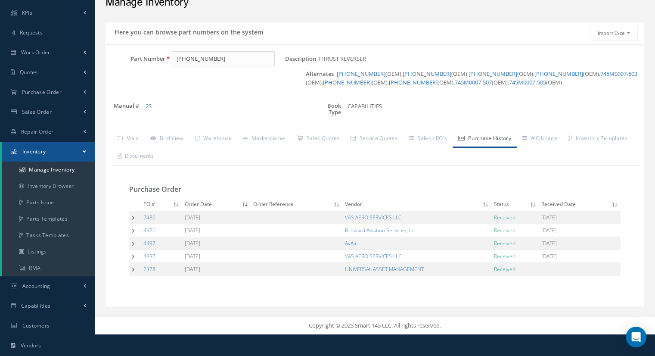
drag, startPoint x: 546, startPoint y: 218, endPoint x: 534, endPoint y: 221, distance: 12.4
click at [590, 207] on table "PO # Order Date Order Reference Vendor Status Received Date 7480 06/28/2024 VAS…" at bounding box center [374, 237] width 491 height 78
click at [133, 215] on td at bounding box center [135, 217] width 12 height 13
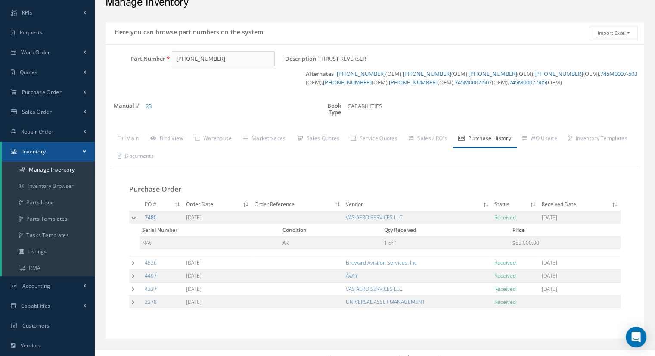
click at [155, 216] on link "7480" at bounding box center [151, 217] width 12 height 7
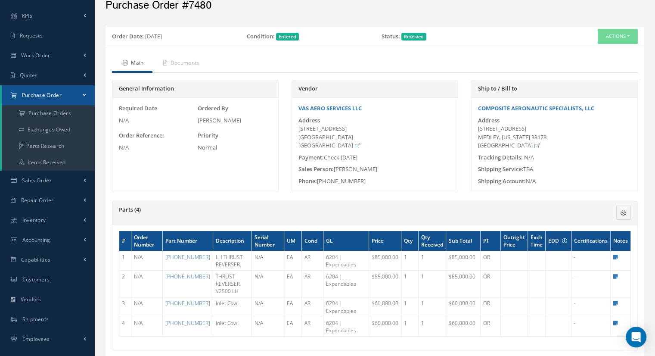
scroll to position [129, 0]
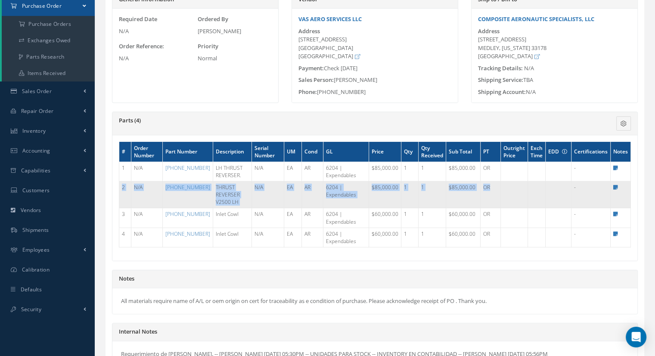
drag, startPoint x: 501, startPoint y: 193, endPoint x: 121, endPoint y: 187, distance: 380.4
click at [121, 187] on tr "2 N/A [PHONE_NUMBER] THRUST REVERSER V2500 LH N/A EA AR 6204 | Expendables $85,…" at bounding box center [375, 194] width 512 height 27
click at [616, 185] on icon at bounding box center [615, 187] width 5 height 5
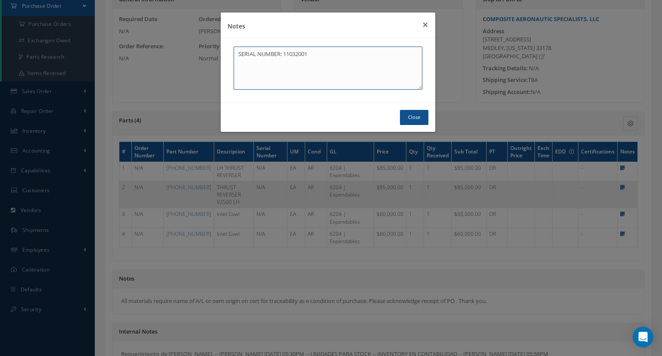
drag, startPoint x: 314, startPoint y: 57, endPoint x: 284, endPoint y: 57, distance: 30.2
click at [284, 57] on textarea "SERIAL NUMBER: 11032001" at bounding box center [327, 68] width 189 height 43
click at [423, 116] on button "Close" at bounding box center [414, 117] width 28 height 15
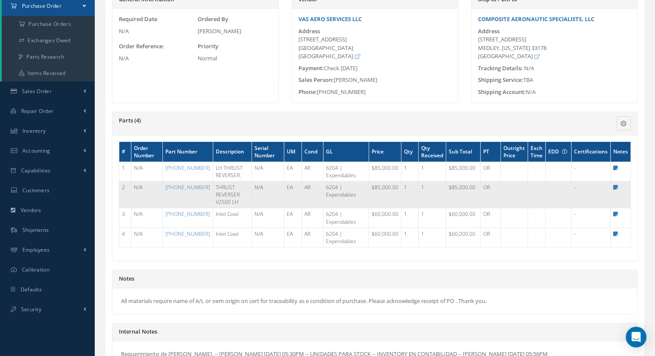
click at [302, 196] on td "AR" at bounding box center [313, 194] width 22 height 27
click at [182, 186] on link "[PHONE_NUMBER]" at bounding box center [187, 186] width 45 height 7
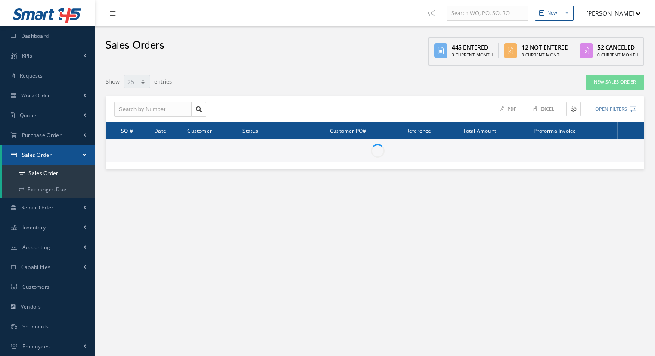
select select "25"
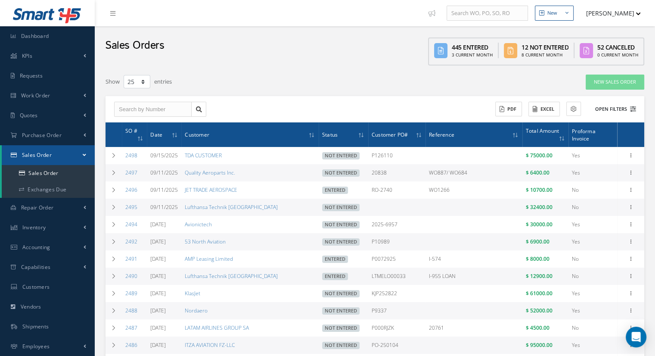
click at [606, 108] on button "Open Filters" at bounding box center [612, 109] width 49 height 14
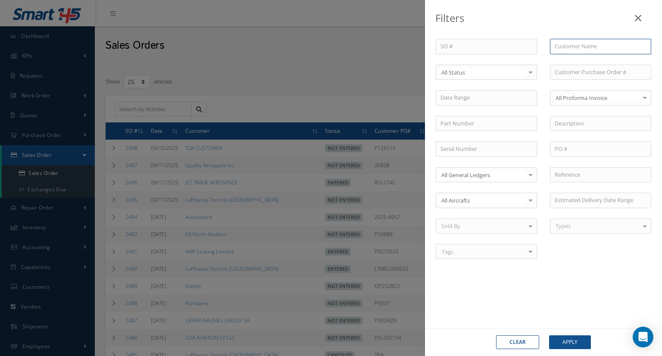
click at [563, 50] on input "text" at bounding box center [600, 47] width 101 height 16
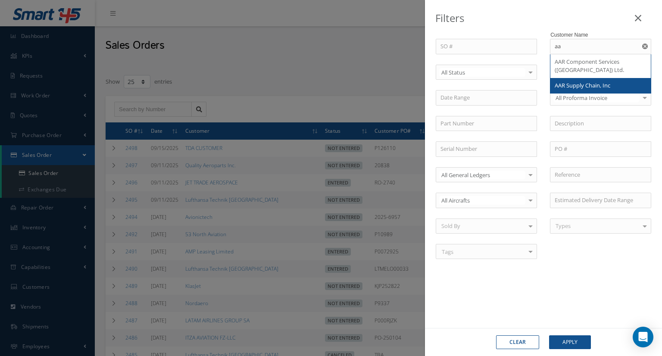
click at [581, 81] on span "AAR Supply Chain, Inc" at bounding box center [582, 85] width 56 height 8
type input "AAR Supply Chain, Inc"
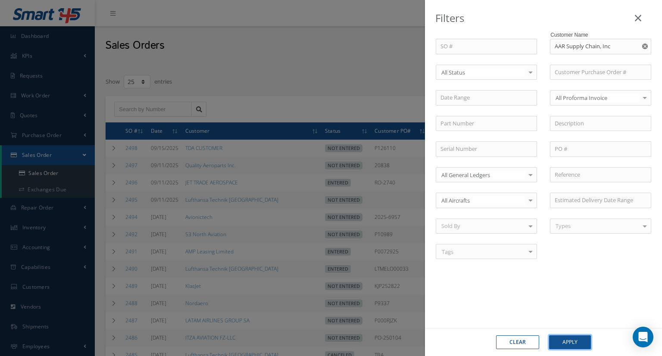
click at [569, 337] on button "Apply" at bounding box center [570, 342] width 42 height 14
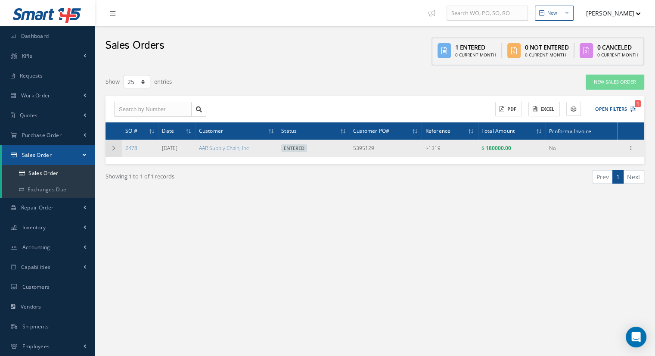
click at [112, 152] on td at bounding box center [114, 148] width 16 height 17
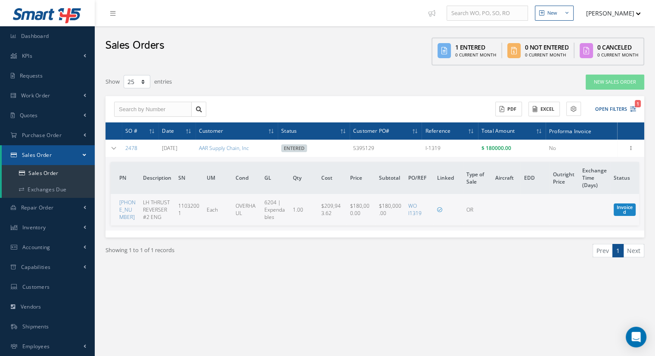
click at [419, 207] on td "WO I1319" at bounding box center [419, 209] width 29 height 31
click at [417, 211] on link "WO I1319" at bounding box center [414, 209] width 13 height 15
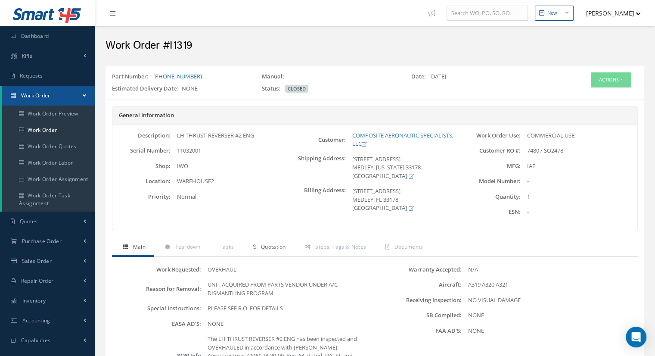
click at [272, 250] on link "Quotation" at bounding box center [269, 248] width 52 height 18
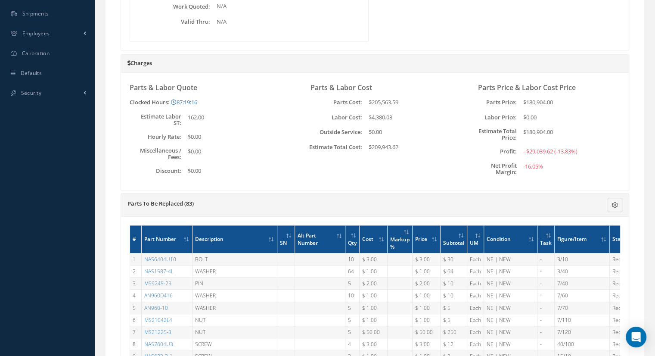
scroll to position [388, 0]
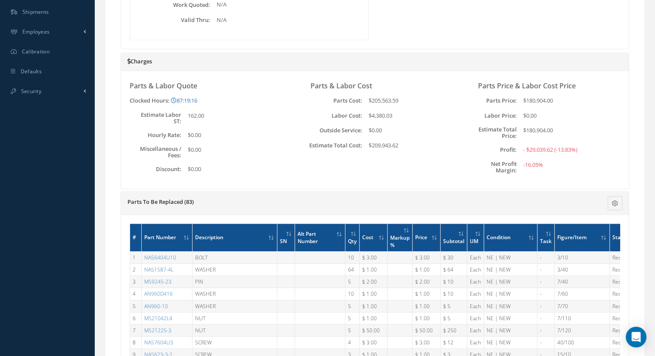
click at [448, 134] on div "Parts & Labor Cost Parts Cost: $205,563.59 Labor Cost: $4,380.03 Outside Servic…" at bounding box center [375, 116] width 155 height 68
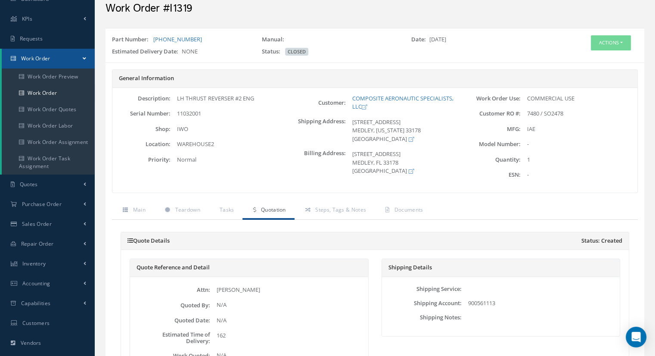
scroll to position [0, 0]
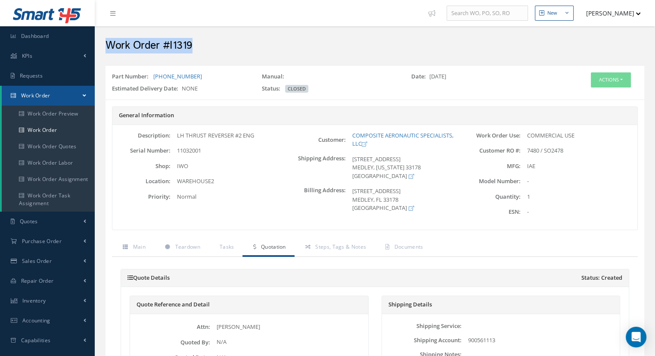
drag, startPoint x: 197, startPoint y: 44, endPoint x: 131, endPoint y: 46, distance: 66.4
click at [103, 37] on div "Work Order #I1319" at bounding box center [375, 44] width 552 height 26
copy h2 "Work Order #I1319"
click at [478, 93] on div "Part Number: [PHONE_NUMBER] Manual: Date: [DATE] Estimated Delivery Date: NONE …" at bounding box center [330, 84] width 449 height 24
